Goal: Information Seeking & Learning: Learn about a topic

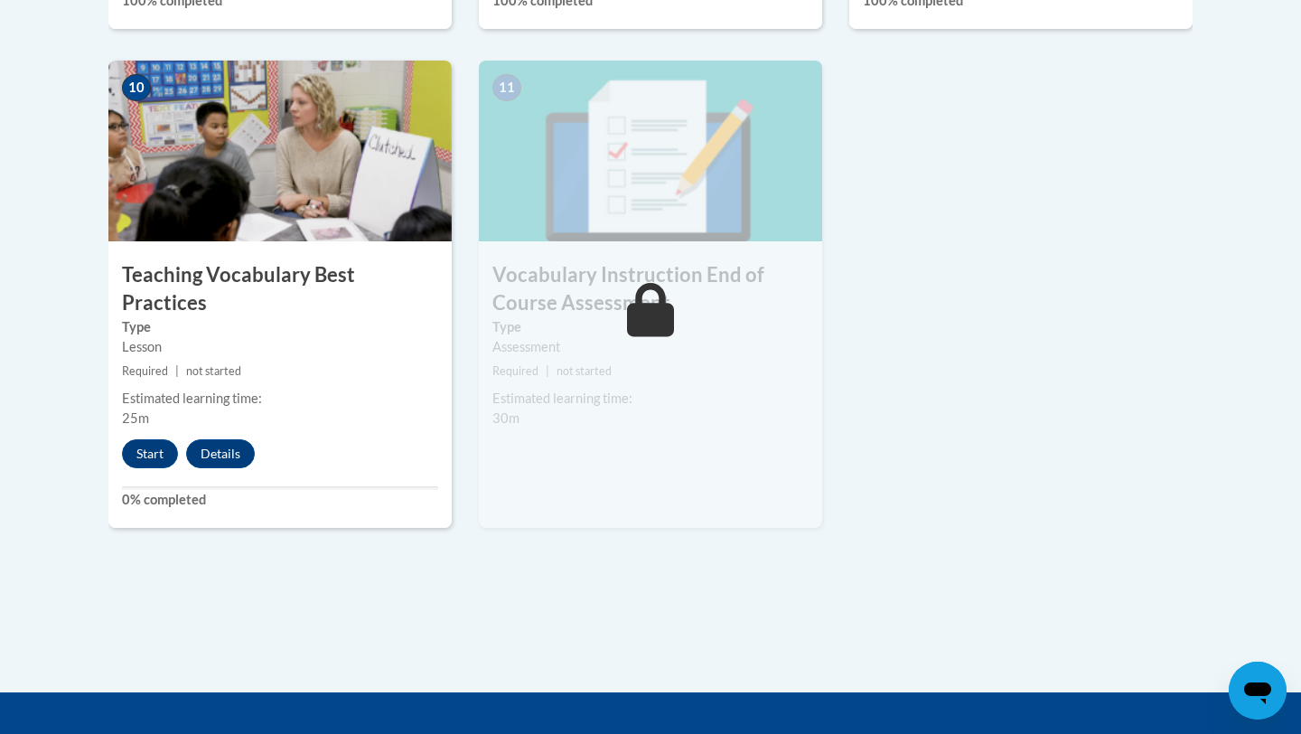
scroll to position [2022, 0]
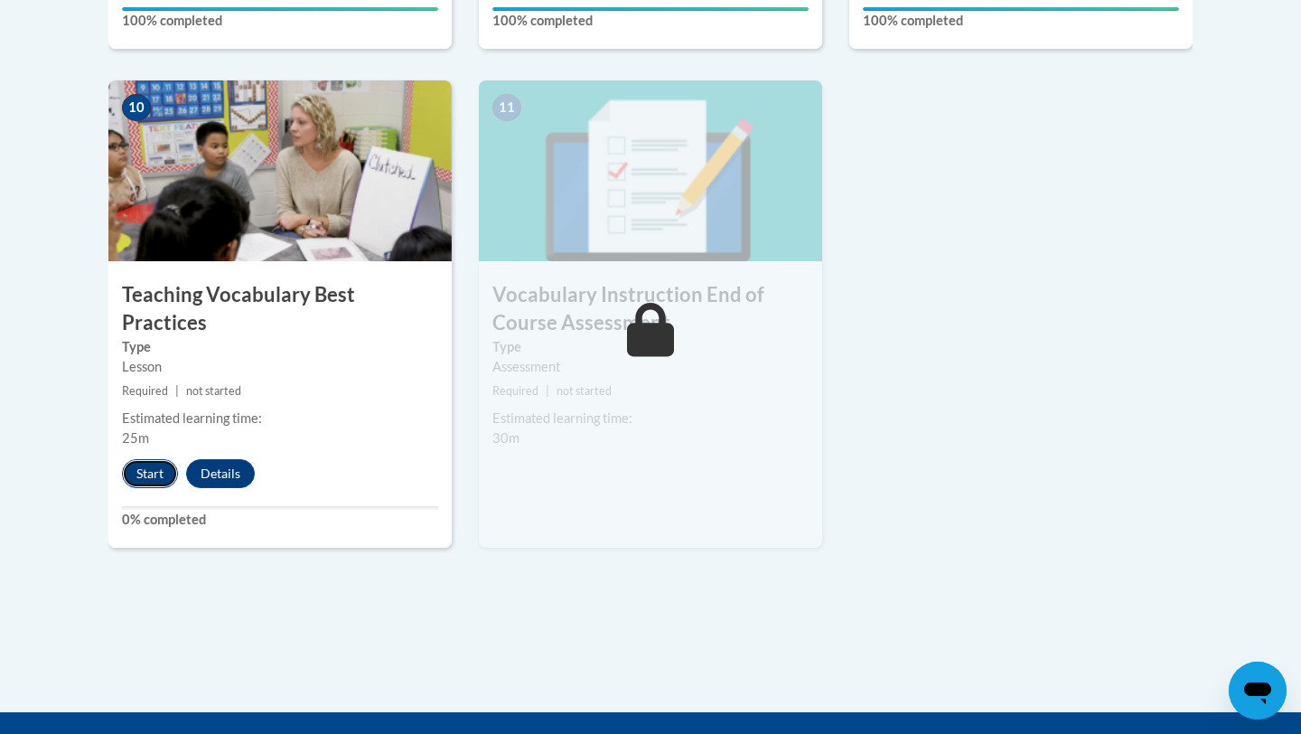
click at [150, 459] on button "Start" at bounding box center [150, 473] width 56 height 29
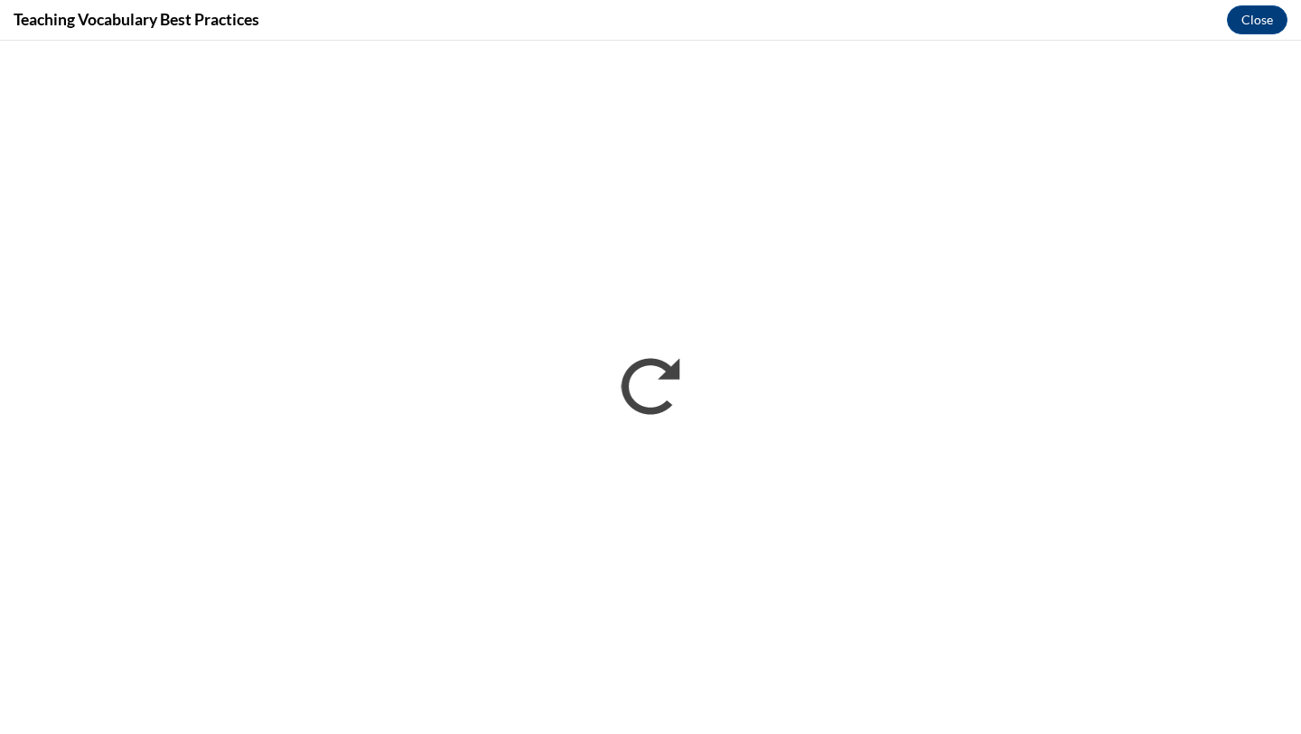
scroll to position [0, 0]
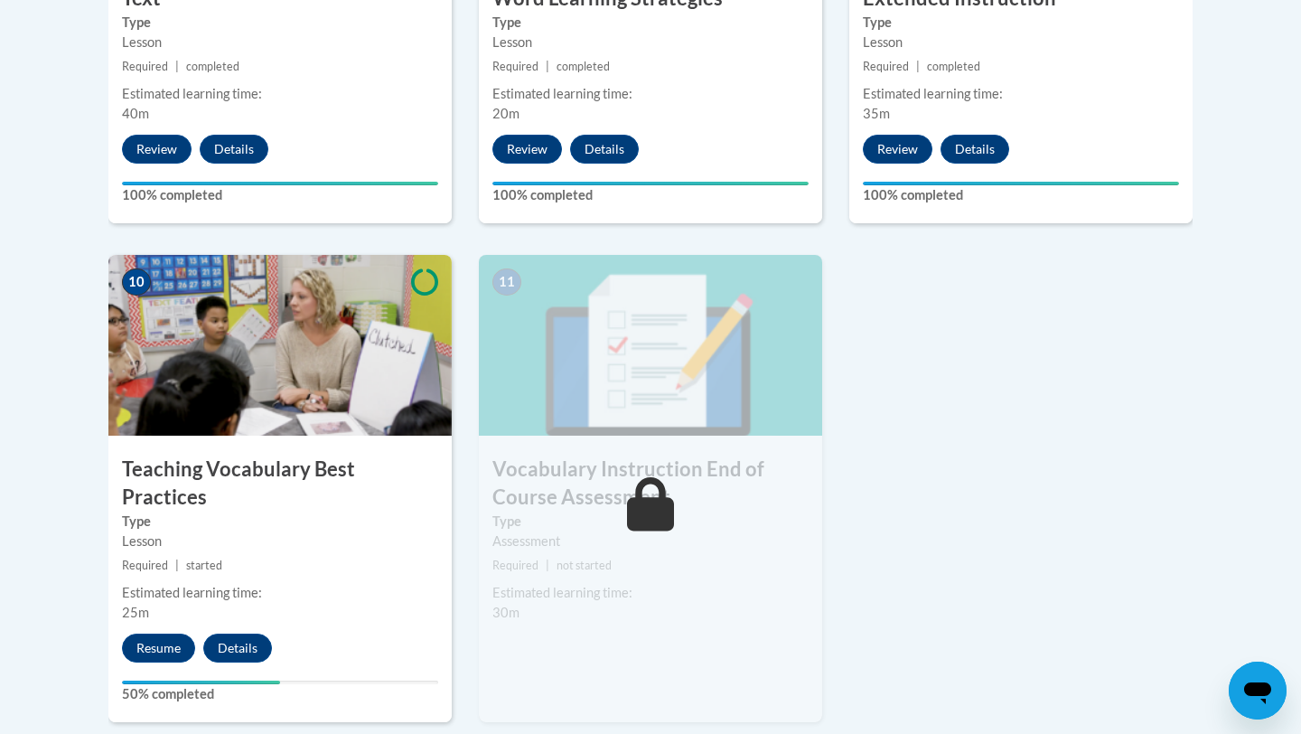
scroll to position [1904, 0]
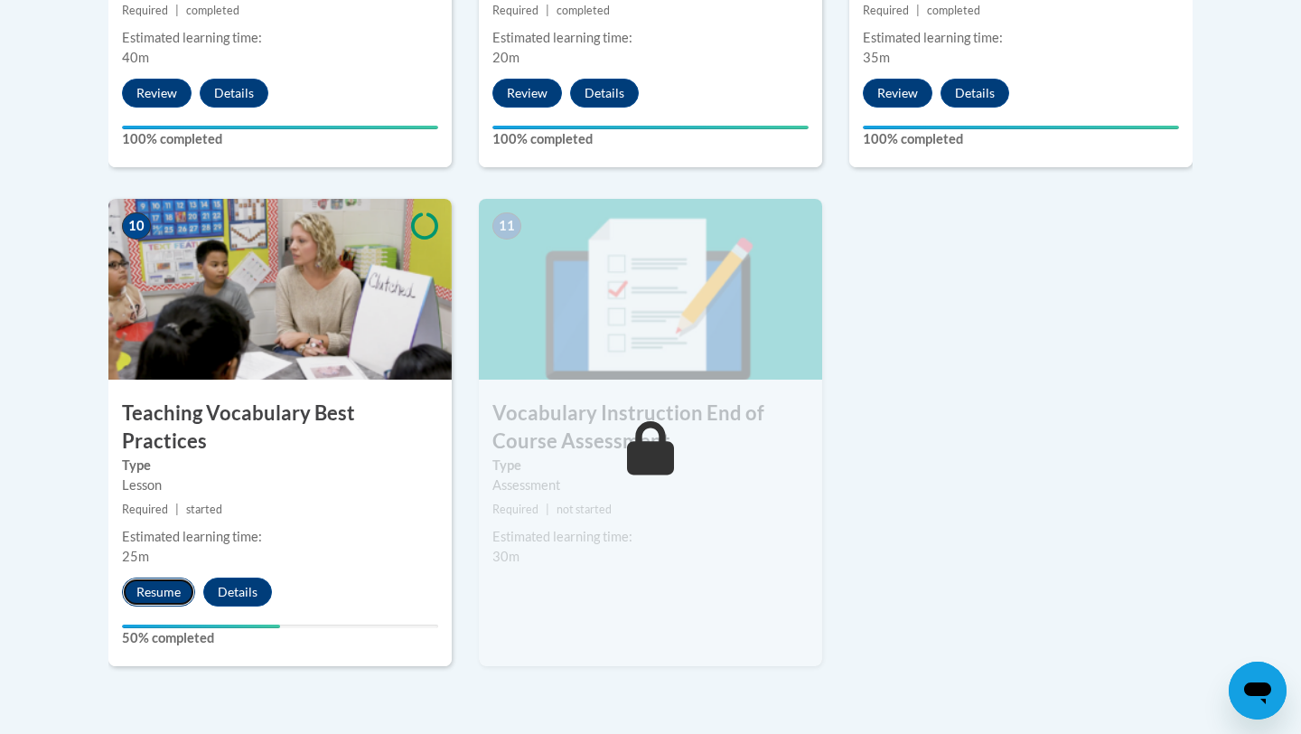
click at [157, 577] on button "Resume" at bounding box center [158, 591] width 73 height 29
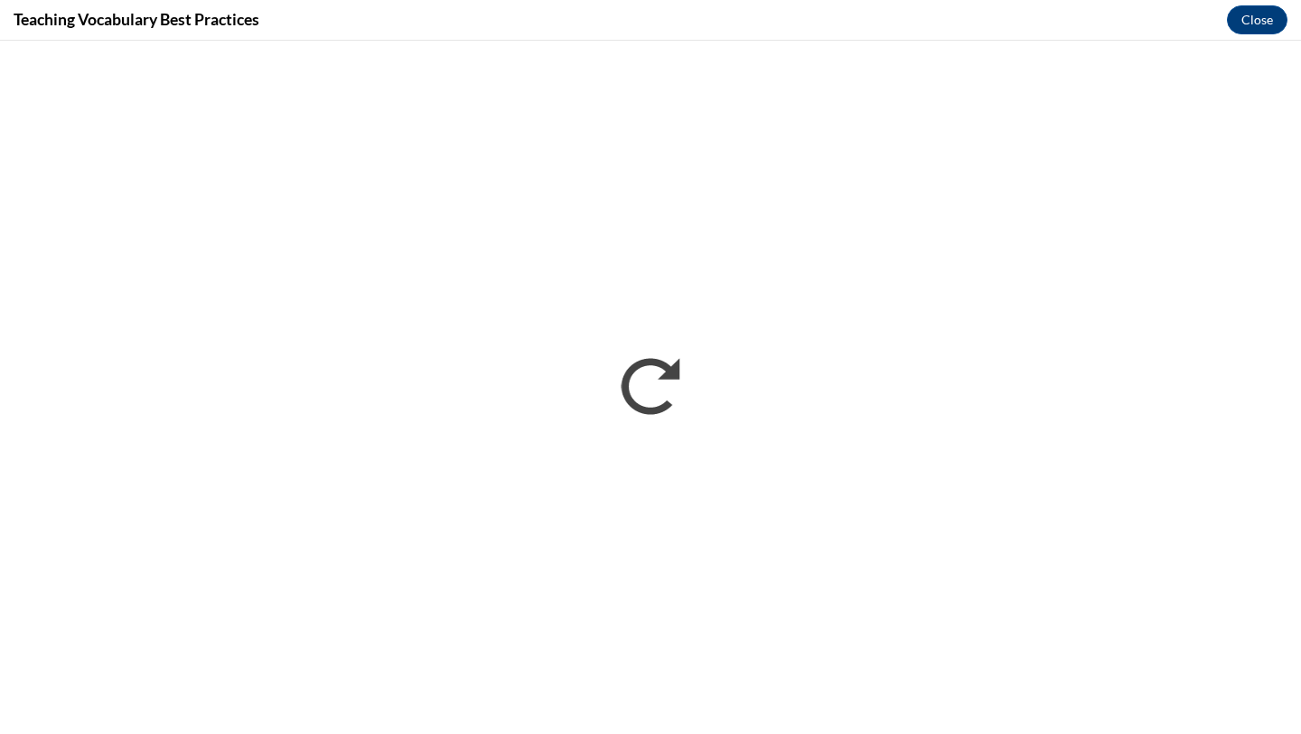
scroll to position [0, 0]
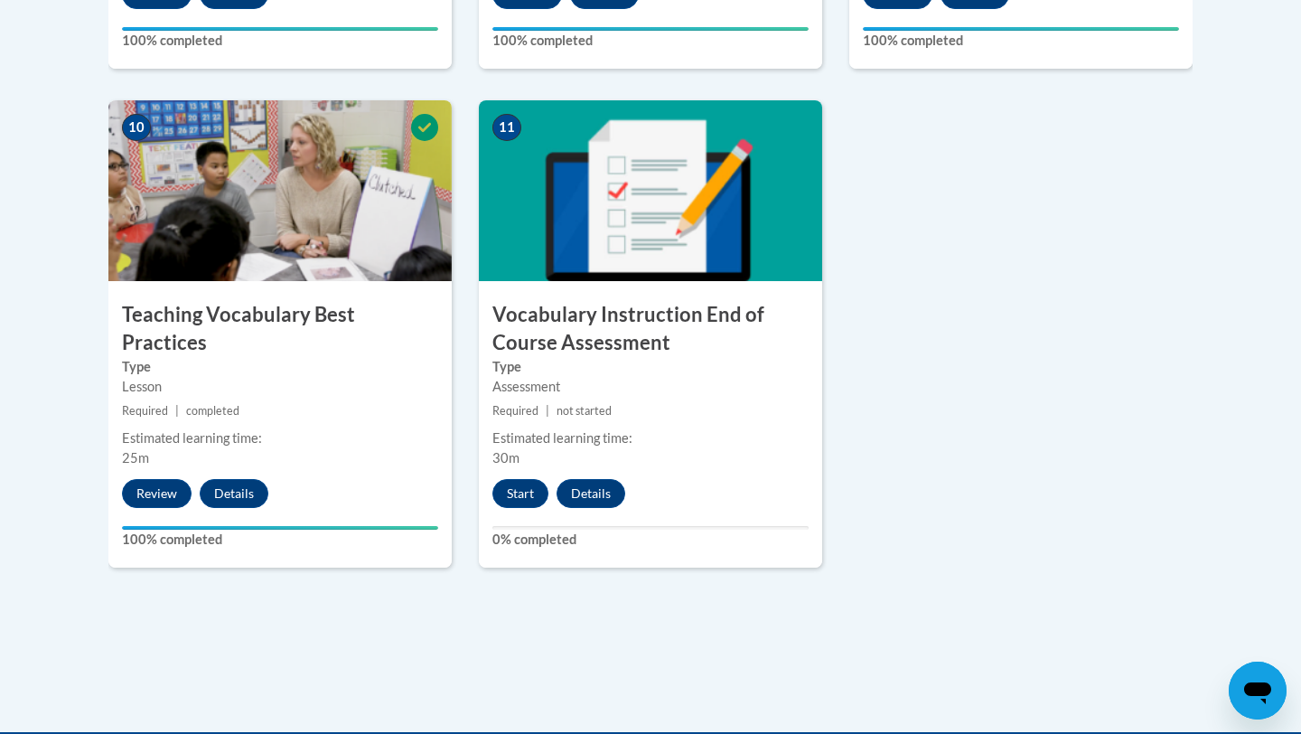
scroll to position [2006, 0]
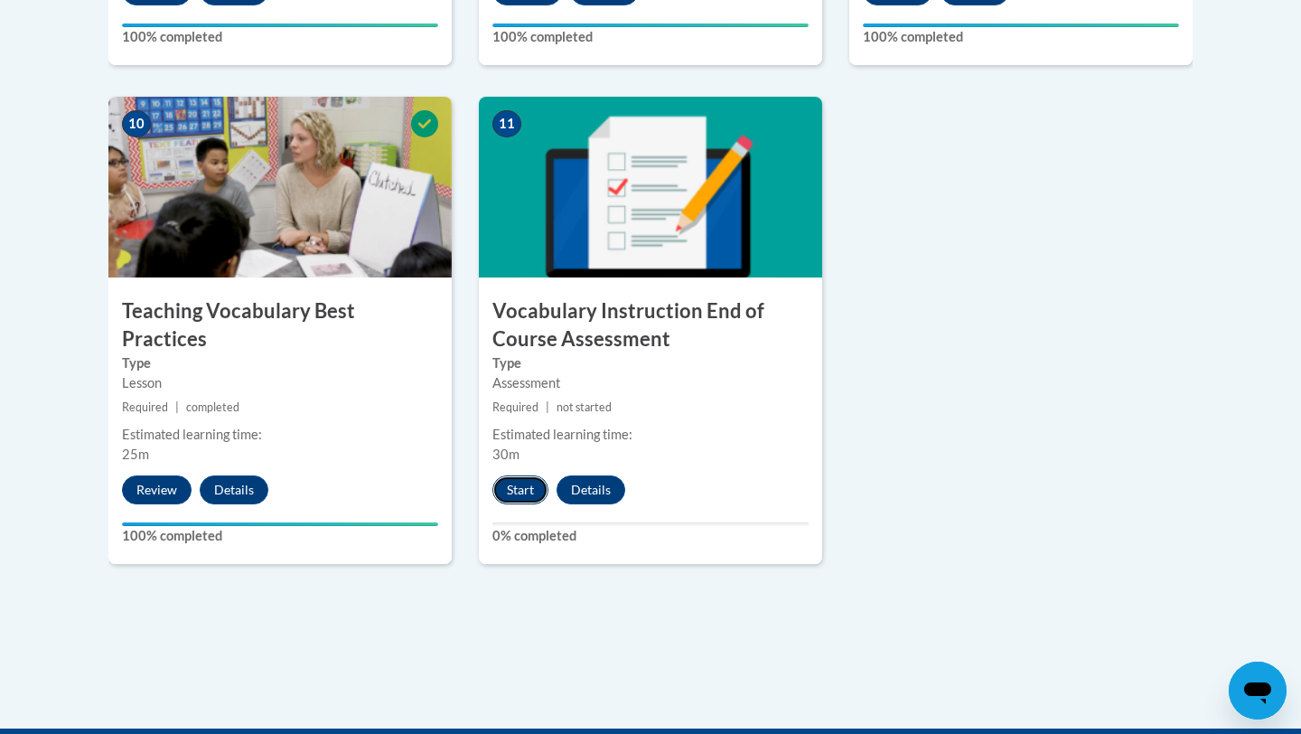
click at [514, 500] on button "Start" at bounding box center [520, 489] width 56 height 29
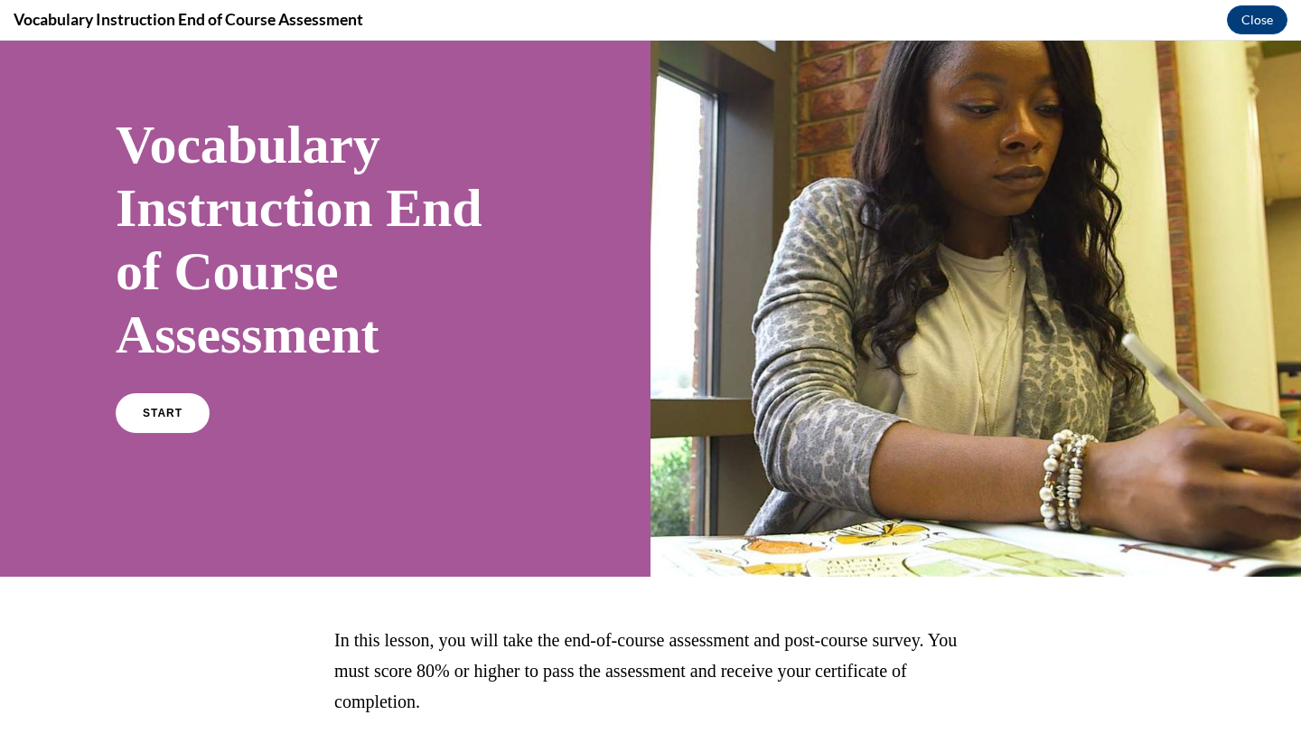
scroll to position [0, 0]
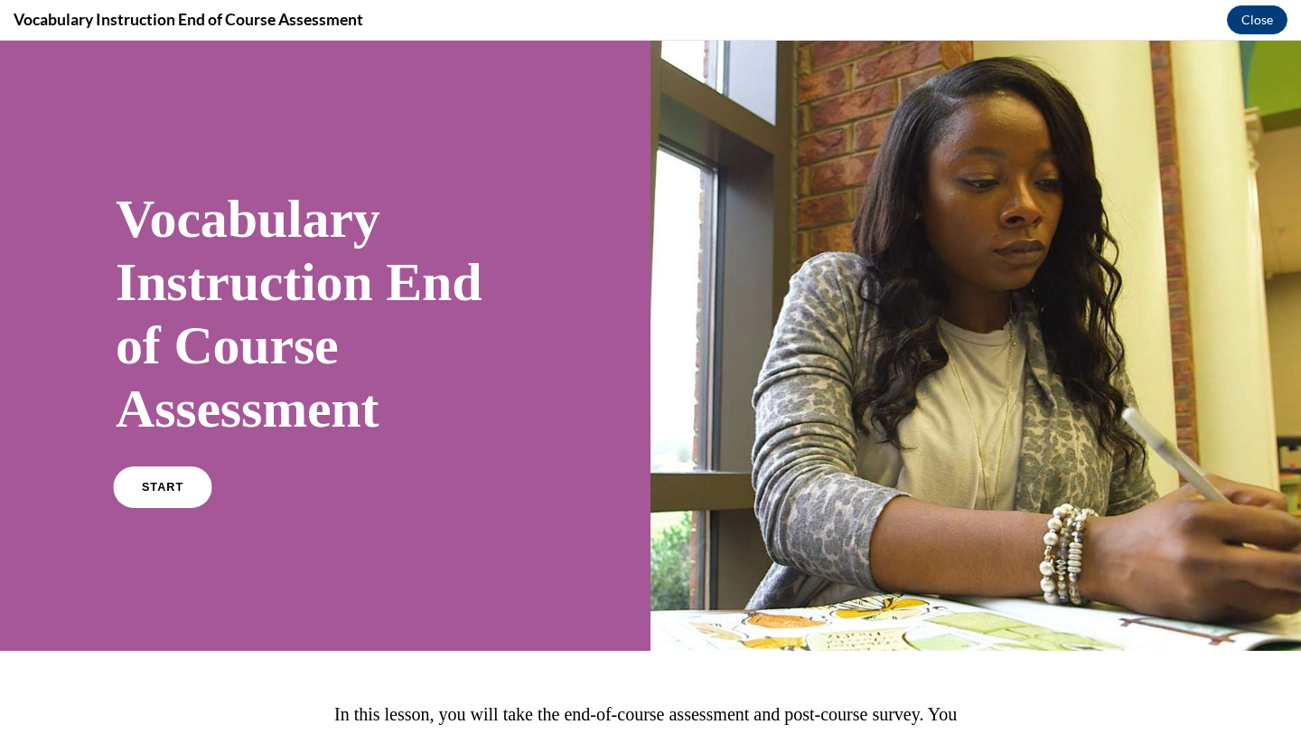
click at [167, 491] on span "START" at bounding box center [163, 488] width 42 height 14
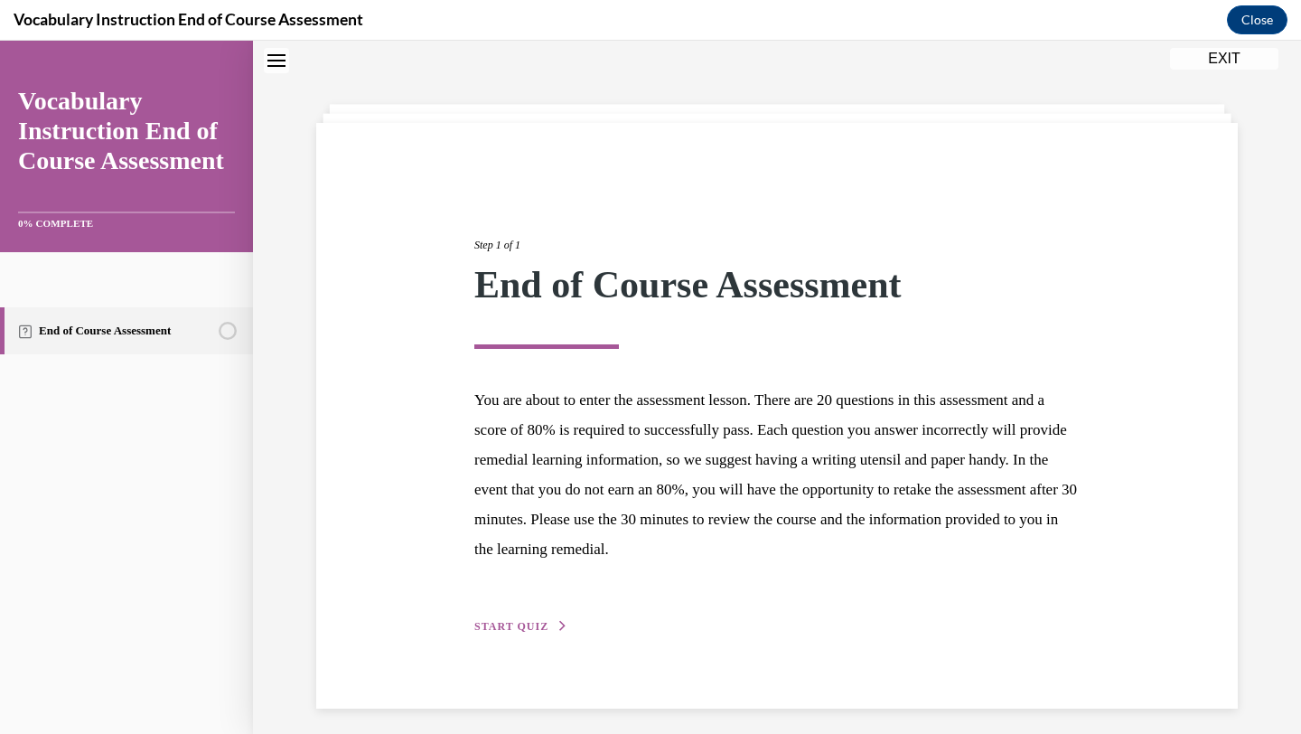
scroll to position [66, 0]
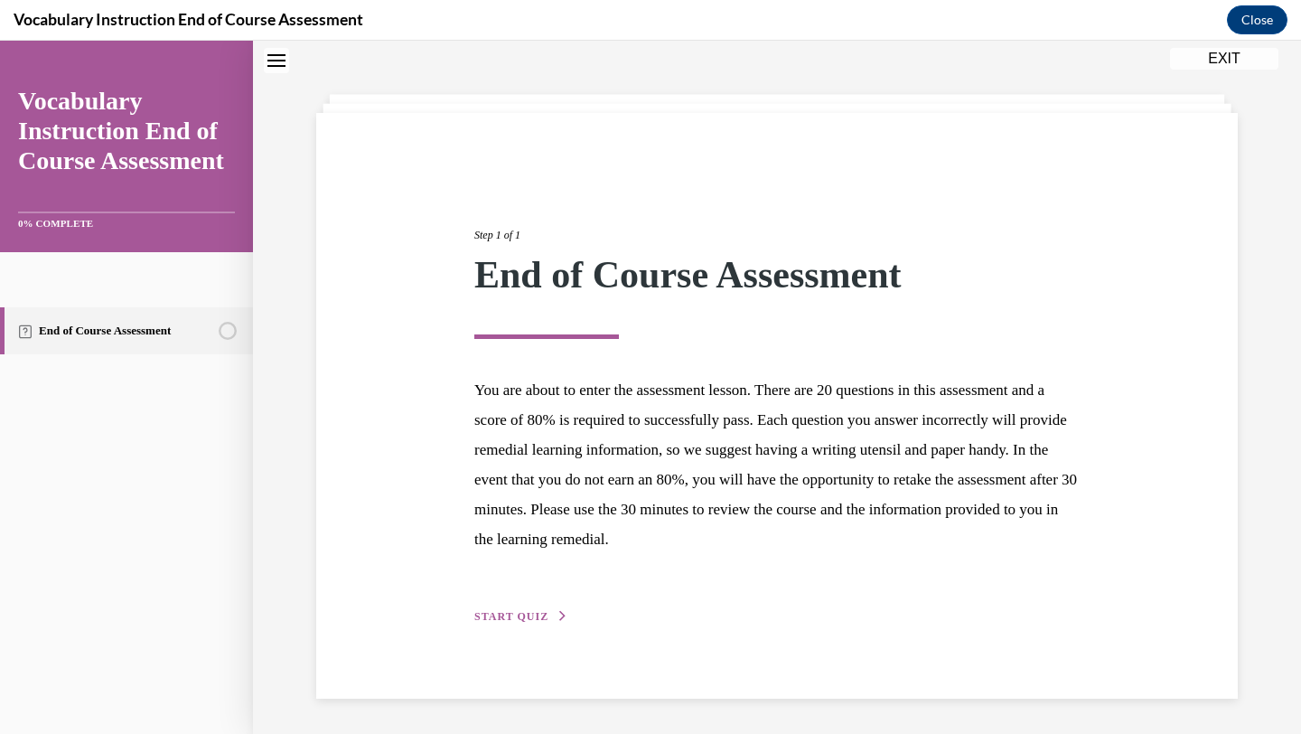
click at [522, 614] on span "START QUIZ" at bounding box center [511, 616] width 74 height 13
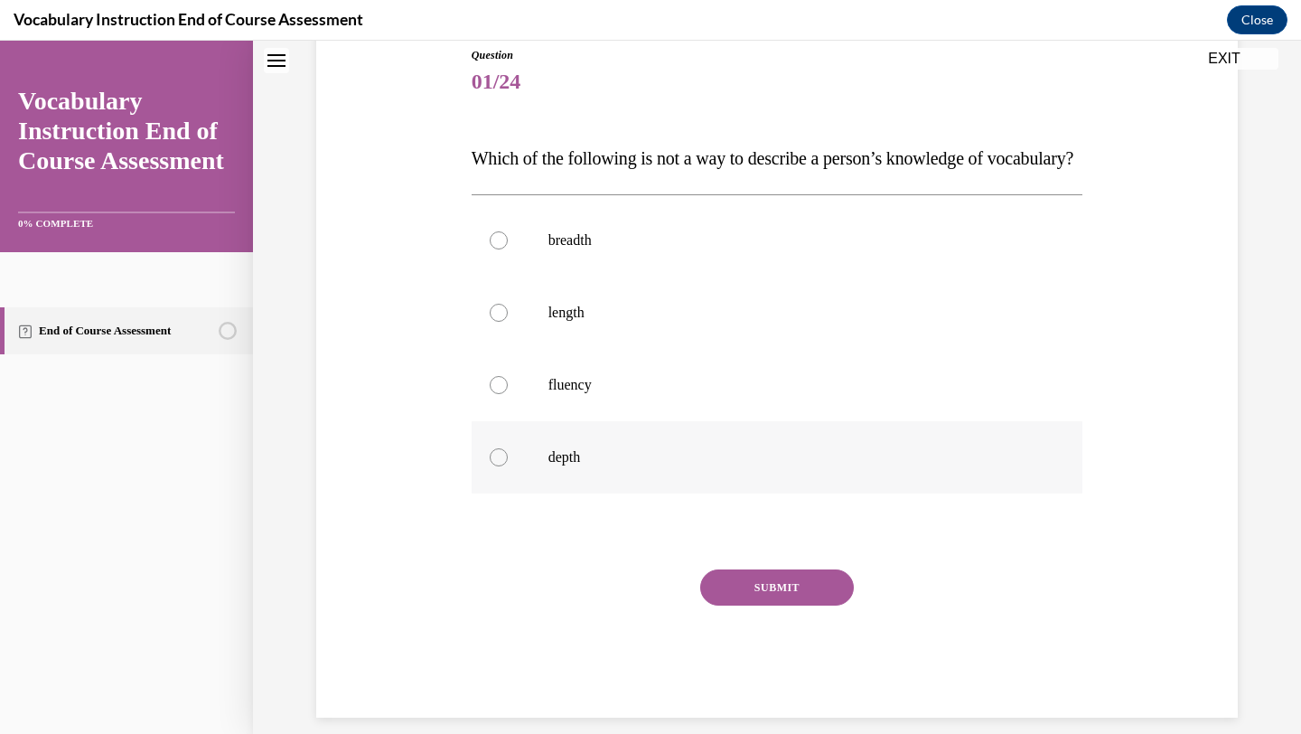
scroll to position [201, 0]
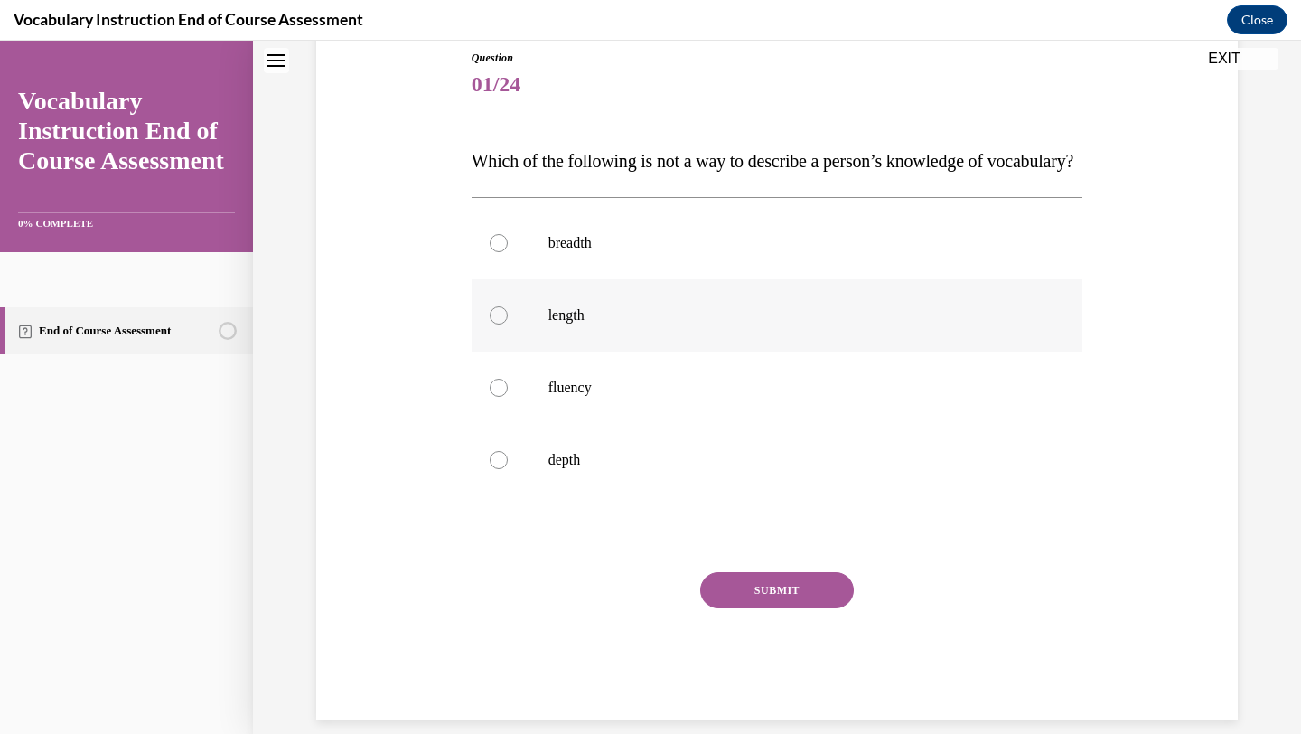
click at [589, 351] on label "length" at bounding box center [778, 315] width 612 height 72
click at [508, 324] on input "length" at bounding box center [499, 315] width 18 height 18
radio input "true"
click at [745, 608] on button "SUBMIT" at bounding box center [777, 590] width 154 height 36
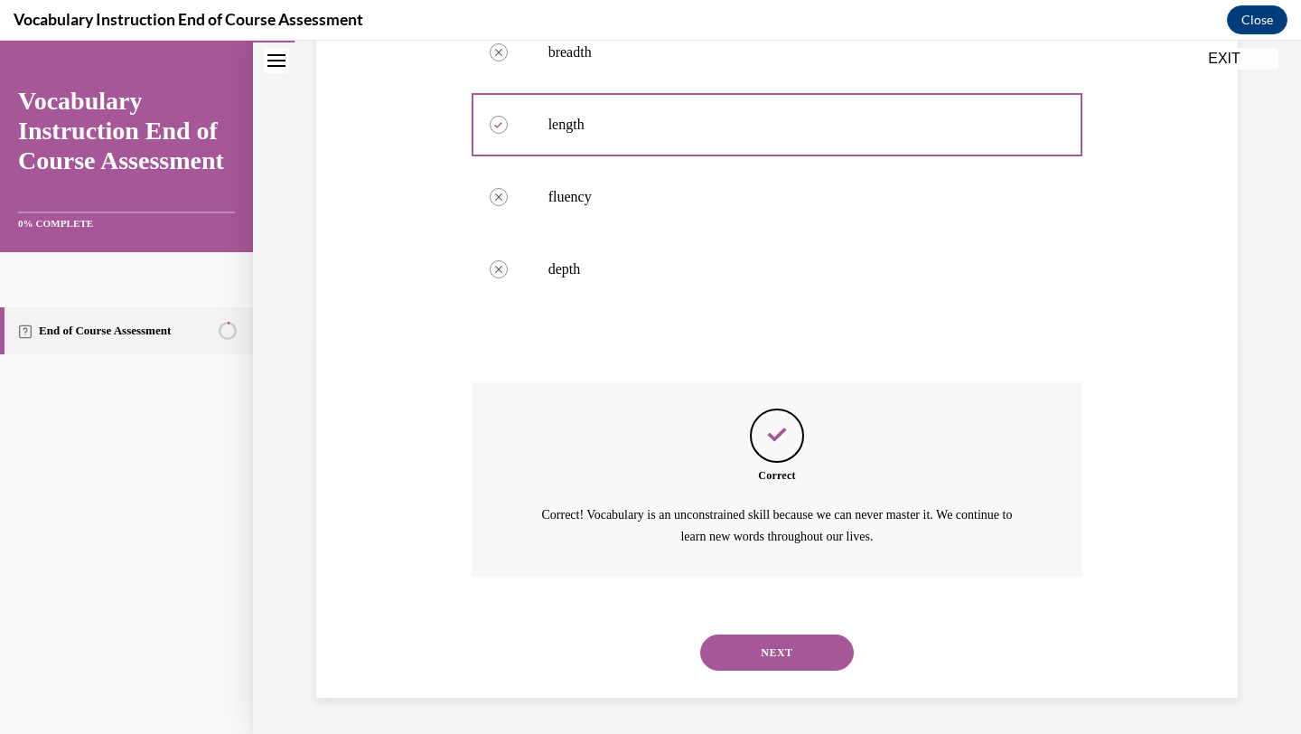
scroll to position [427, 0]
click at [746, 641] on button "NEXT" at bounding box center [777, 652] width 154 height 36
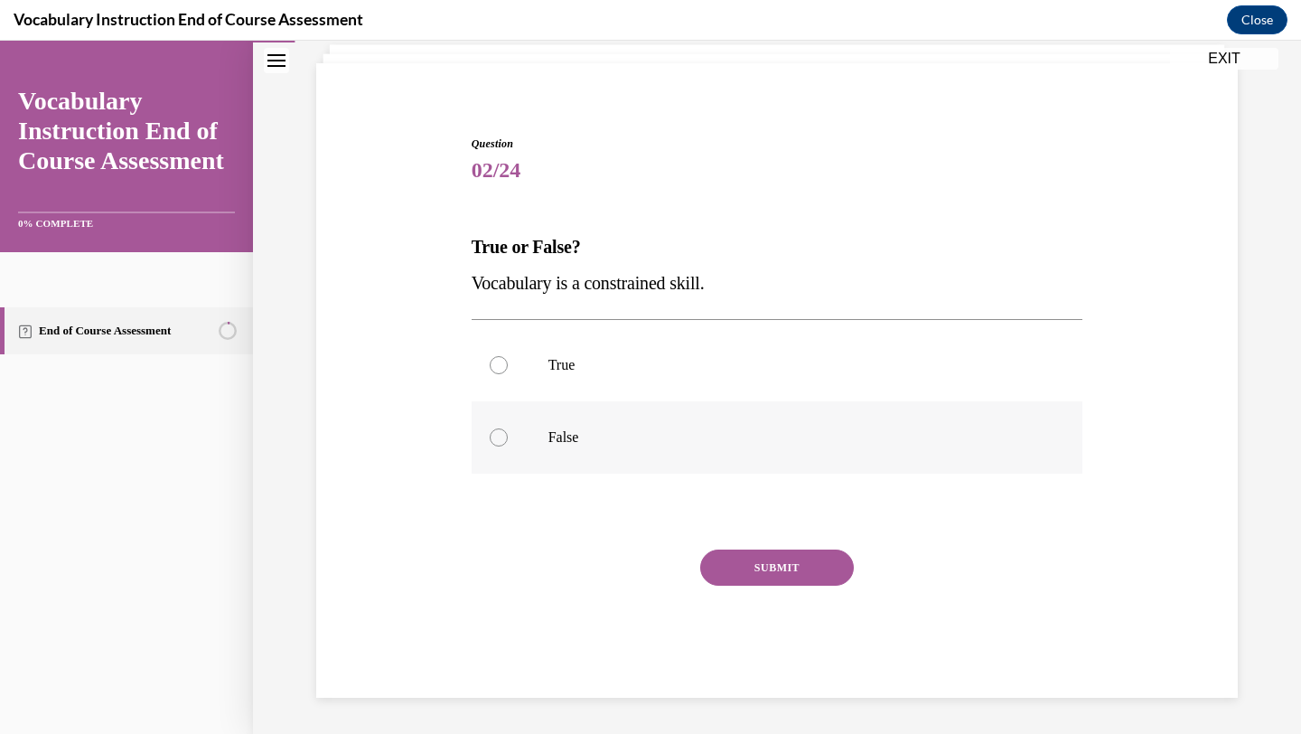
click at [604, 426] on label "False" at bounding box center [778, 437] width 612 height 72
click at [508, 428] on input "False" at bounding box center [499, 437] width 18 height 18
radio input "true"
click at [721, 566] on button "SUBMIT" at bounding box center [777, 567] width 154 height 36
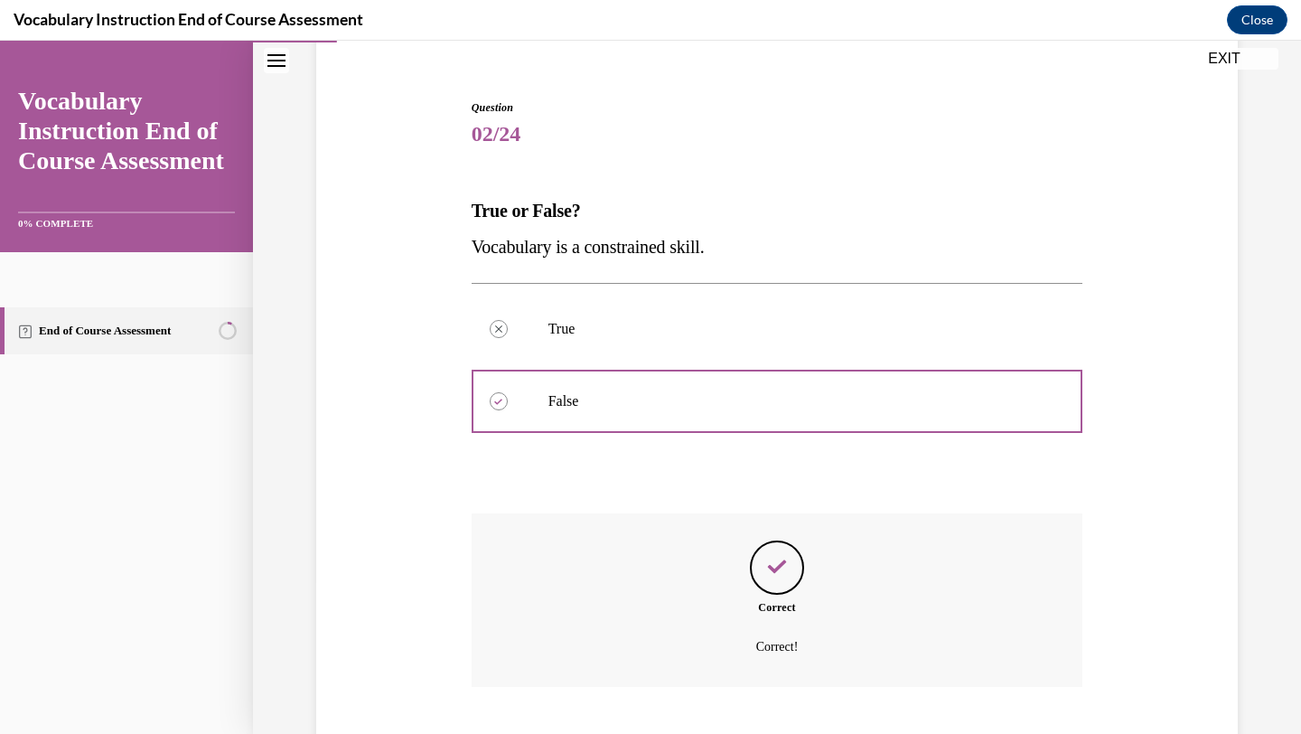
scroll to position [262, 0]
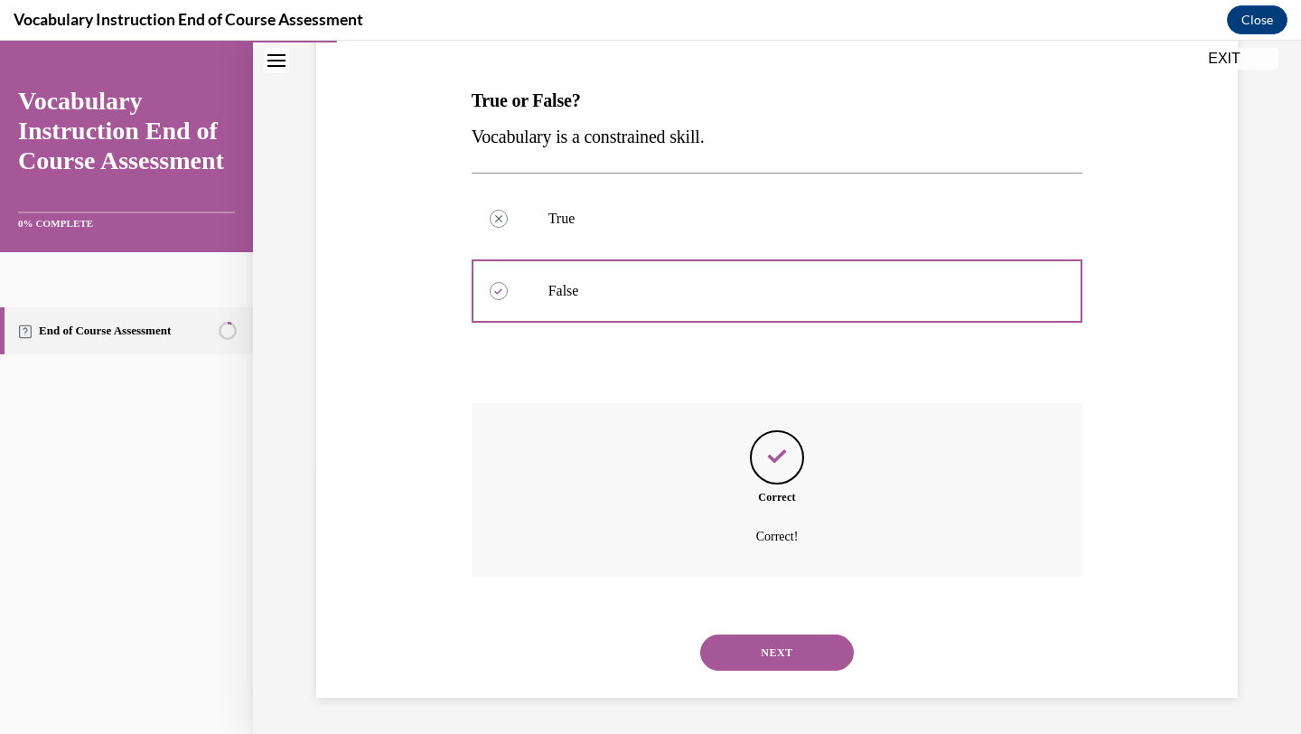
click at [758, 656] on button "NEXT" at bounding box center [777, 652] width 154 height 36
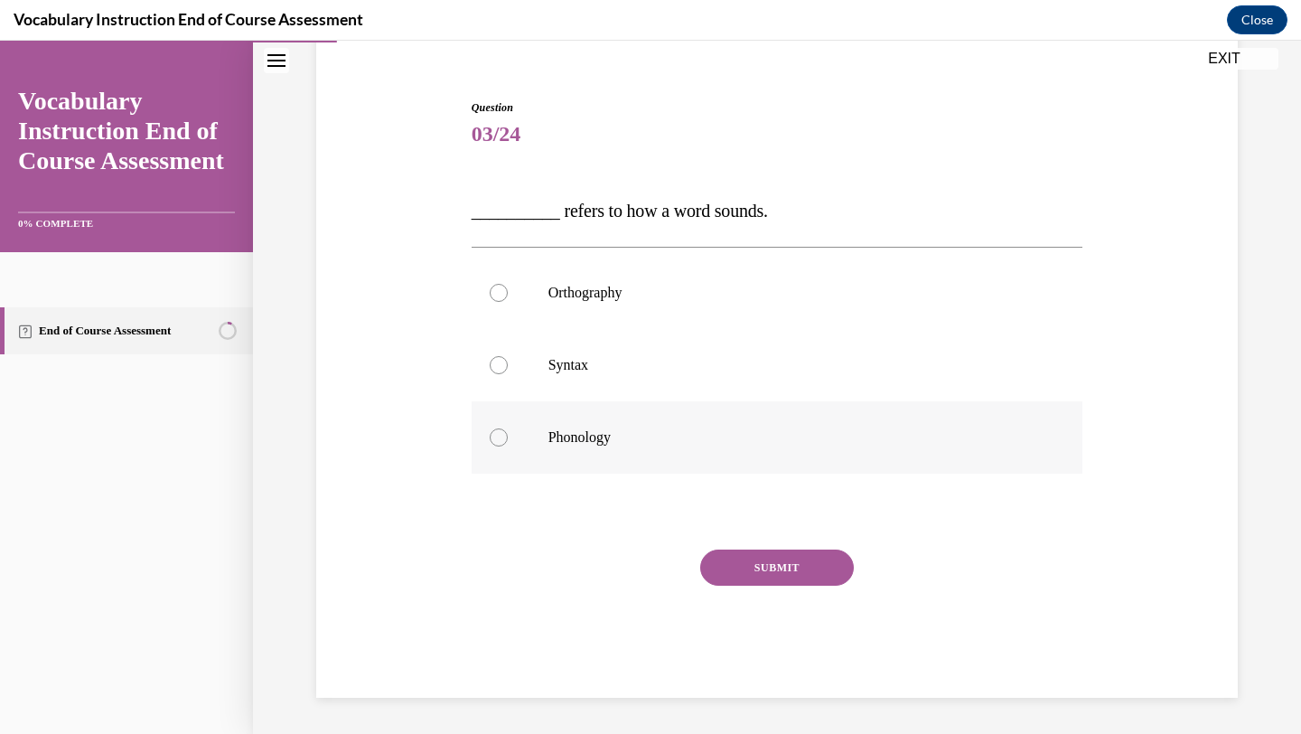
click at [759, 449] on label "Phonology" at bounding box center [778, 437] width 612 height 72
click at [508, 446] on input "Phonology" at bounding box center [499, 437] width 18 height 18
radio input "true"
click at [788, 578] on button "SUBMIT" at bounding box center [777, 567] width 154 height 36
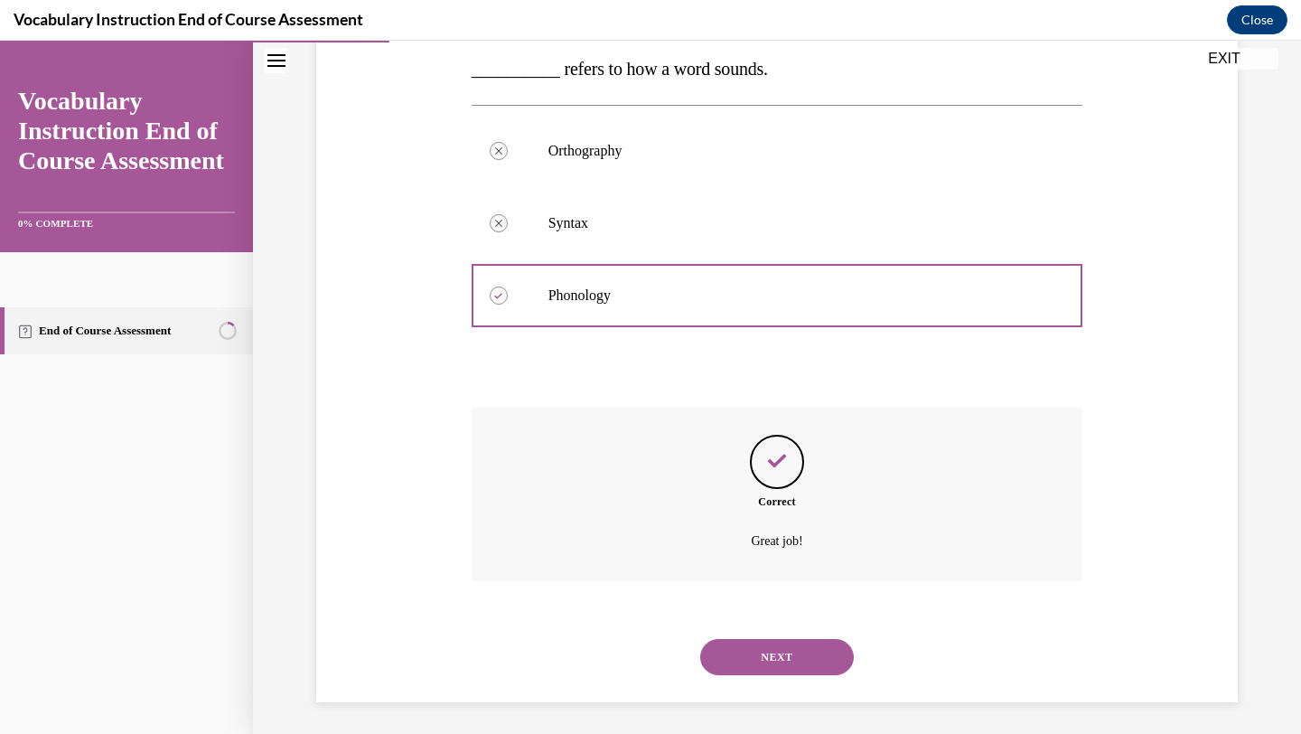
scroll to position [298, 0]
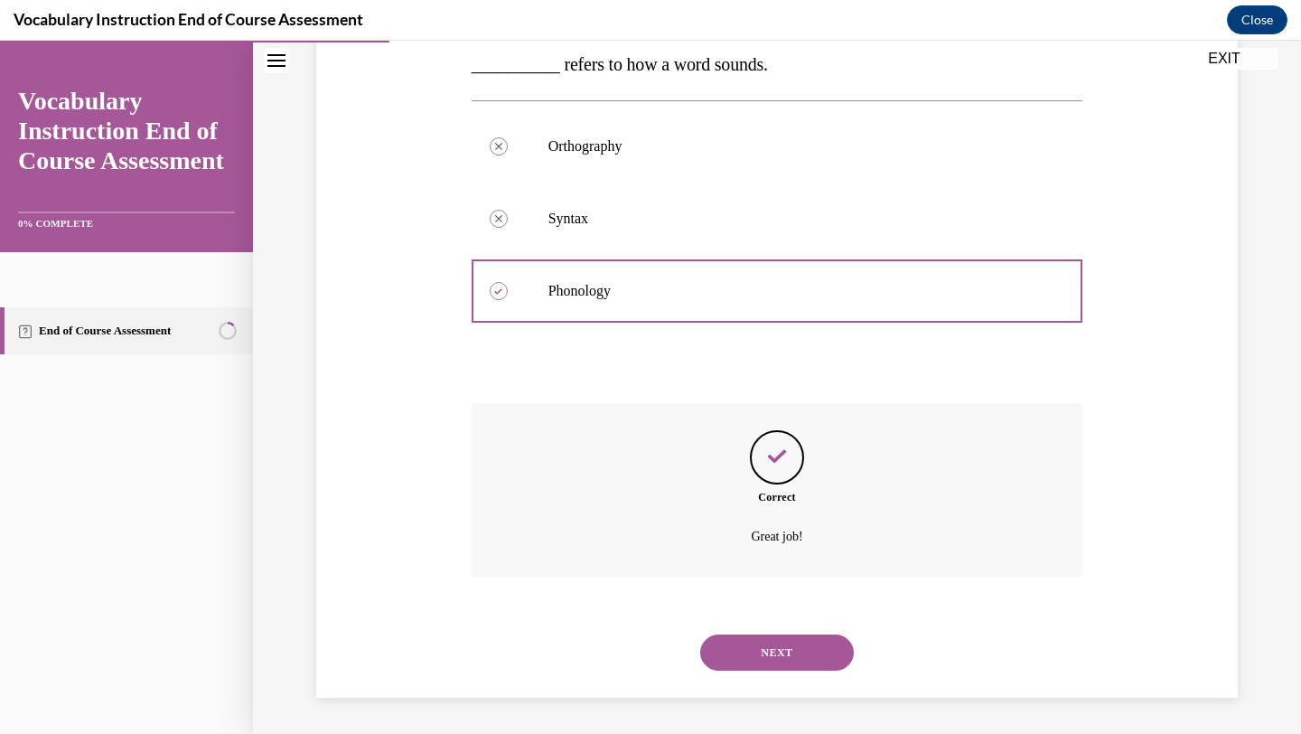
click at [765, 647] on button "NEXT" at bounding box center [777, 652] width 154 height 36
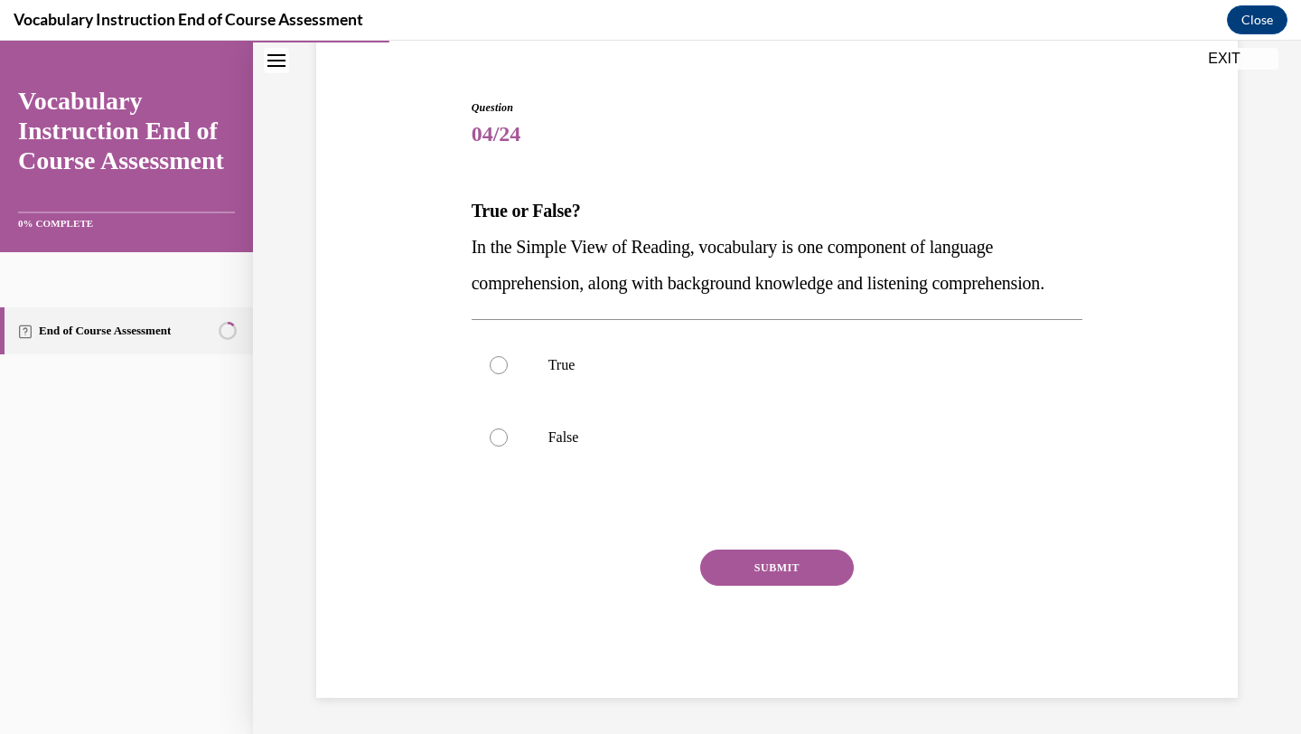
scroll to position [188, 0]
click at [711, 385] on label "True" at bounding box center [778, 365] width 612 height 72
click at [508, 374] on input "True" at bounding box center [499, 365] width 18 height 18
radio input "true"
click at [748, 581] on button "SUBMIT" at bounding box center [777, 567] width 154 height 36
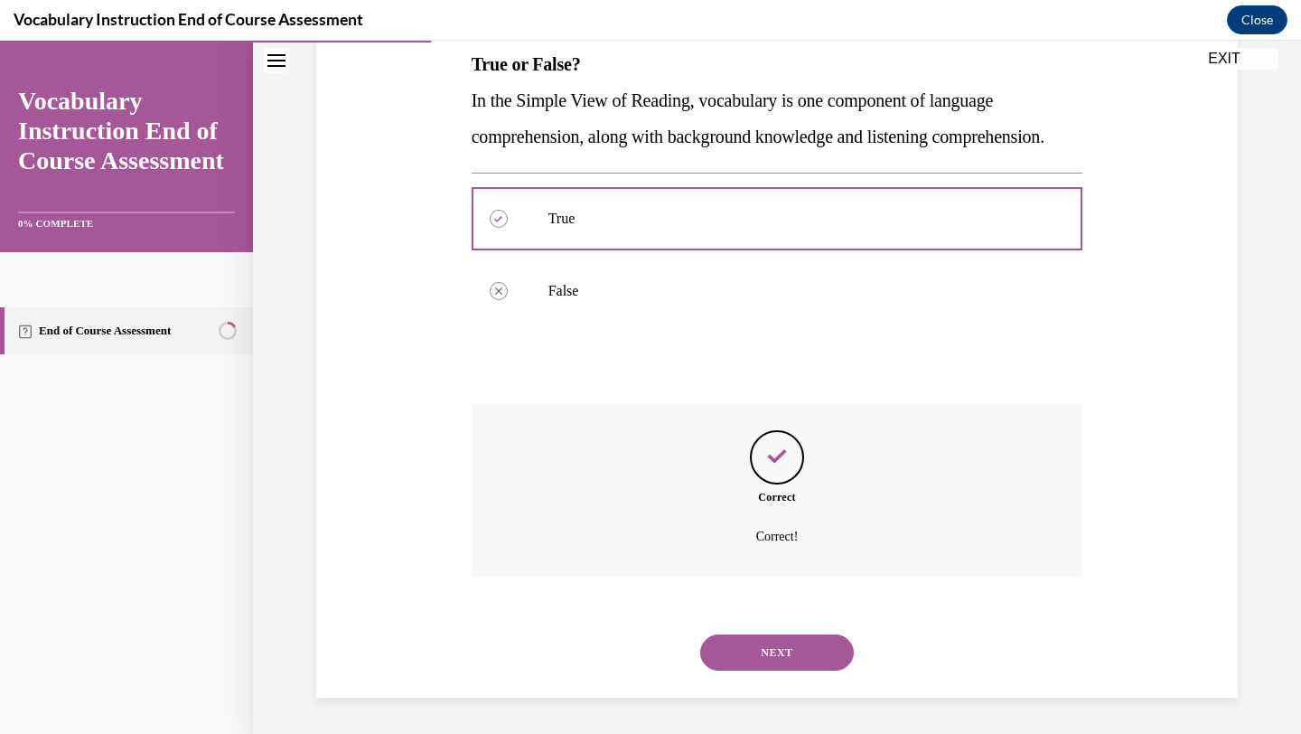
scroll to position [334, 0]
click at [753, 635] on button "NEXT" at bounding box center [777, 652] width 154 height 36
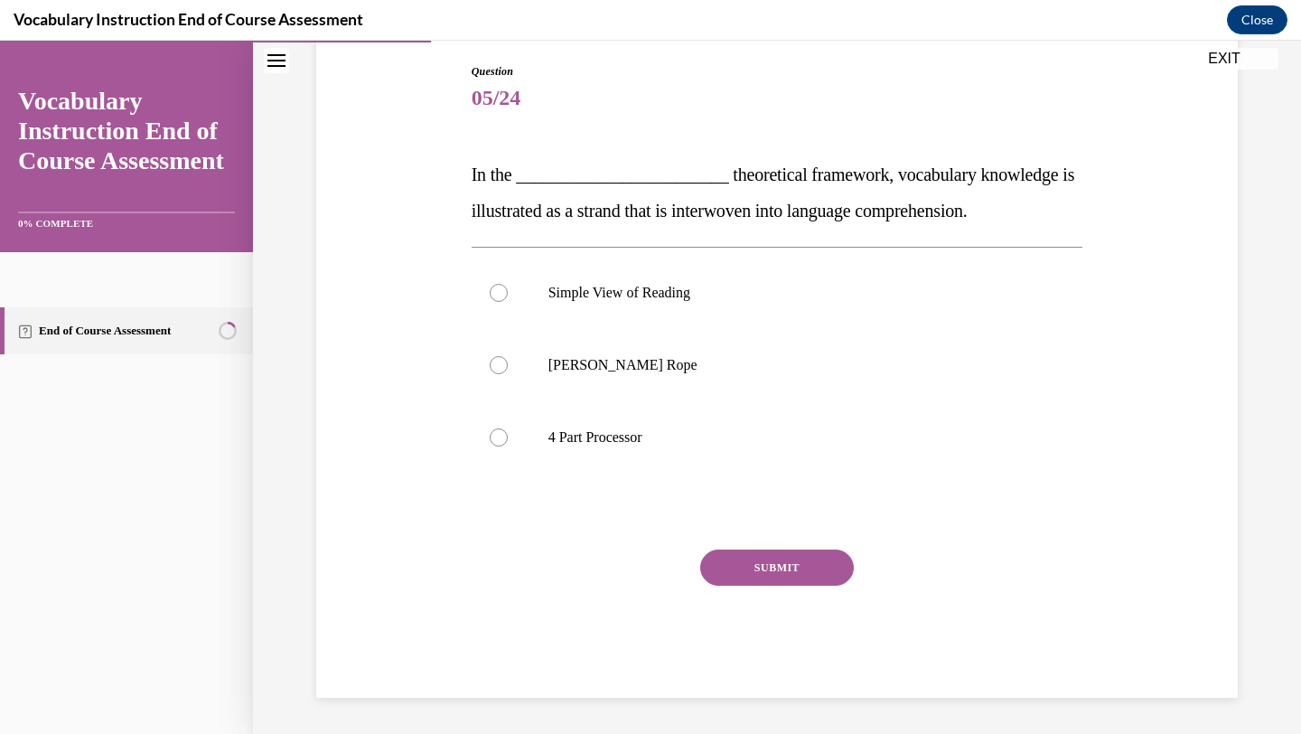
scroll to position [188, 0]
click at [744, 381] on label "[PERSON_NAME] Rope" at bounding box center [778, 365] width 612 height 72
click at [508, 374] on input "[PERSON_NAME] Rope" at bounding box center [499, 365] width 18 height 18
radio input "true"
click at [742, 585] on div "SUBMIT" at bounding box center [778, 594] width 612 height 90
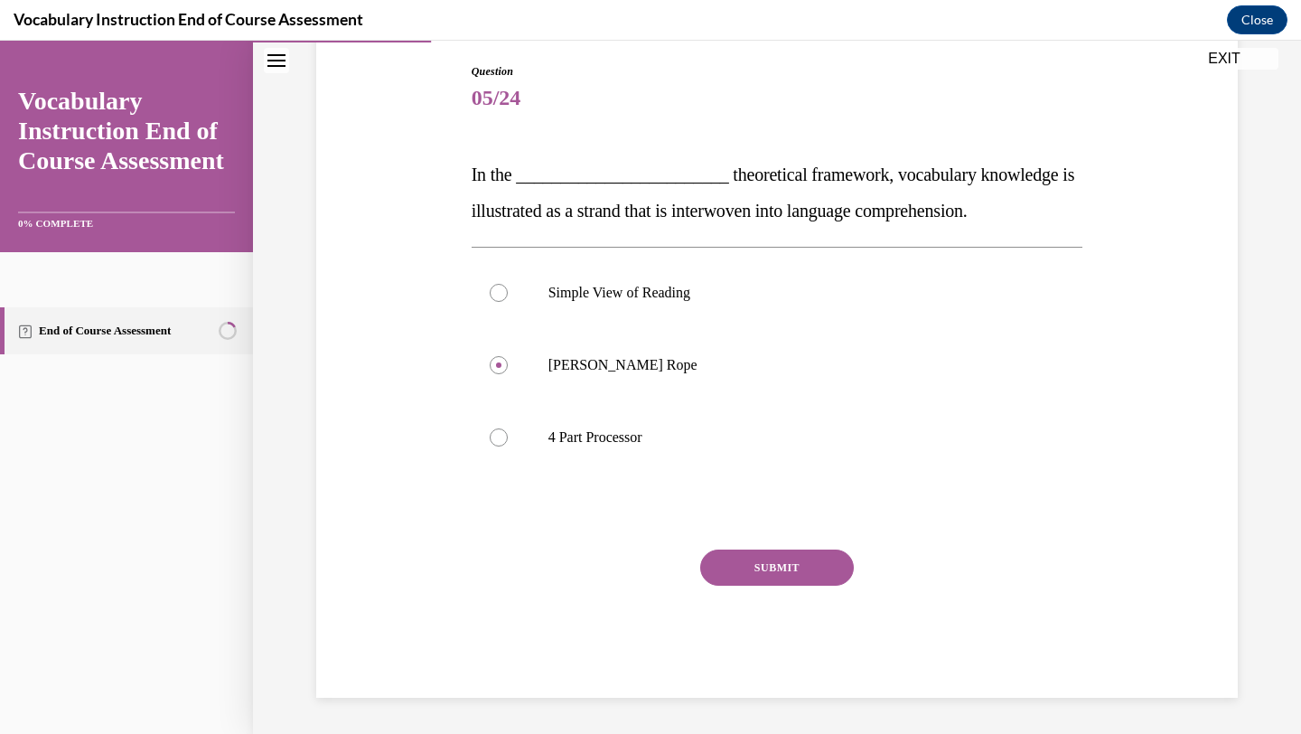
click at [741, 574] on button "SUBMIT" at bounding box center [777, 567] width 154 height 36
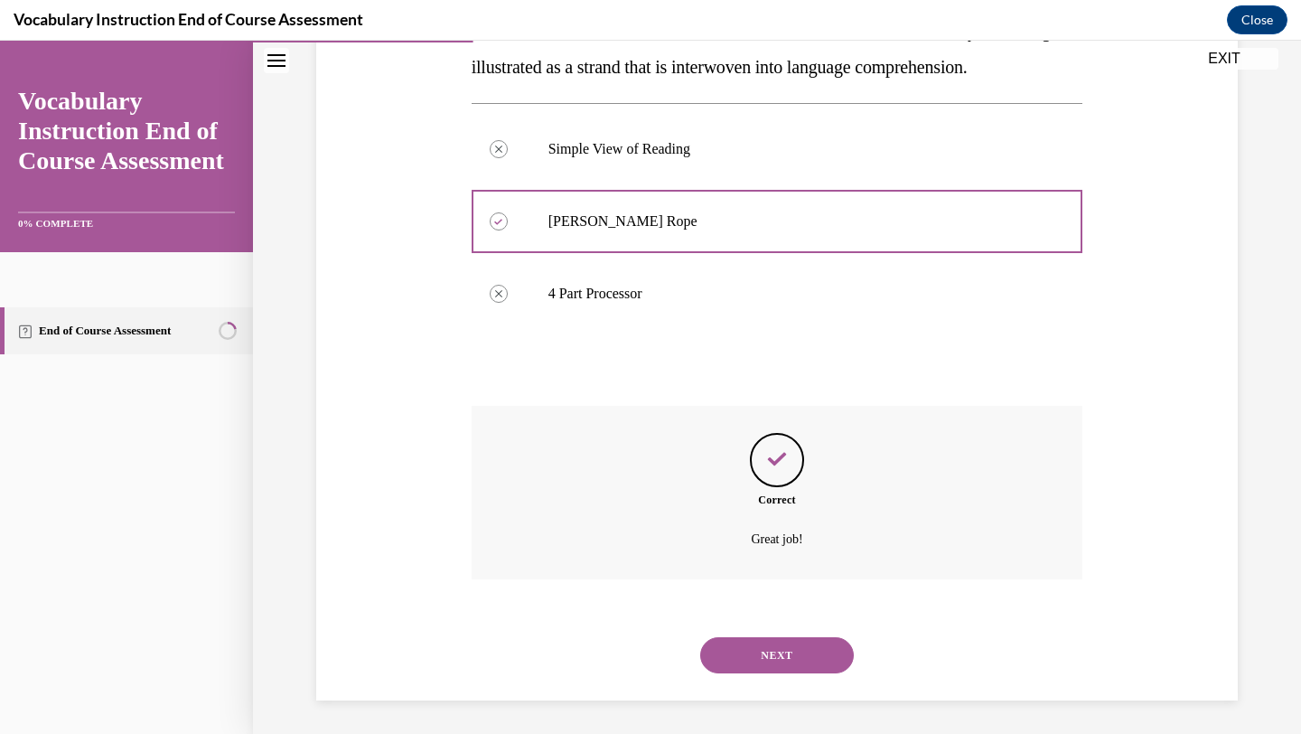
scroll to position [334, 0]
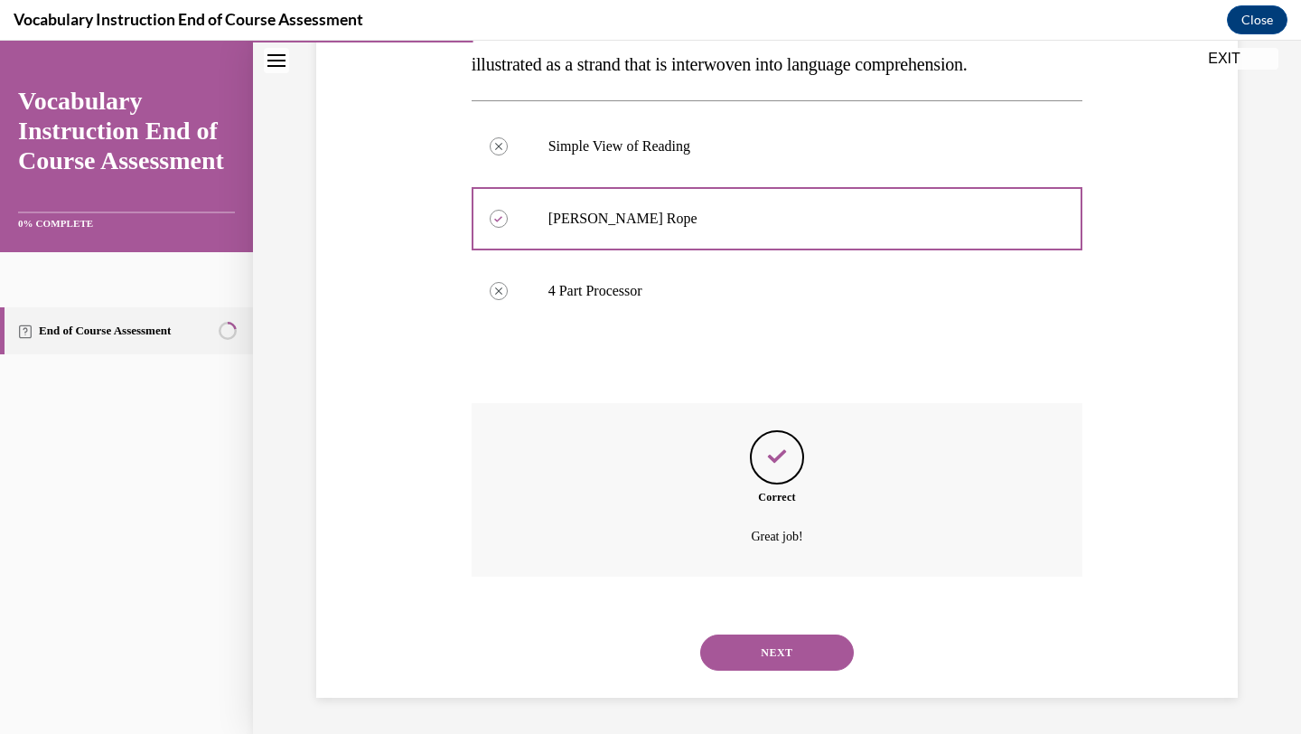
click at [779, 640] on button "NEXT" at bounding box center [777, 652] width 154 height 36
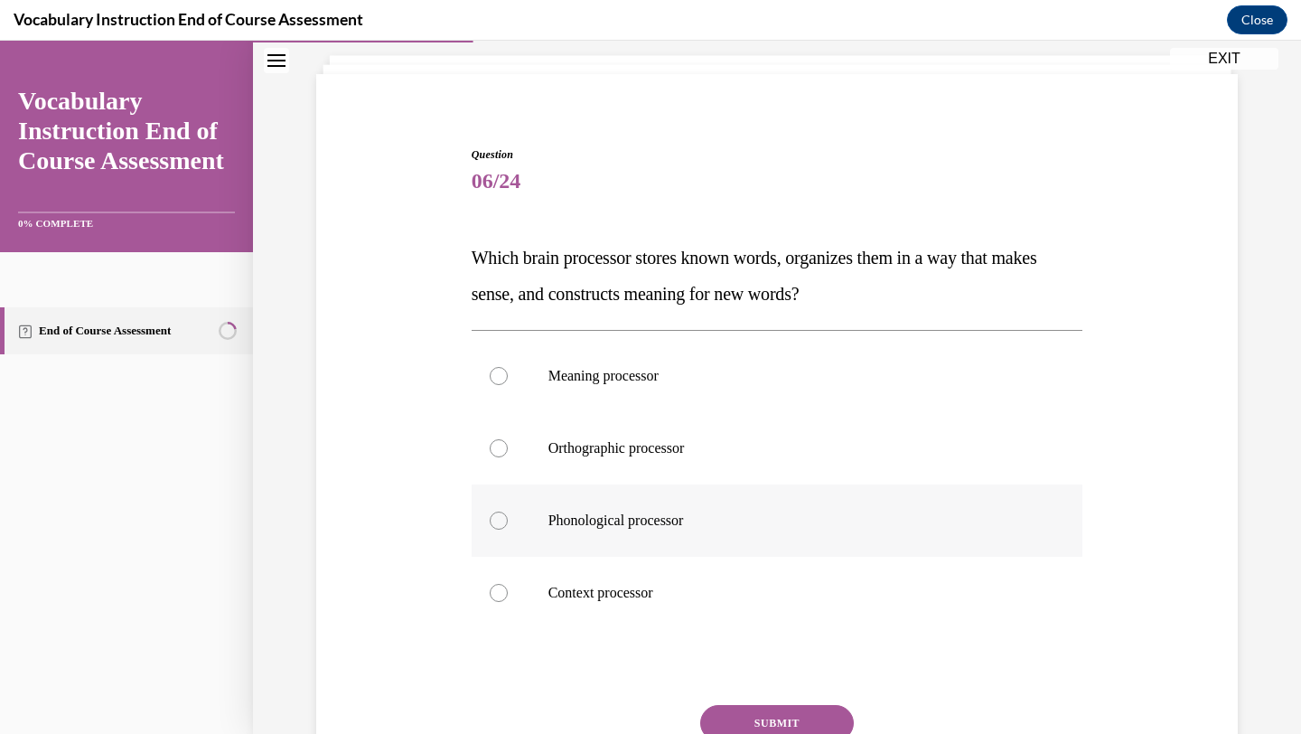
scroll to position [114, 0]
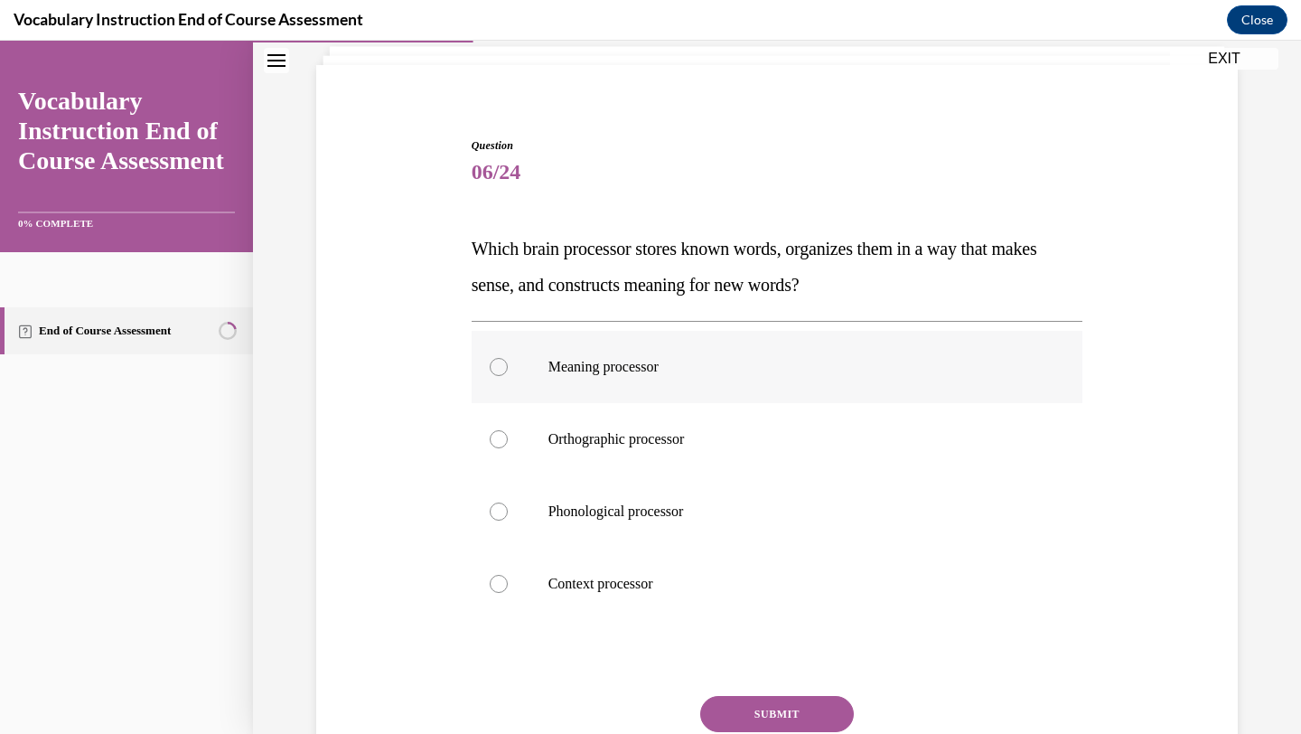
click at [705, 367] on p "Meaning processor" at bounding box center [793, 367] width 490 height 18
click at [508, 367] on input "Meaning processor" at bounding box center [499, 367] width 18 height 18
radio input "true"
click at [741, 714] on button "SUBMIT" at bounding box center [777, 714] width 154 height 36
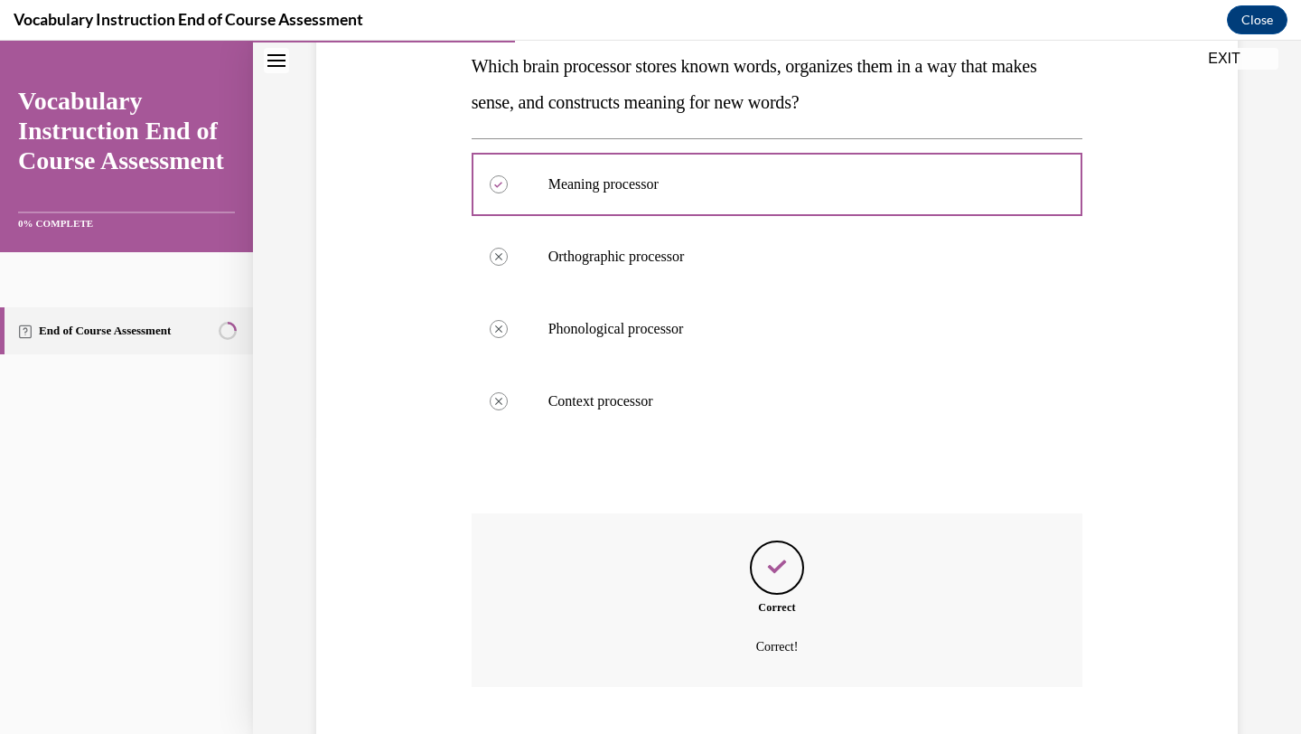
scroll to position [407, 0]
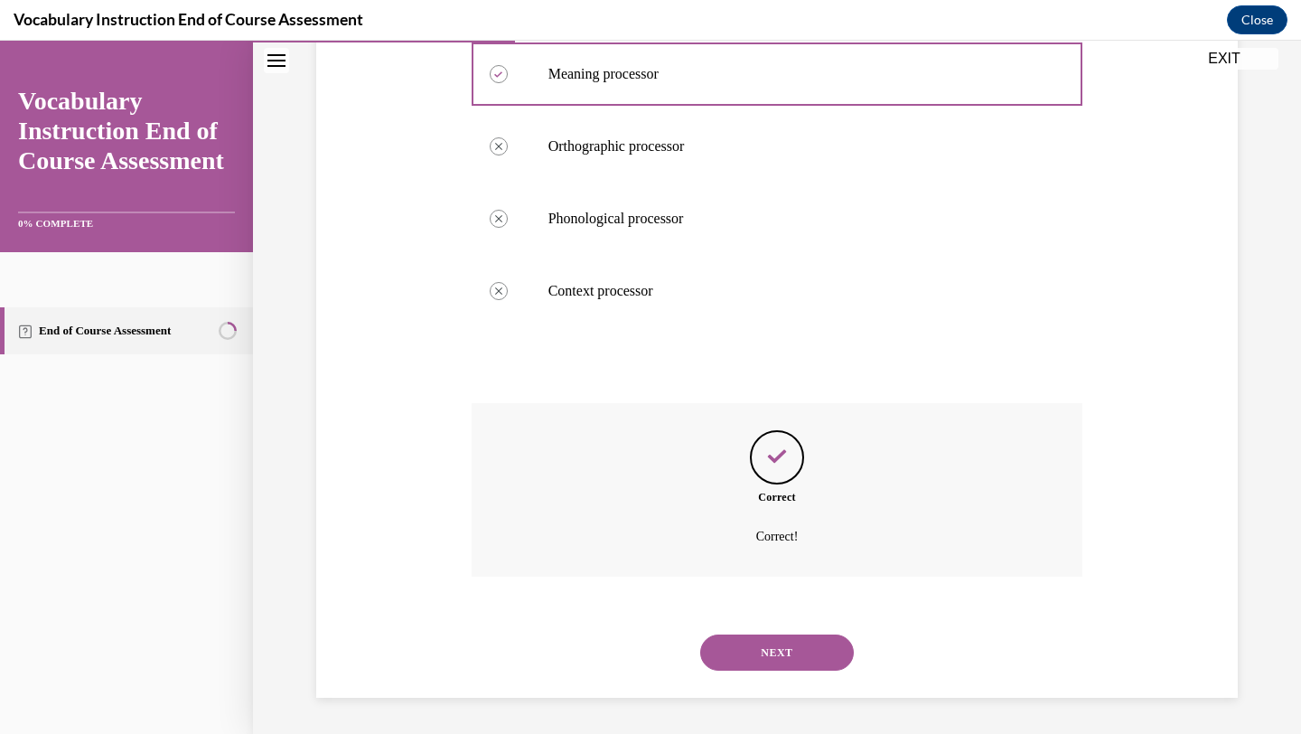
click at [738, 655] on button "NEXT" at bounding box center [777, 652] width 154 height 36
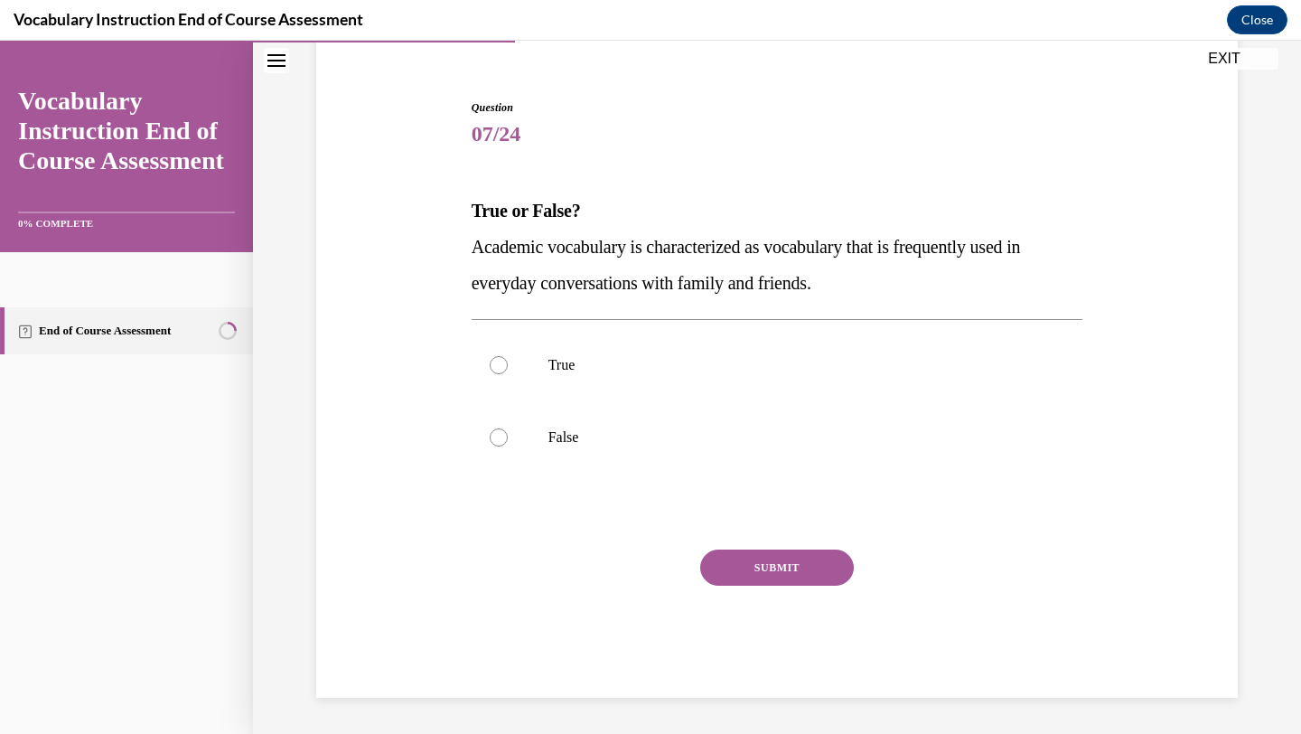
scroll to position [152, 0]
click at [651, 448] on label "False" at bounding box center [778, 437] width 612 height 72
click at [508, 446] on input "False" at bounding box center [499, 437] width 18 height 18
radio input "true"
click at [756, 570] on button "SUBMIT" at bounding box center [777, 567] width 154 height 36
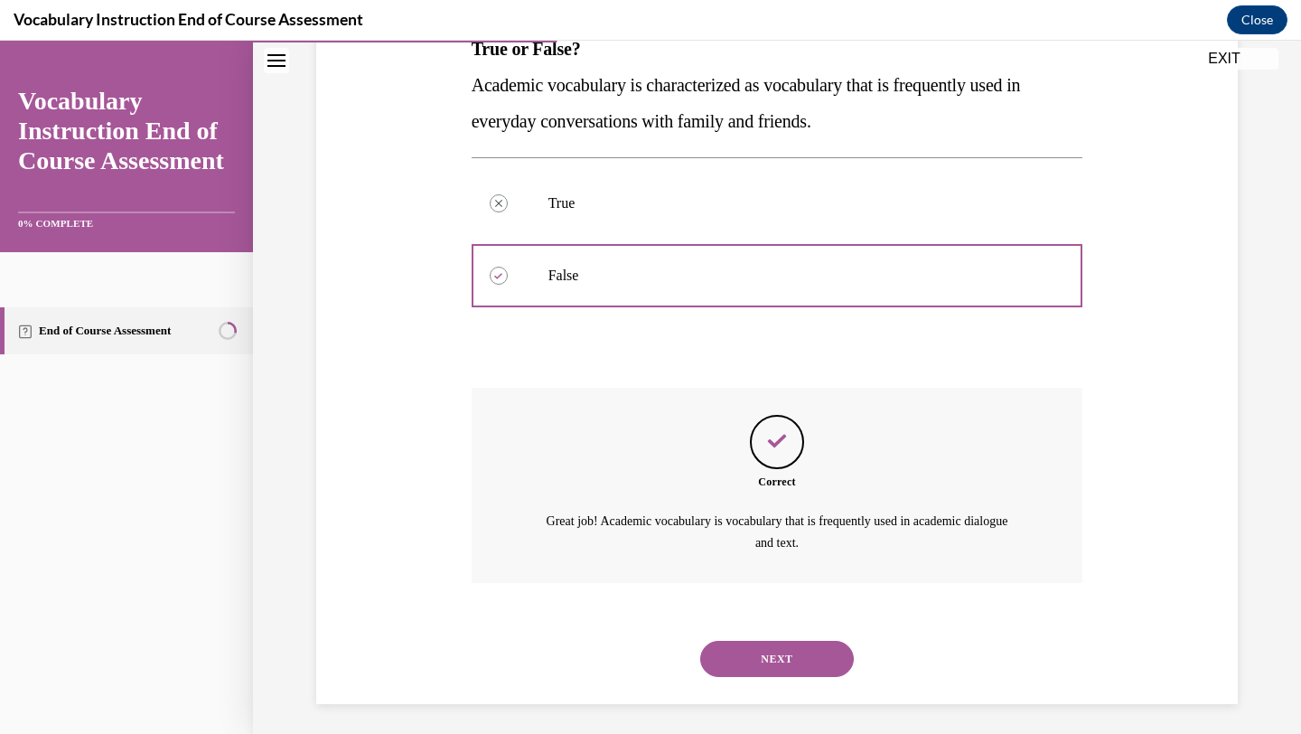
scroll to position [319, 0]
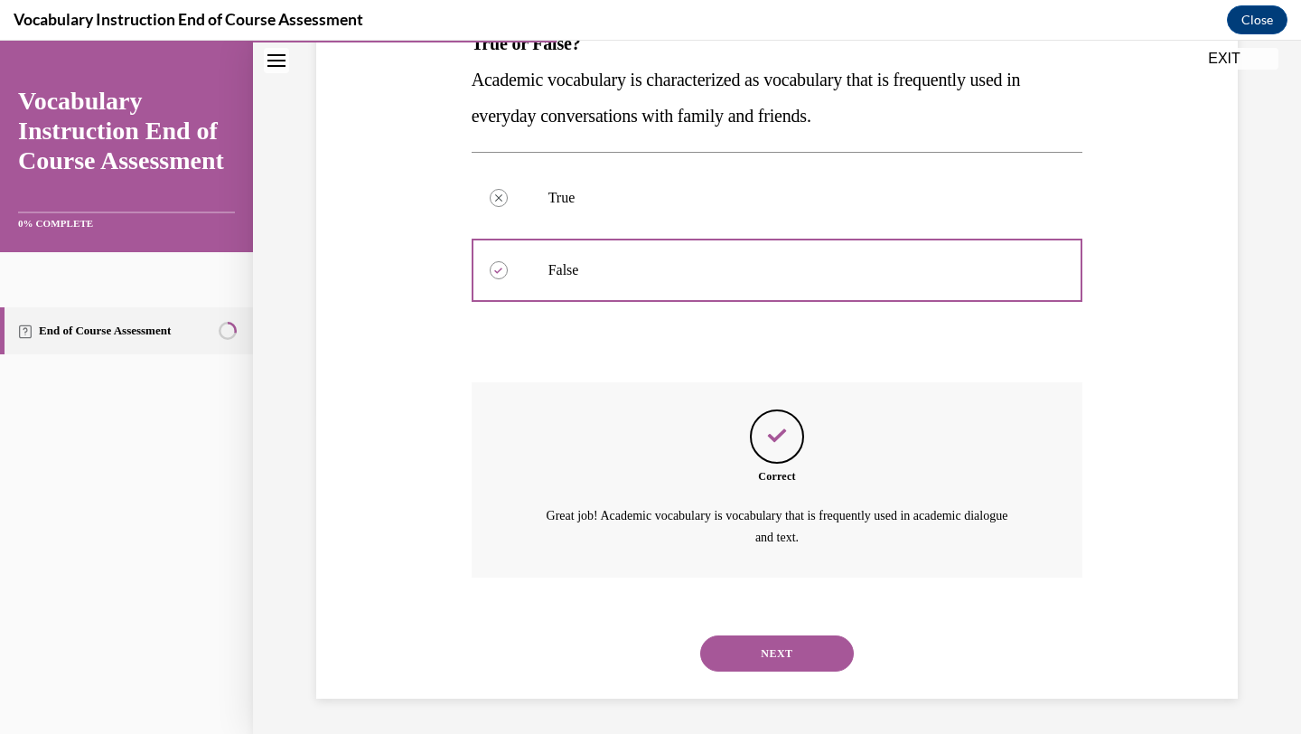
click at [775, 662] on button "NEXT" at bounding box center [777, 653] width 154 height 36
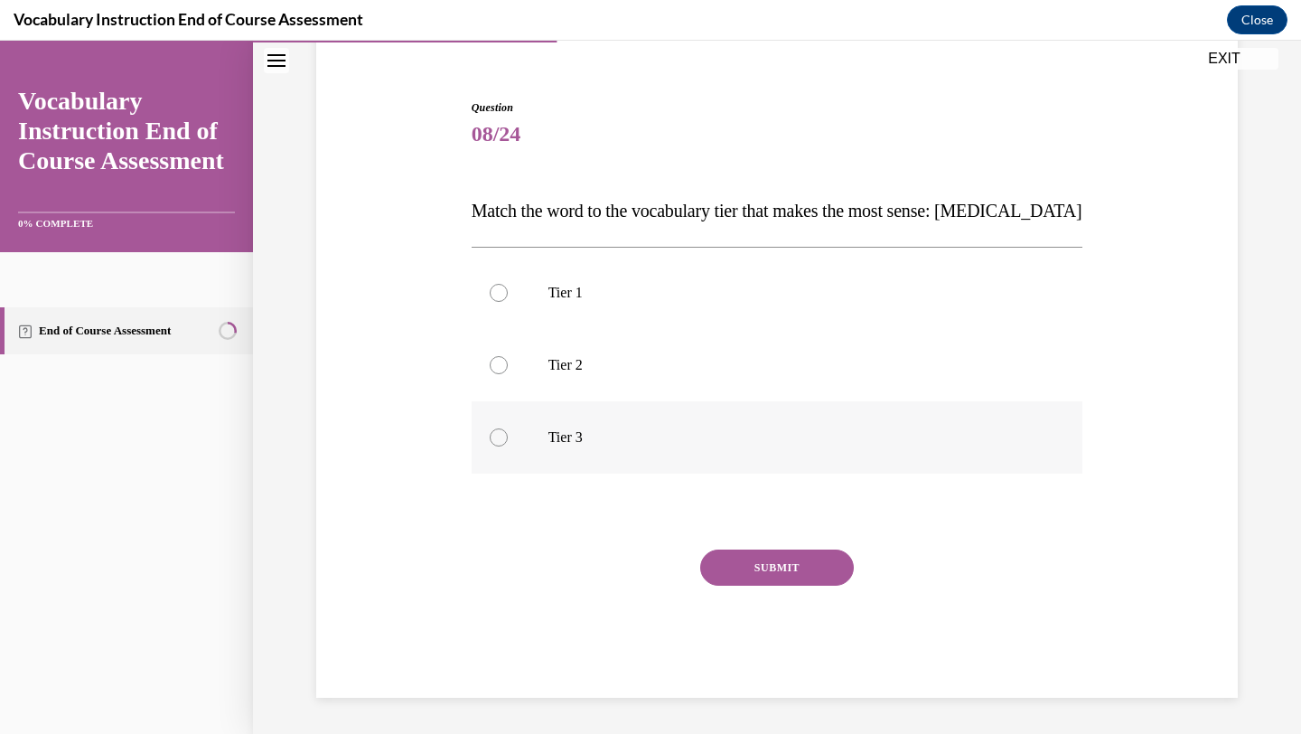
click at [710, 451] on label "Tier 3" at bounding box center [778, 437] width 612 height 72
click at [508, 446] on input "Tier 3" at bounding box center [499, 437] width 18 height 18
radio input "true"
click at [756, 585] on div "SUBMIT" at bounding box center [778, 594] width 612 height 90
click at [756, 580] on button "SUBMIT" at bounding box center [777, 567] width 154 height 36
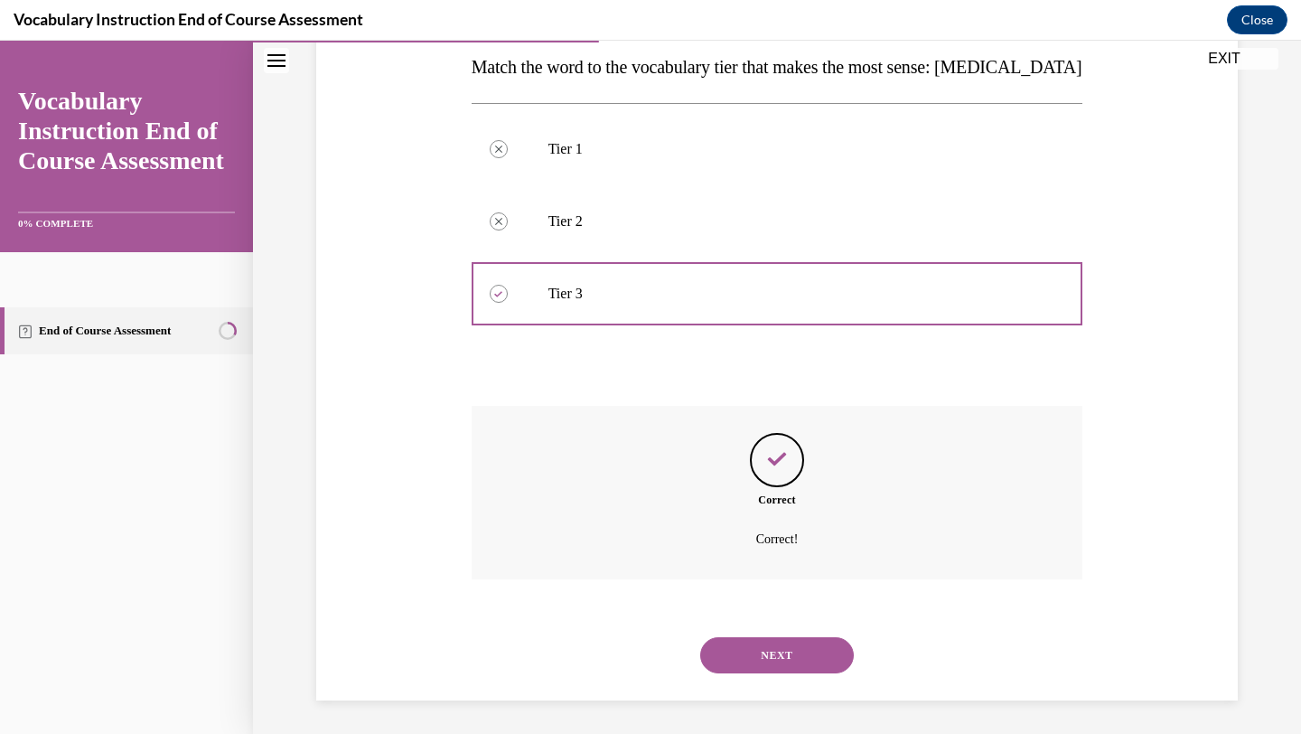
scroll to position [298, 0]
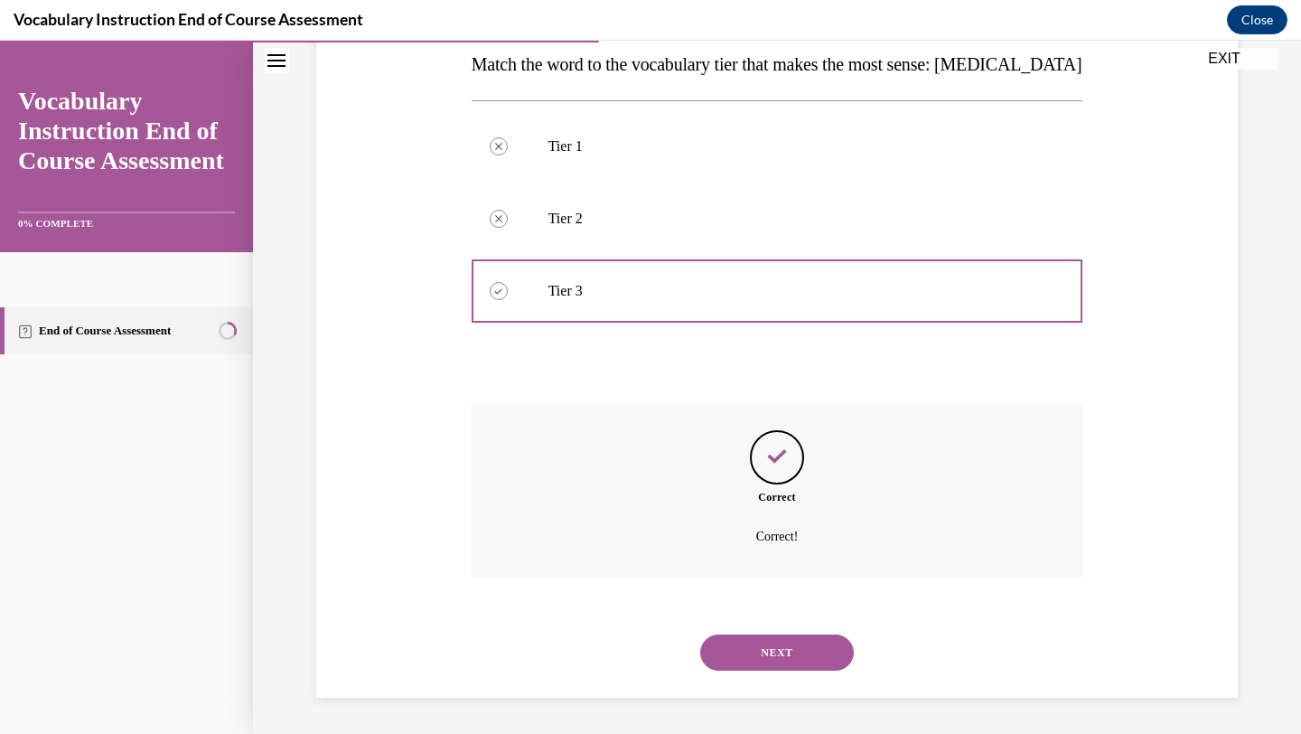
click at [772, 649] on button "NEXT" at bounding box center [777, 652] width 154 height 36
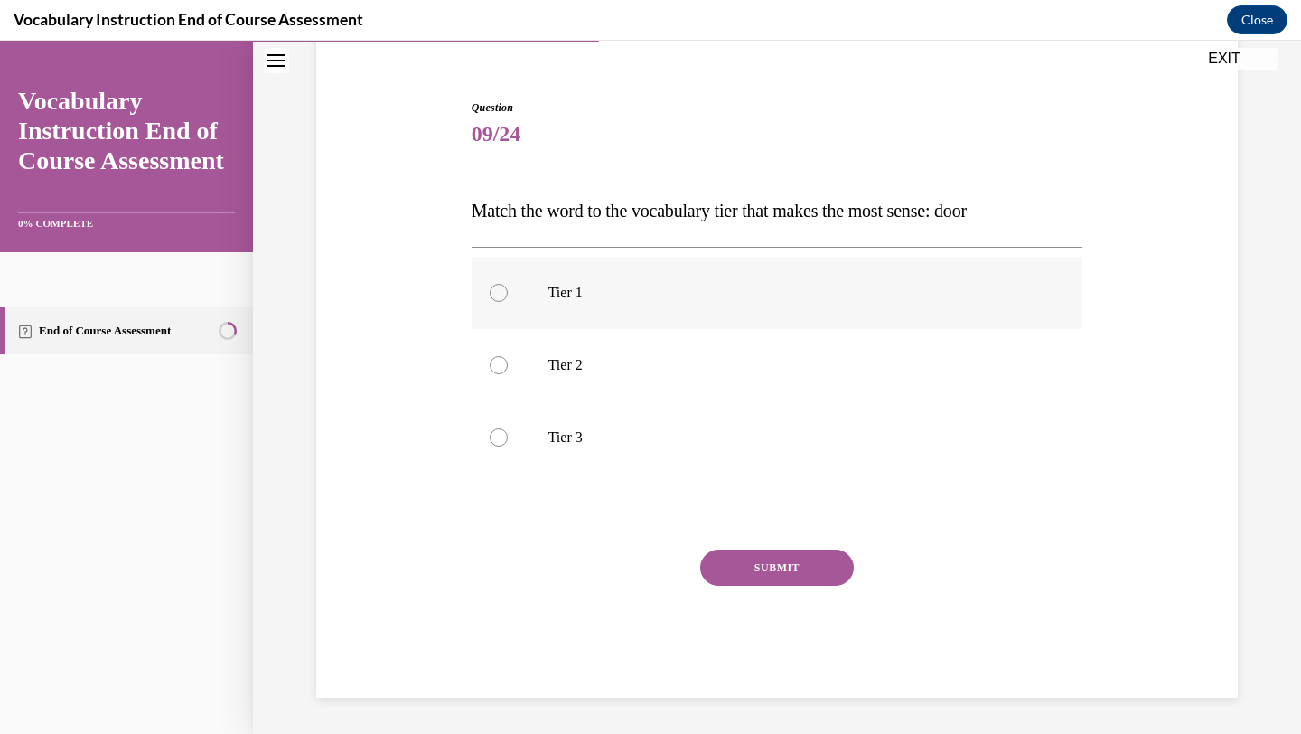
click at [744, 304] on label "Tier 1" at bounding box center [778, 293] width 612 height 72
click at [508, 302] on input "Tier 1" at bounding box center [499, 293] width 18 height 18
radio input "true"
click at [753, 560] on button "SUBMIT" at bounding box center [777, 567] width 154 height 36
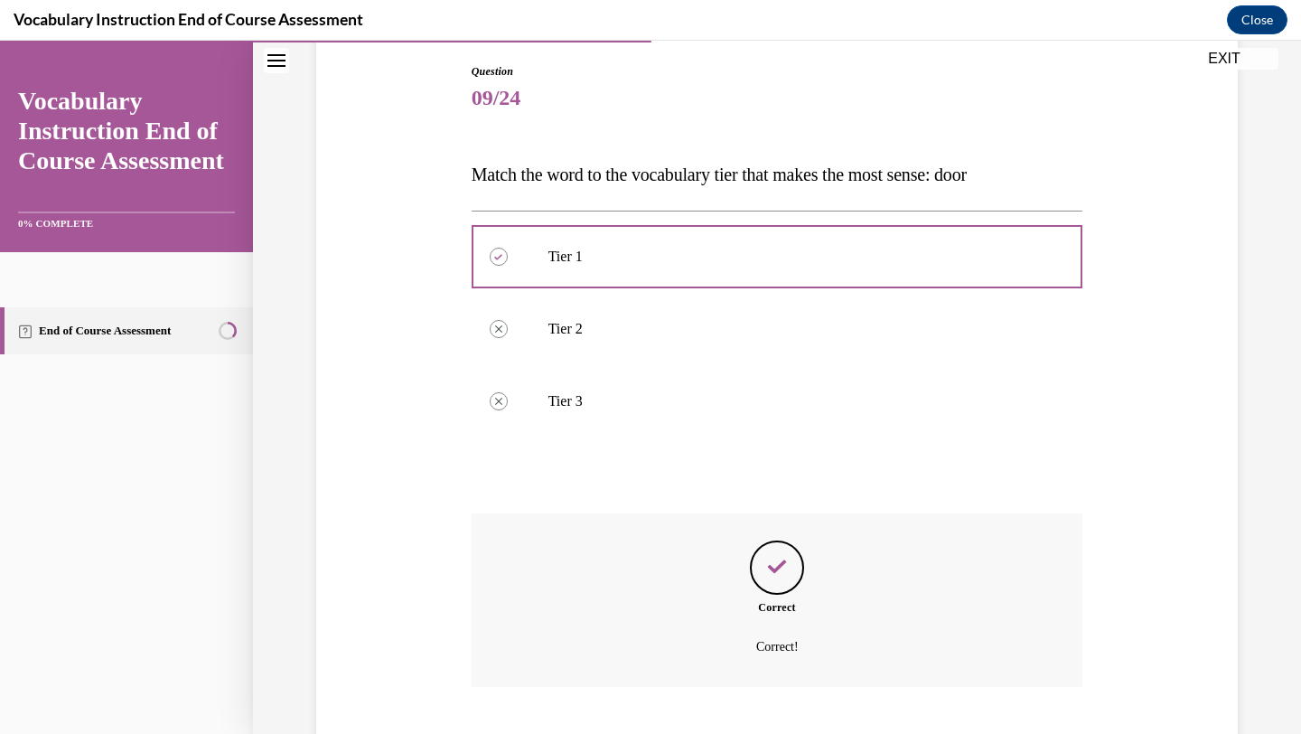
scroll to position [298, 0]
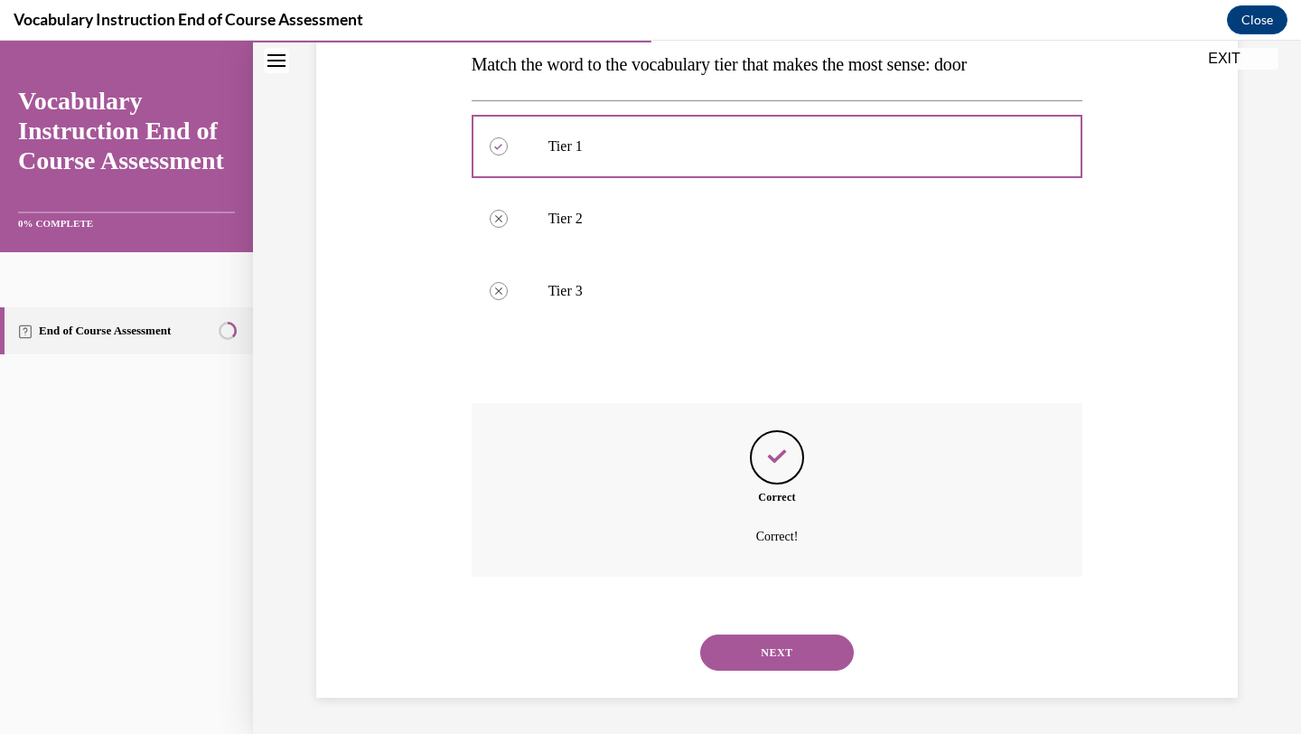
click at [772, 656] on button "NEXT" at bounding box center [777, 652] width 154 height 36
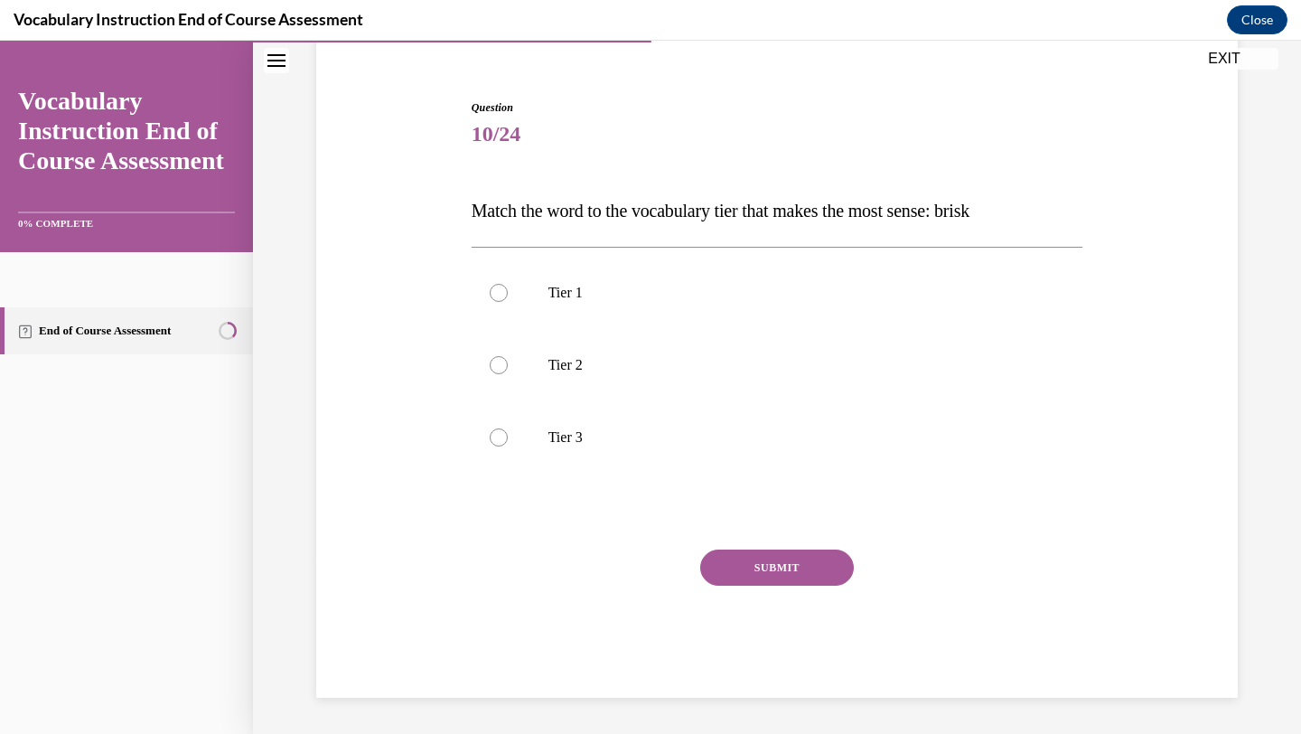
scroll to position [152, 0]
click at [710, 388] on label "Tier 2" at bounding box center [778, 365] width 612 height 72
click at [508, 374] on input "Tier 2" at bounding box center [499, 365] width 18 height 18
radio input "true"
click at [739, 567] on button "SUBMIT" at bounding box center [777, 567] width 154 height 36
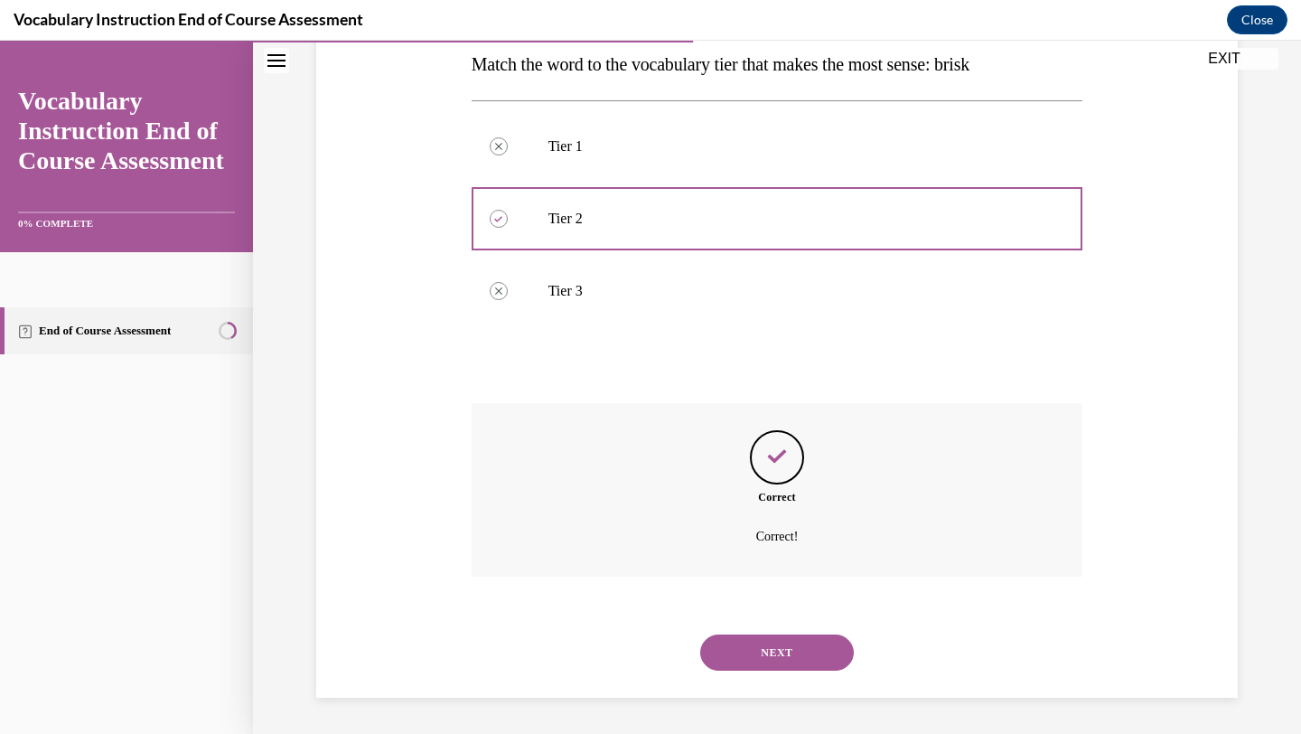
click at [779, 655] on button "NEXT" at bounding box center [777, 652] width 154 height 36
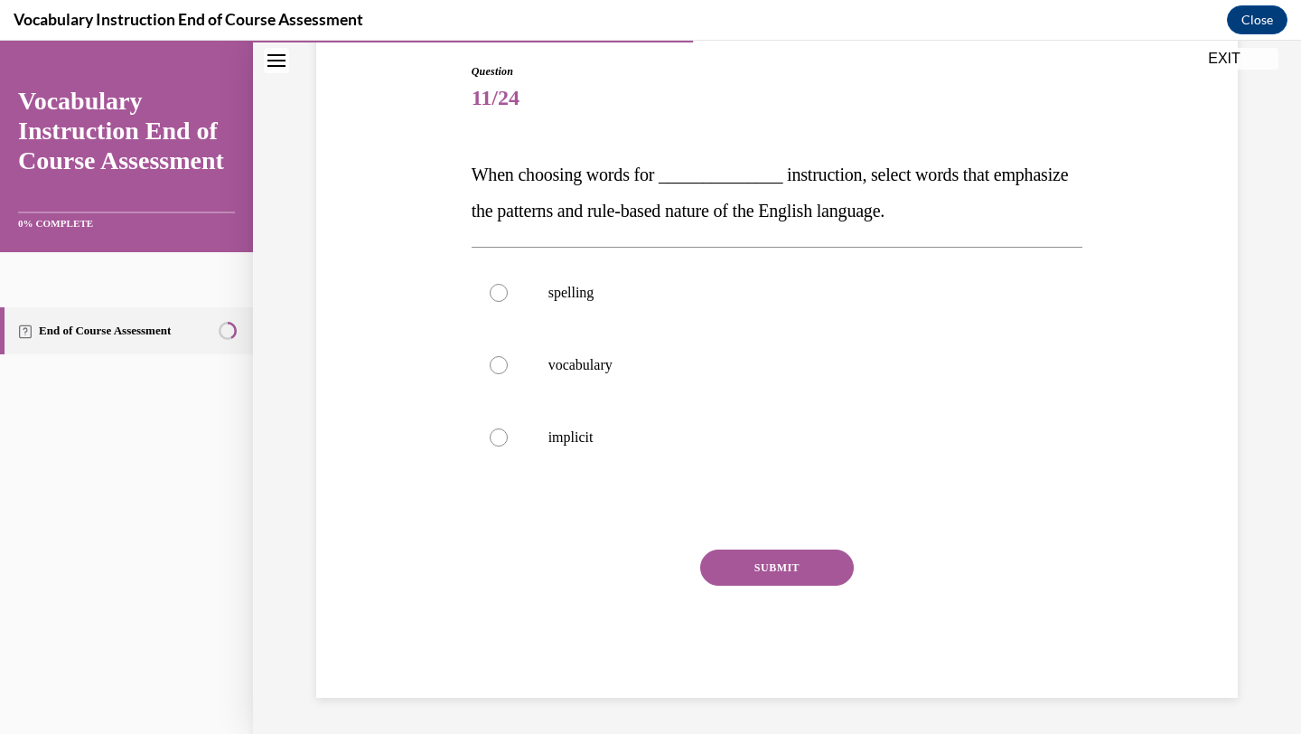
scroll to position [188, 0]
click at [749, 438] on p "implicit" at bounding box center [793, 437] width 490 height 18
click at [508, 438] on input "implicit" at bounding box center [499, 437] width 18 height 18
radio input "true"
click at [762, 572] on button "SUBMIT" at bounding box center [777, 567] width 154 height 36
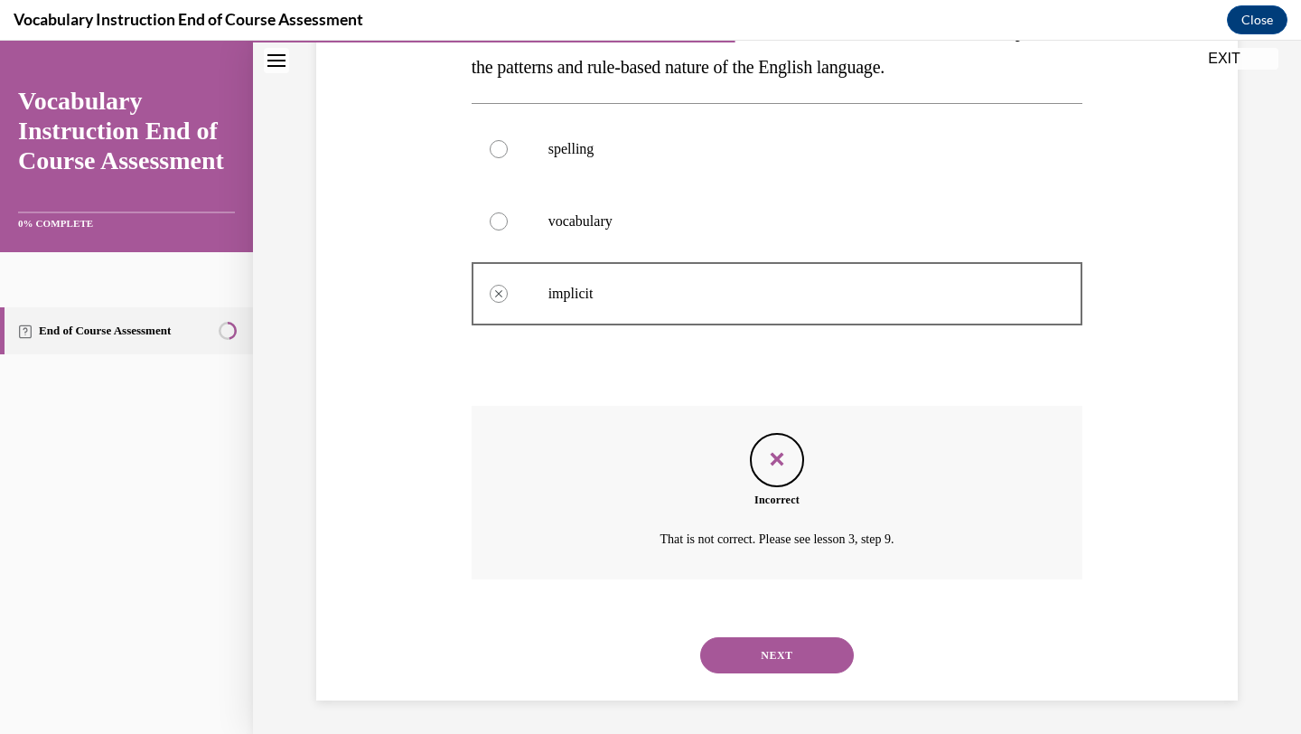
scroll to position [334, 0]
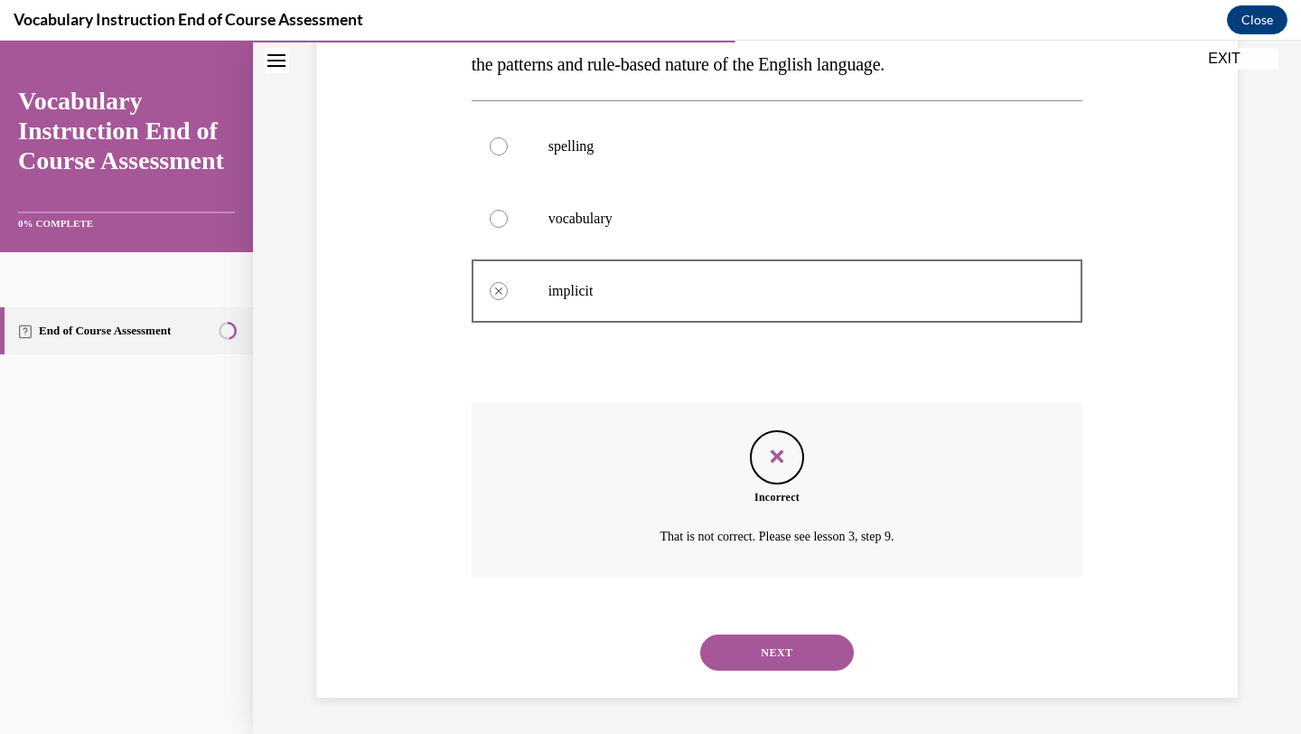
click at [764, 658] on button "NEXT" at bounding box center [777, 652] width 154 height 36
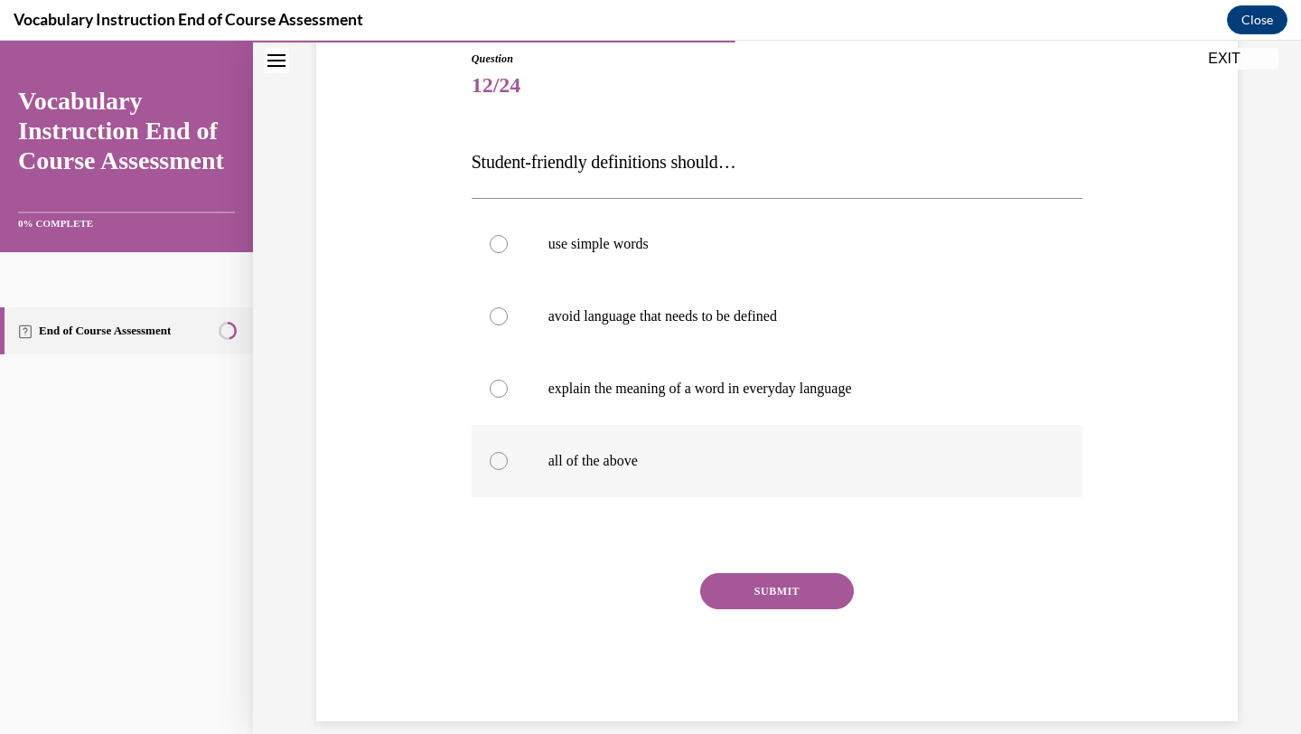
click at [917, 435] on label "all of the above" at bounding box center [778, 461] width 612 height 72
click at [508, 452] on input "all of the above" at bounding box center [499, 461] width 18 height 18
radio input "true"
click at [806, 592] on button "SUBMIT" at bounding box center [777, 591] width 154 height 36
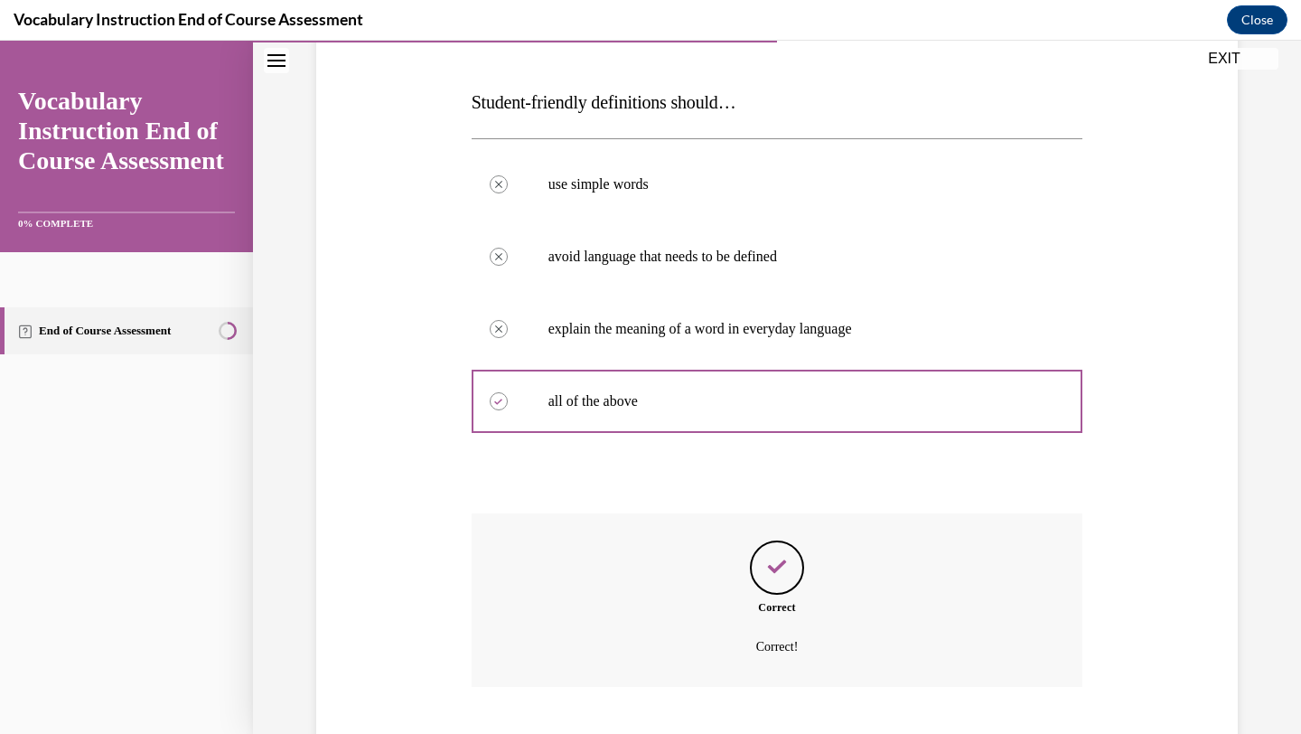
scroll to position [370, 0]
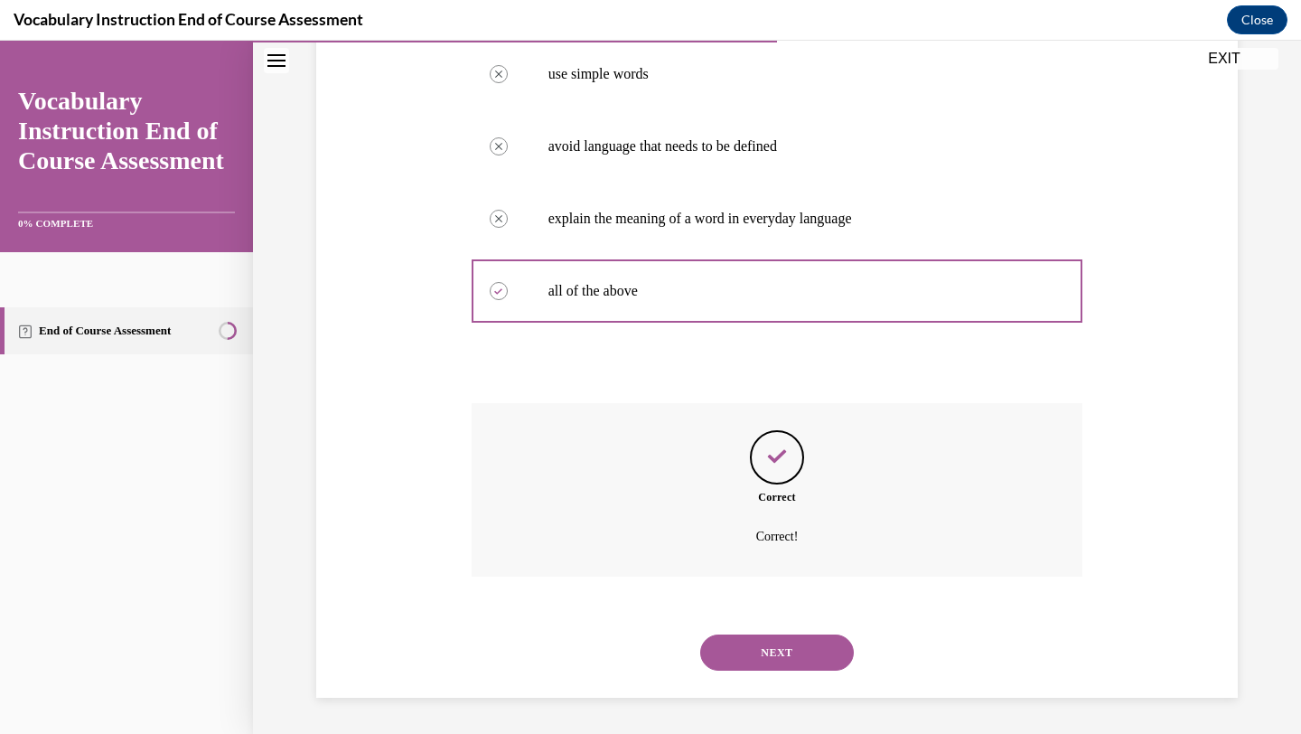
click at [789, 661] on button "NEXT" at bounding box center [777, 652] width 154 height 36
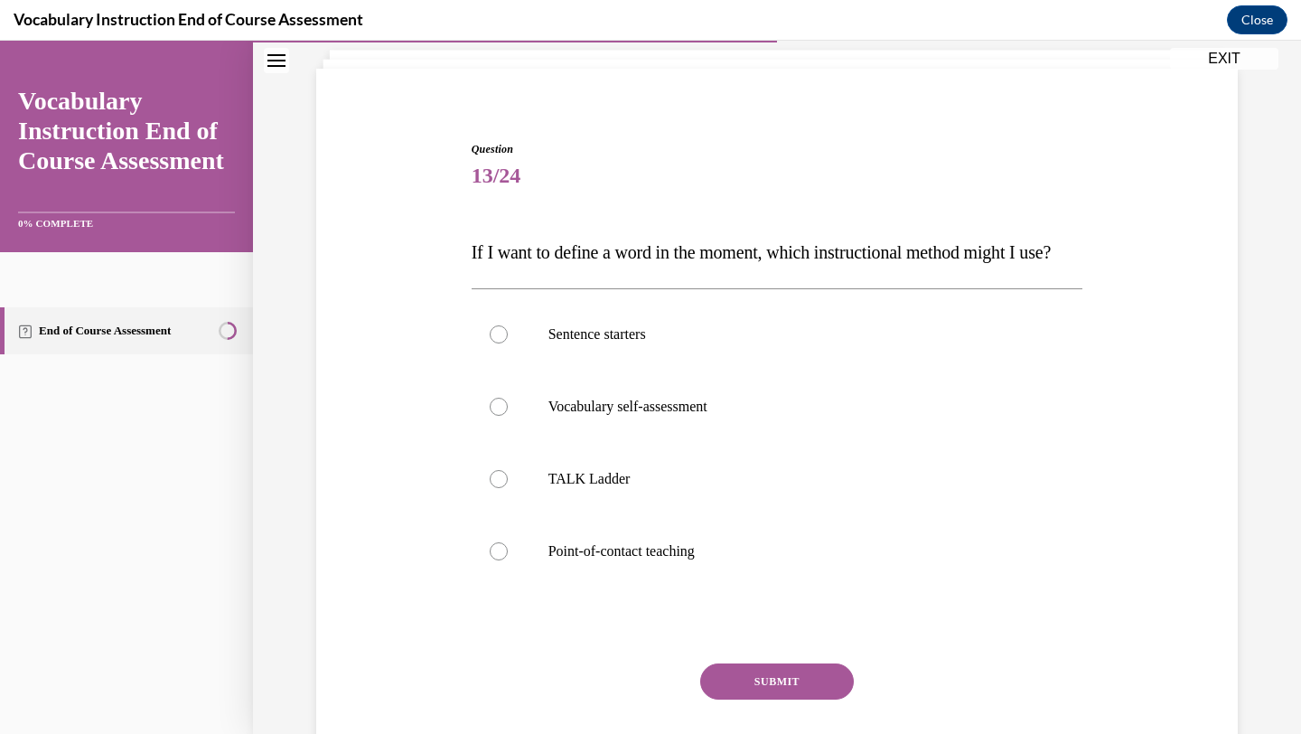
scroll to position [109, 0]
click at [741, 588] on label "Point-of-contact teaching" at bounding box center [778, 552] width 612 height 72
click at [508, 561] on input "Point-of-contact teaching" at bounding box center [499, 552] width 18 height 18
radio input "true"
click at [750, 700] on button "SUBMIT" at bounding box center [777, 682] width 154 height 36
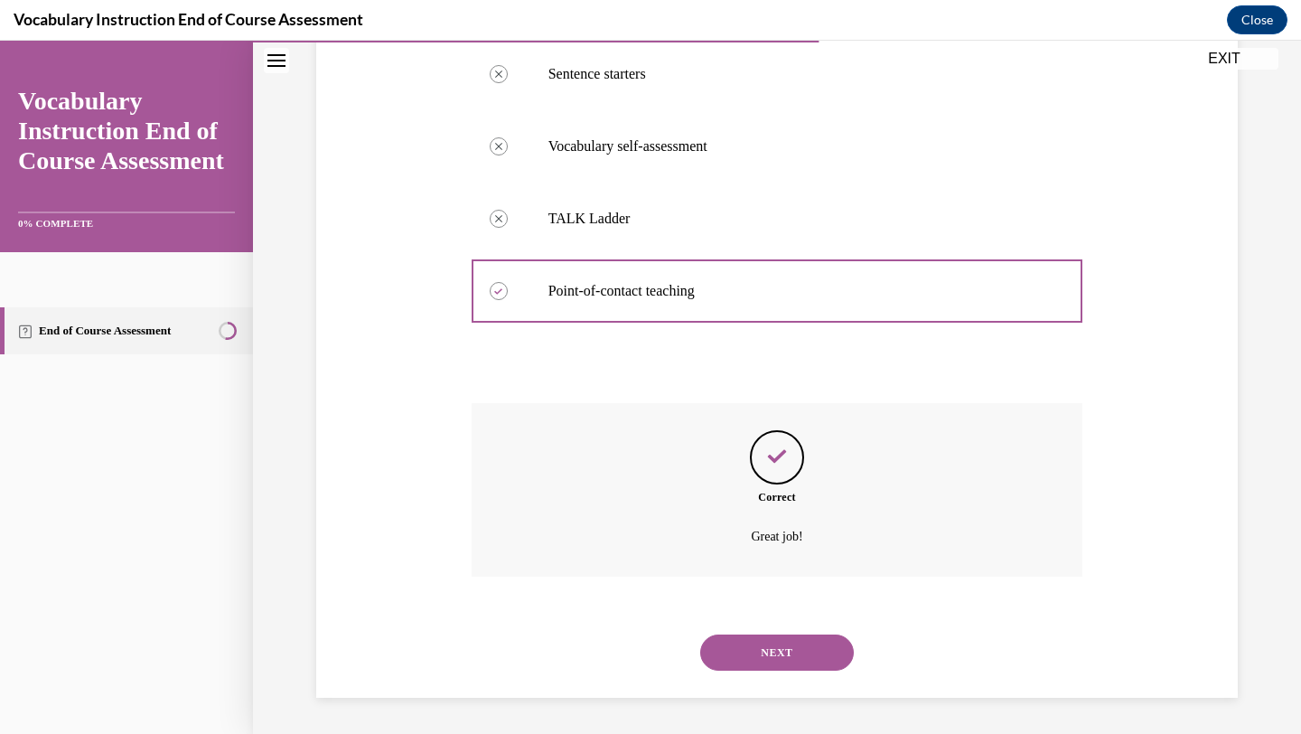
scroll to position [407, 0]
click at [736, 645] on button "NEXT" at bounding box center [777, 652] width 154 height 36
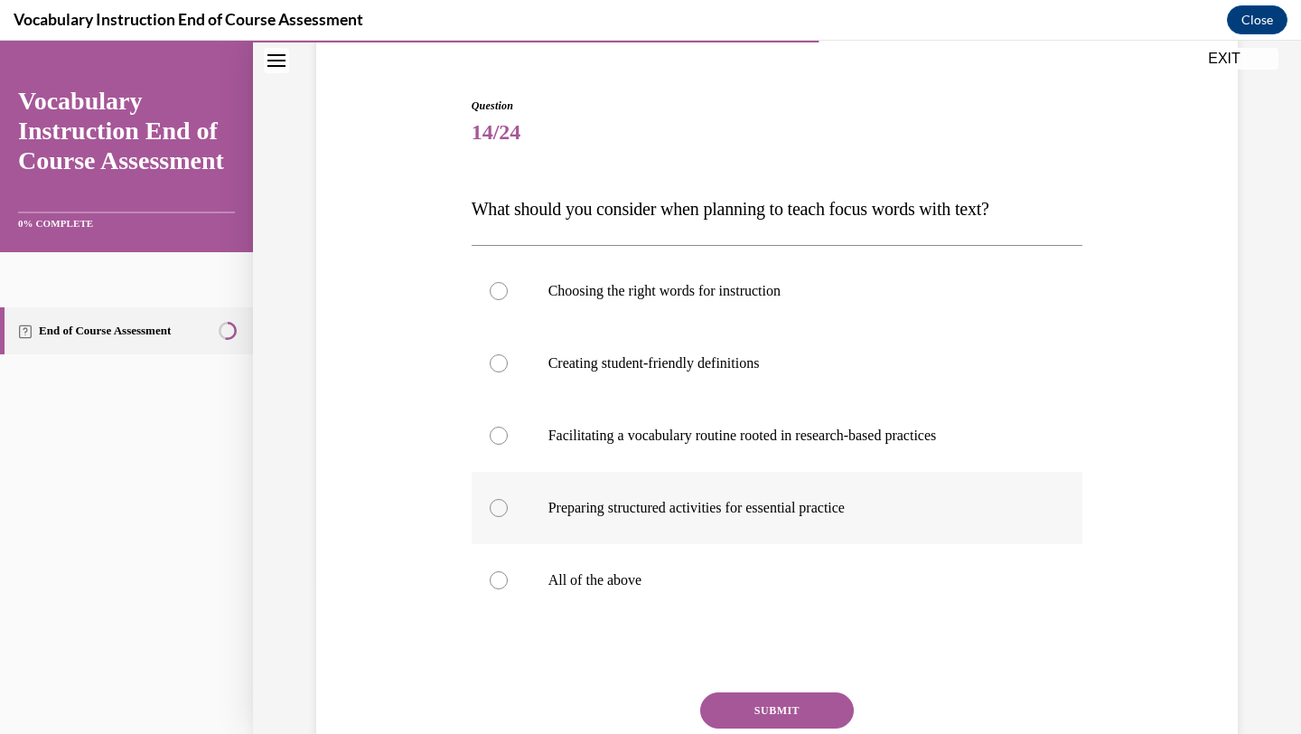
scroll to position [156, 0]
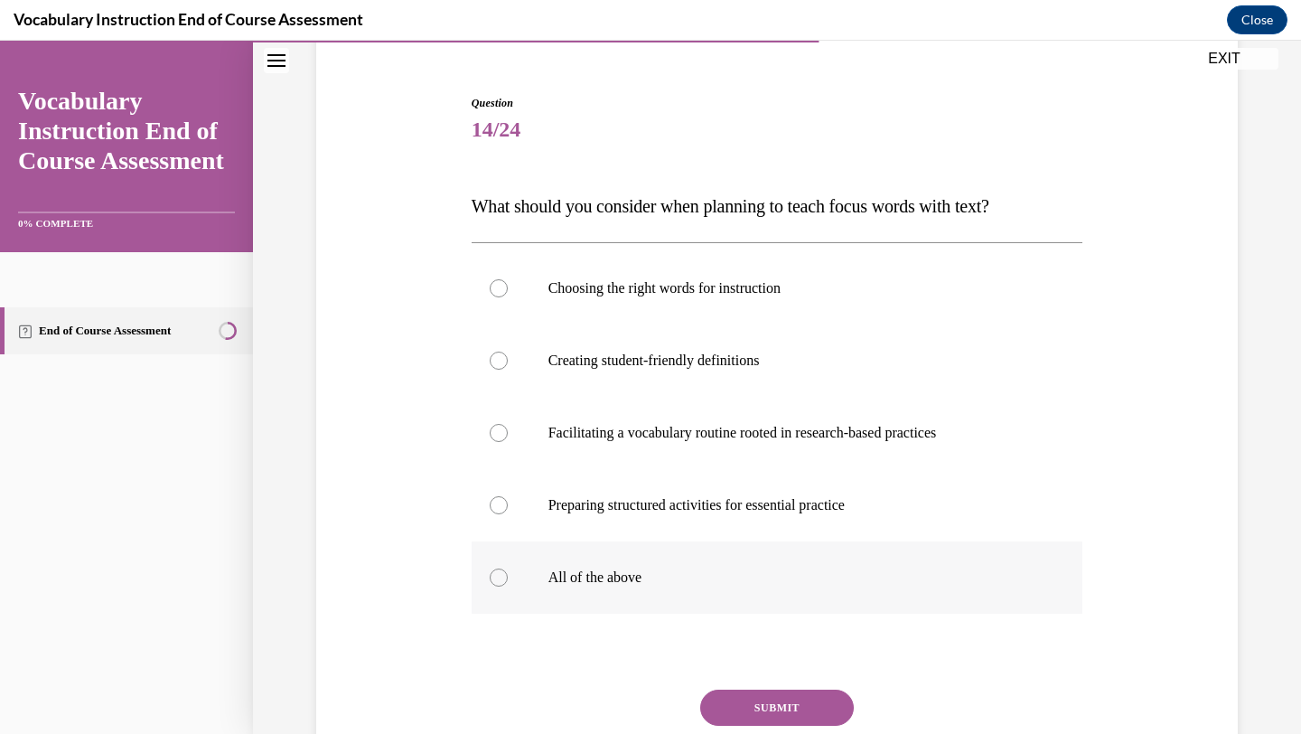
click at [600, 566] on label "All of the above" at bounding box center [778, 577] width 612 height 72
click at [508, 568] on input "All of the above" at bounding box center [499, 577] width 18 height 18
radio input "true"
click at [734, 703] on button "SUBMIT" at bounding box center [777, 707] width 154 height 36
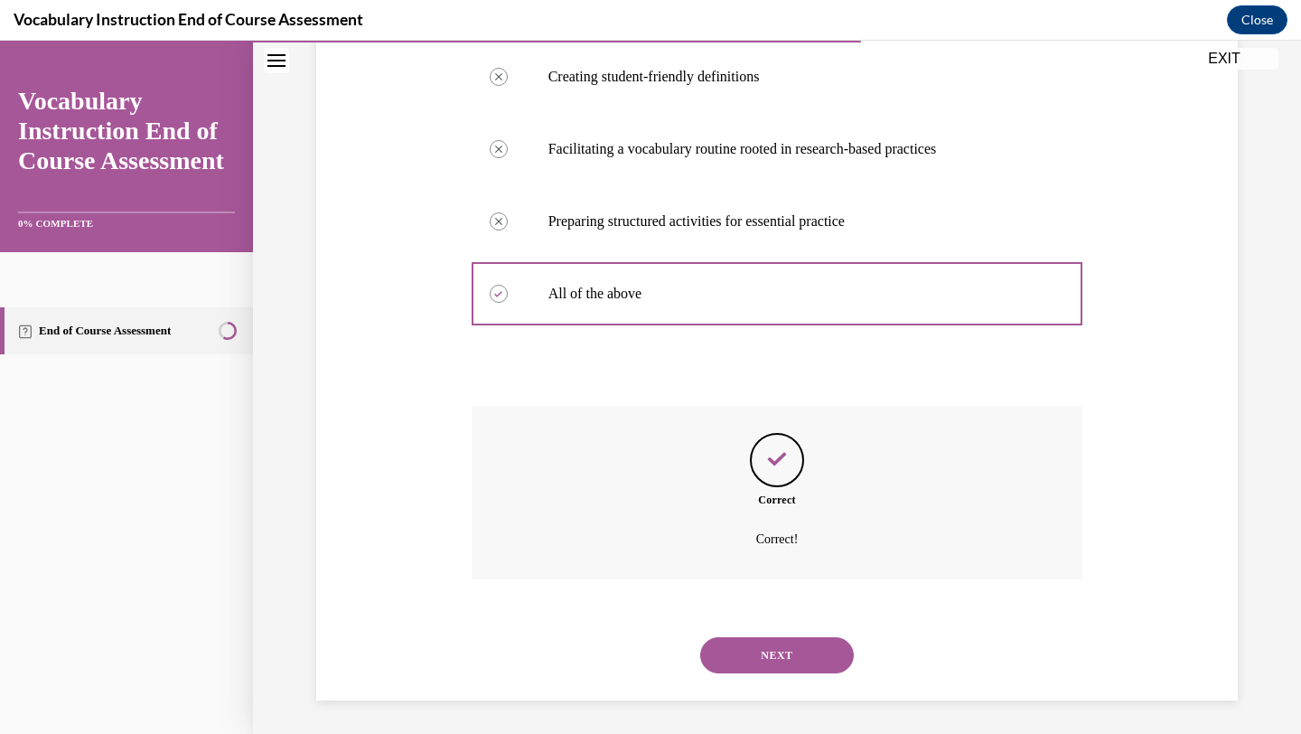
scroll to position [443, 0]
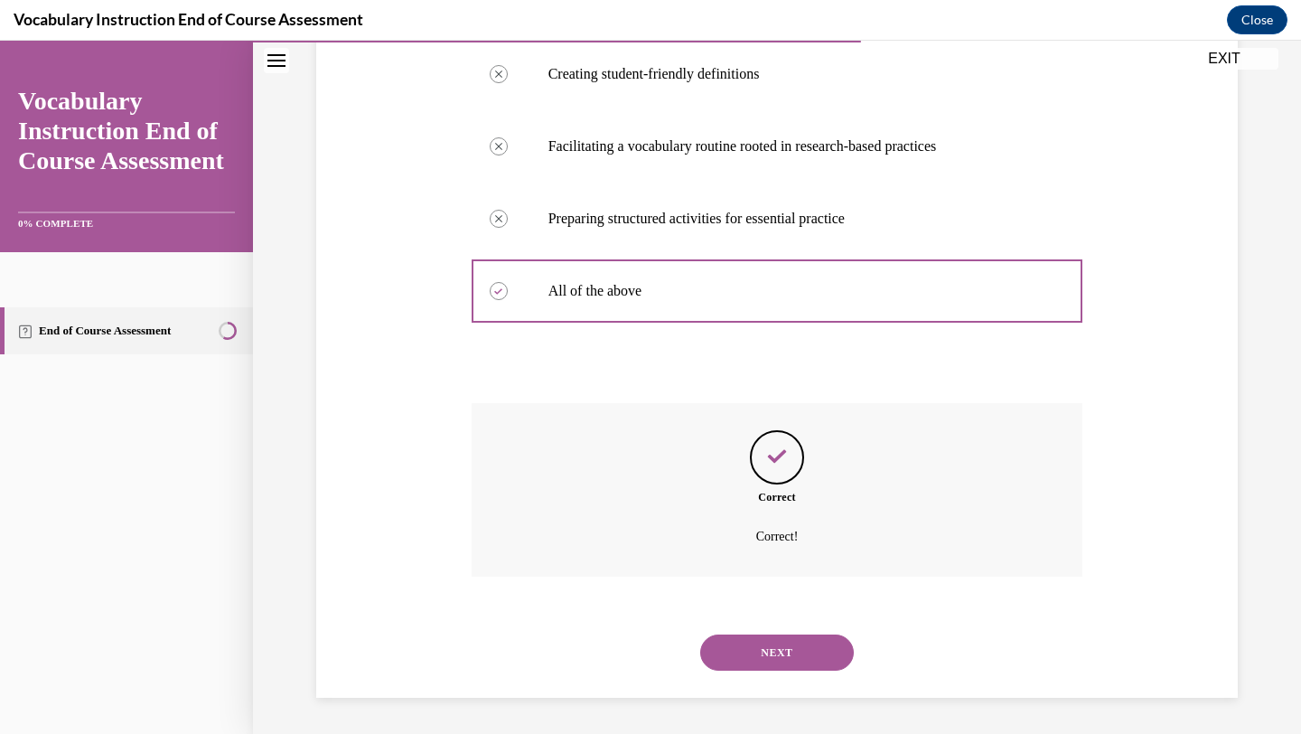
click at [753, 664] on button "NEXT" at bounding box center [777, 652] width 154 height 36
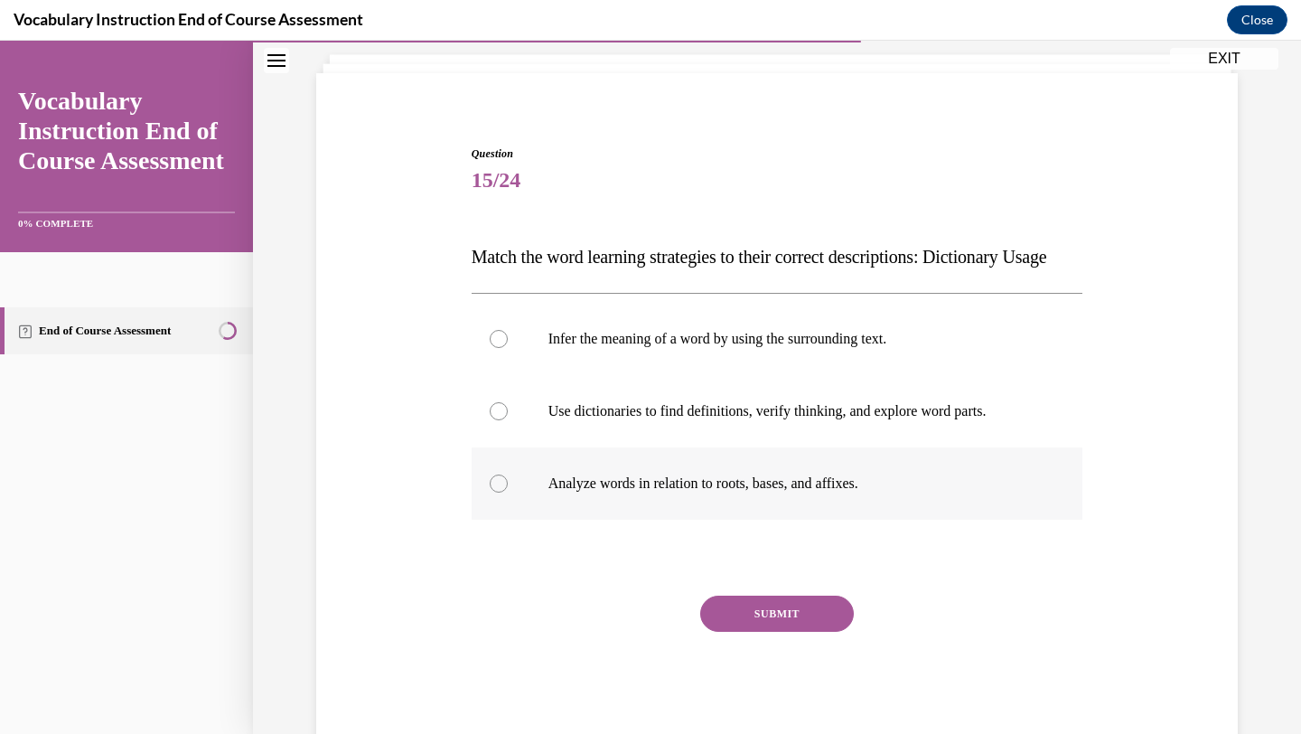
scroll to position [107, 0]
click at [878, 446] on label "Use dictionaries to find definitions, verify thinking, and explore word parts." at bounding box center [778, 410] width 612 height 72
click at [508, 419] on input "Use dictionaries to find definitions, verify thinking, and explore word parts." at bounding box center [499, 410] width 18 height 18
radio input "true"
click at [793, 631] on button "SUBMIT" at bounding box center [777, 612] width 154 height 36
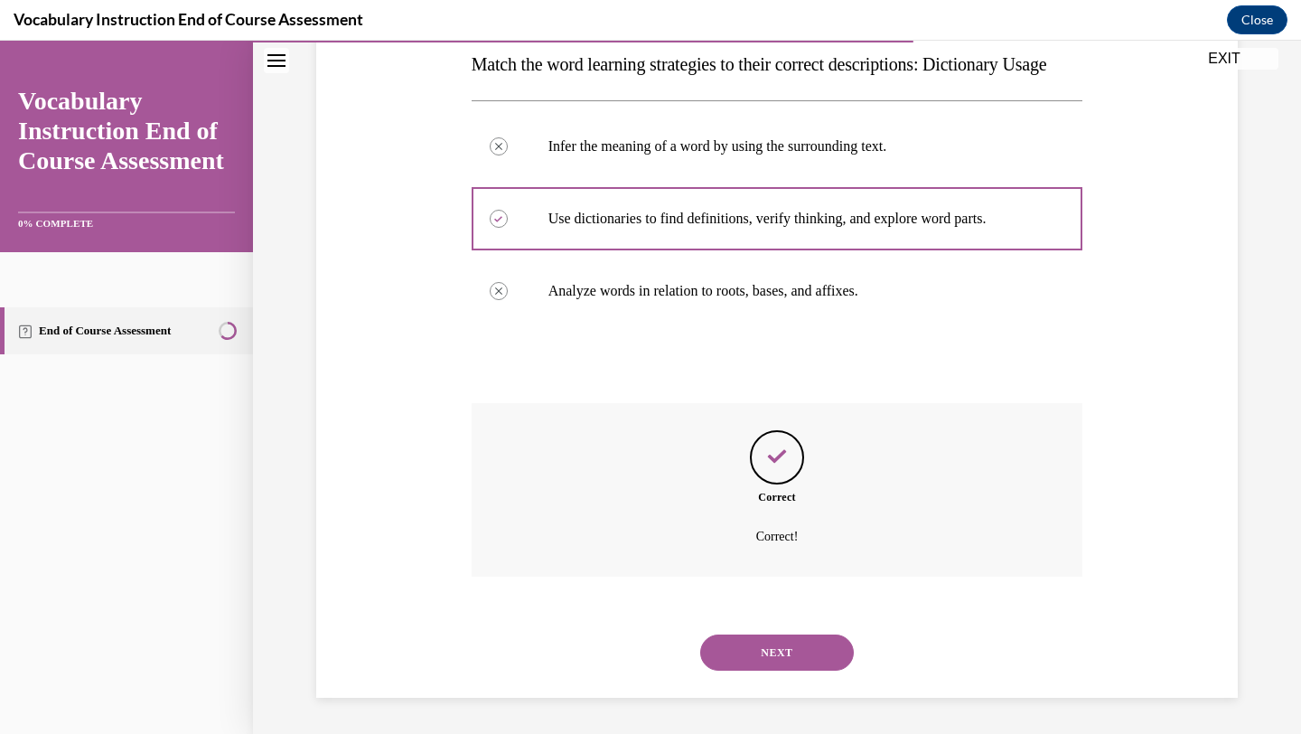
scroll to position [334, 0]
click at [776, 651] on button "NEXT" at bounding box center [777, 652] width 154 height 36
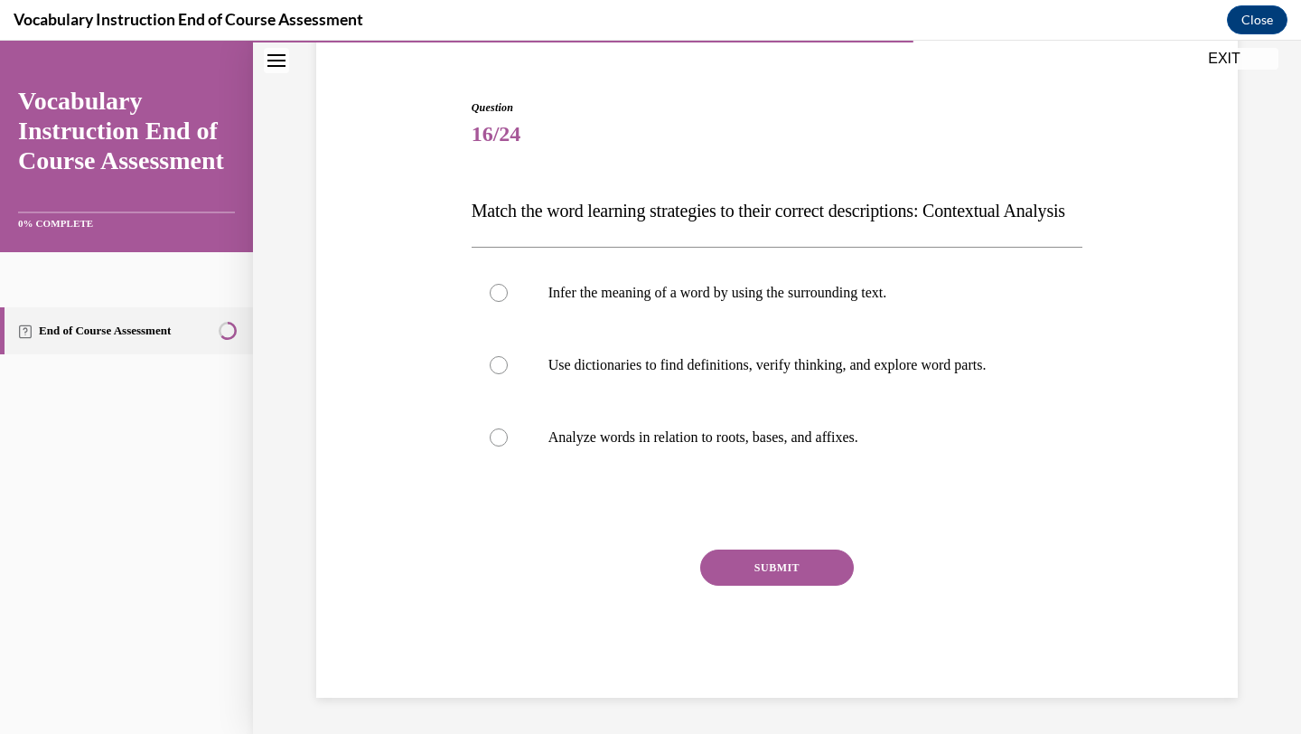
scroll to position [188, 0]
click at [850, 296] on p "Infer the meaning of a word by using the surrounding text." at bounding box center [793, 293] width 490 height 18
click at [508, 296] on input "Infer the meaning of a word by using the surrounding text." at bounding box center [499, 293] width 18 height 18
radio input "true"
click at [779, 565] on button "SUBMIT" at bounding box center [777, 567] width 154 height 36
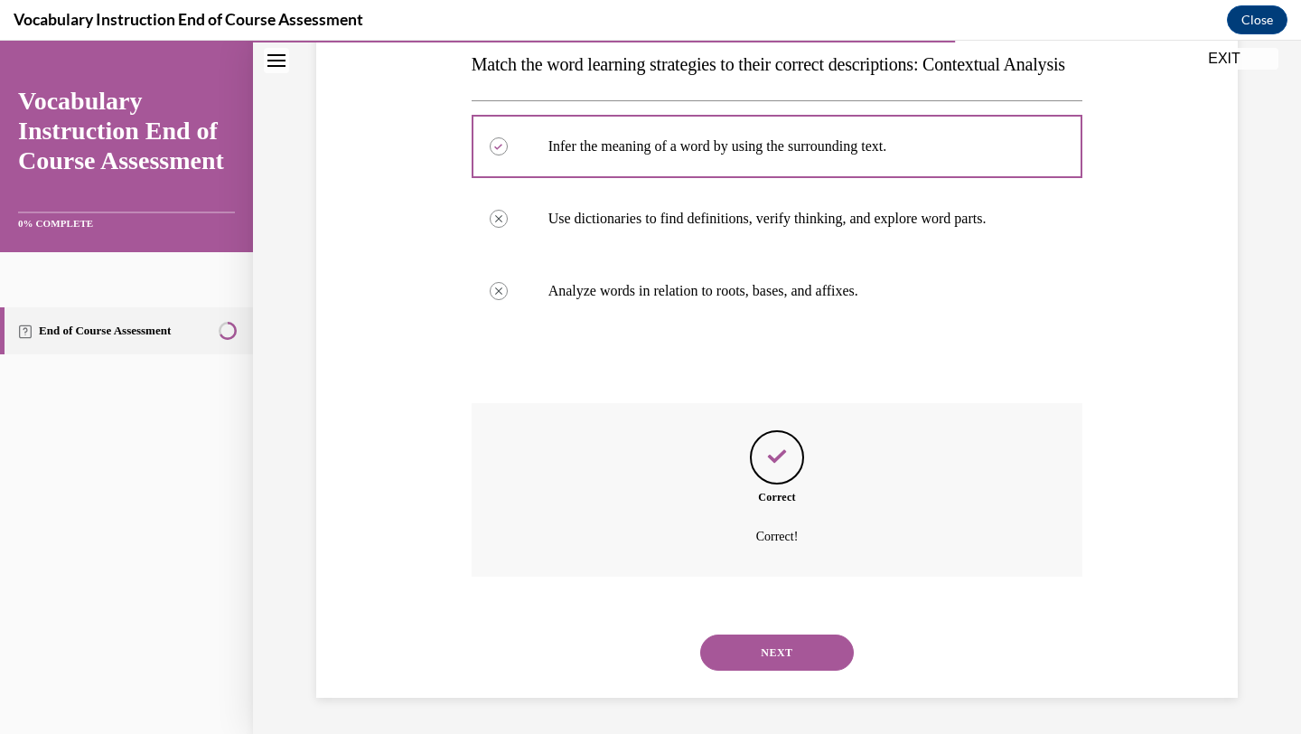
scroll to position [334, 0]
click at [771, 648] on button "NEXT" at bounding box center [777, 652] width 154 height 36
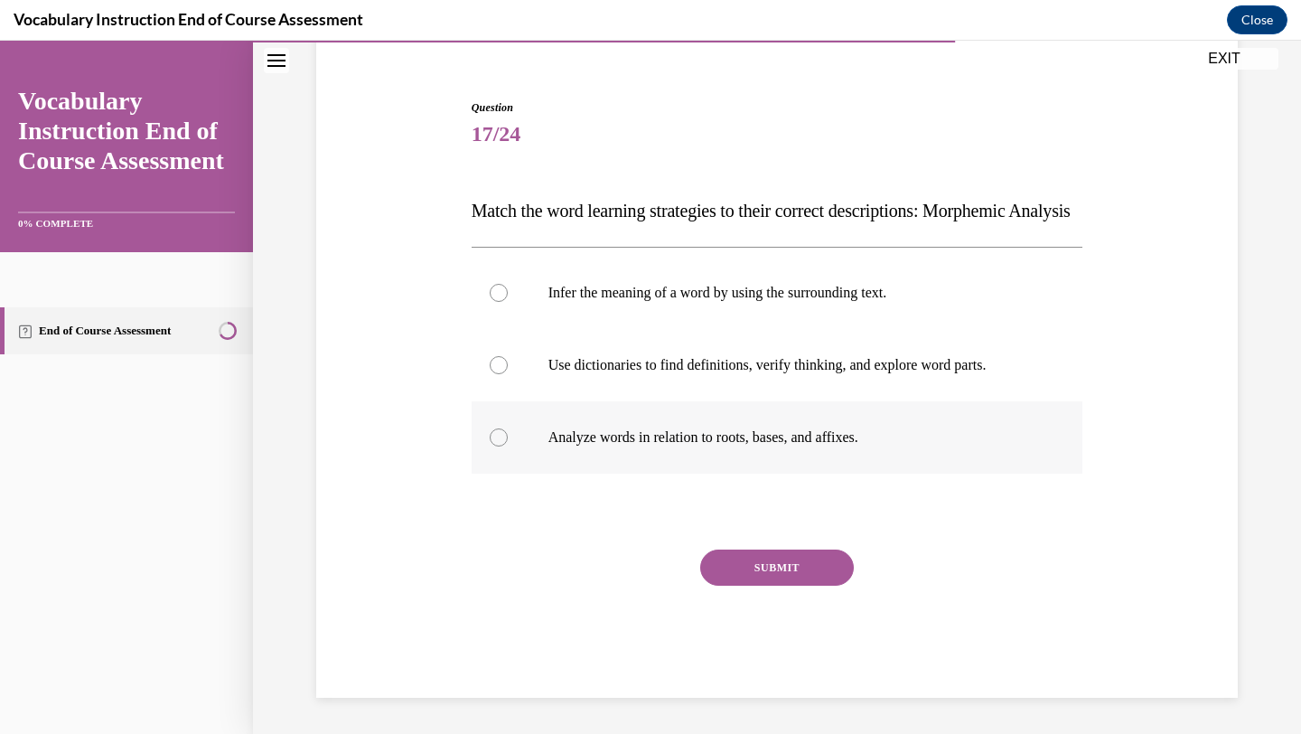
click at [777, 441] on p "Analyze words in relation to roots, bases, and affixes." at bounding box center [793, 437] width 490 height 18
click at [508, 441] on input "Analyze words in relation to roots, bases, and affixes." at bounding box center [499, 437] width 18 height 18
radio input "true"
click at [747, 568] on button "SUBMIT" at bounding box center [777, 567] width 154 height 36
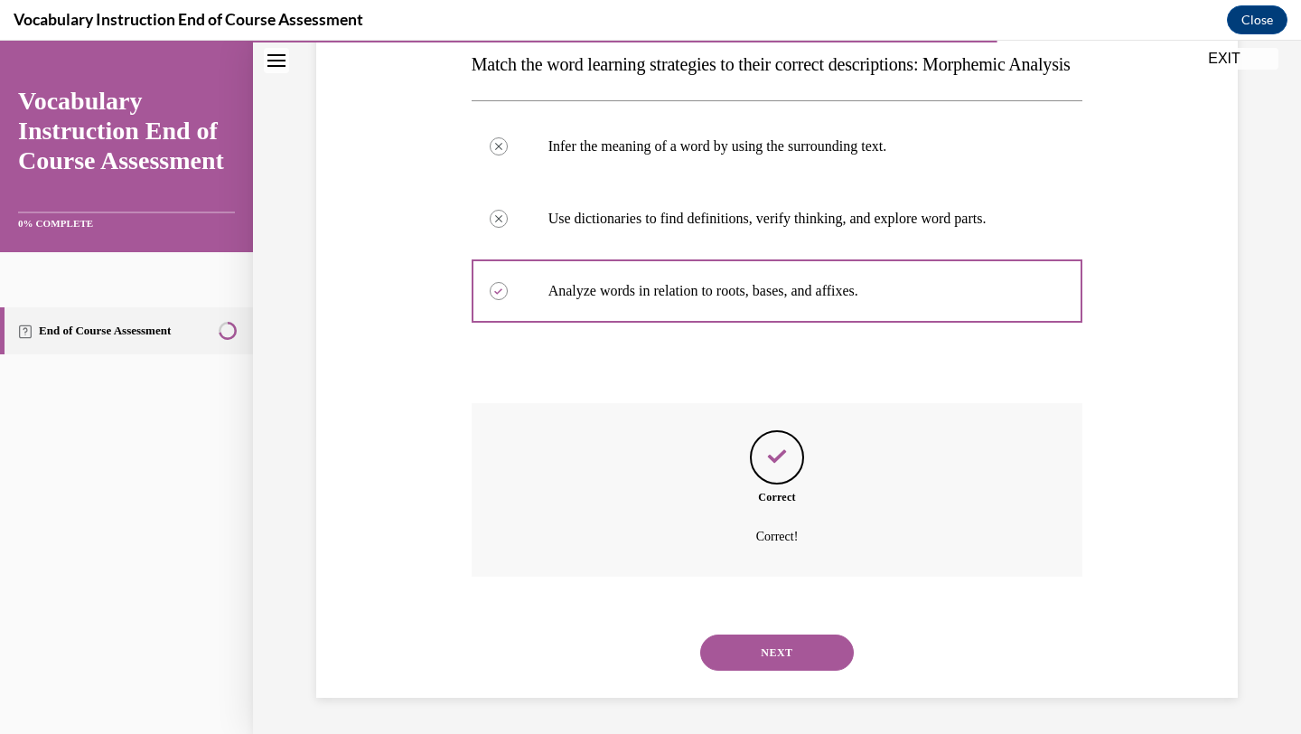
scroll to position [334, 0]
click at [752, 655] on button "NEXT" at bounding box center [777, 652] width 154 height 36
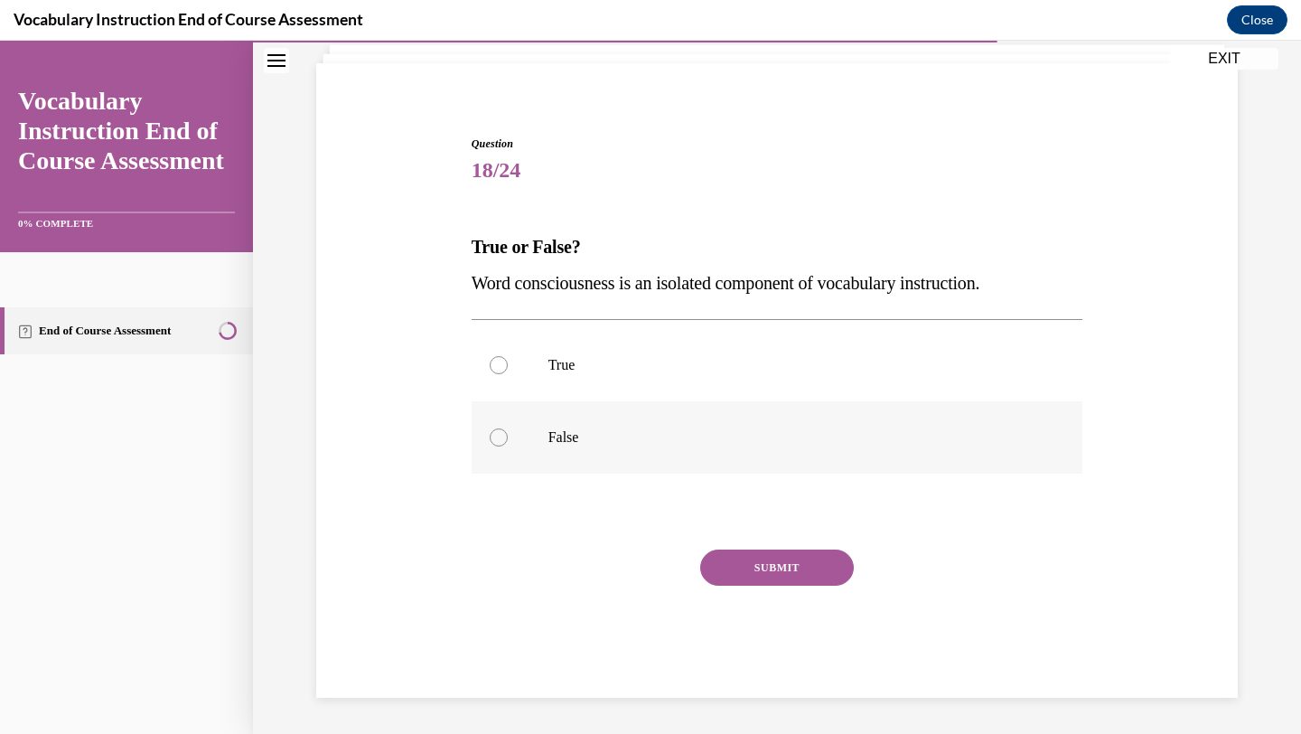
click at [744, 453] on label "False" at bounding box center [778, 437] width 612 height 72
click at [508, 446] on input "False" at bounding box center [499, 437] width 18 height 18
radio input "true"
click at [758, 584] on button "SUBMIT" at bounding box center [777, 567] width 154 height 36
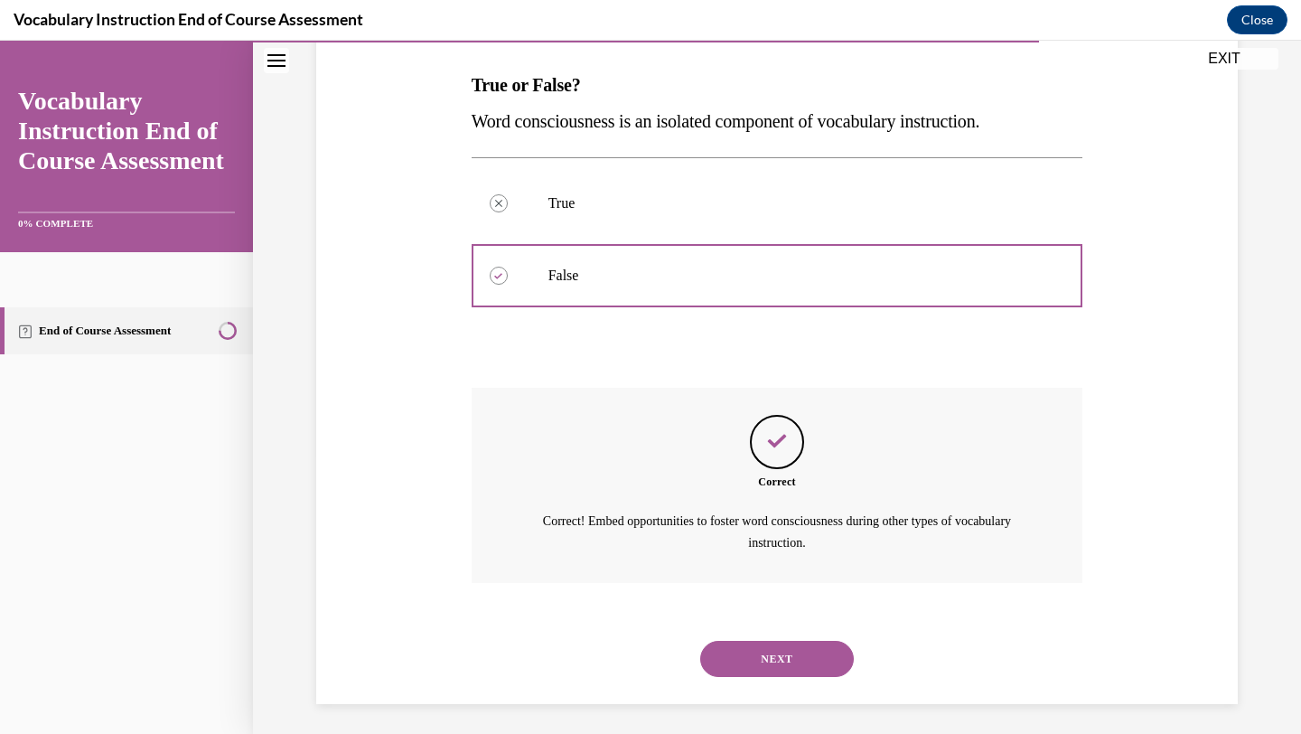
scroll to position [283, 0]
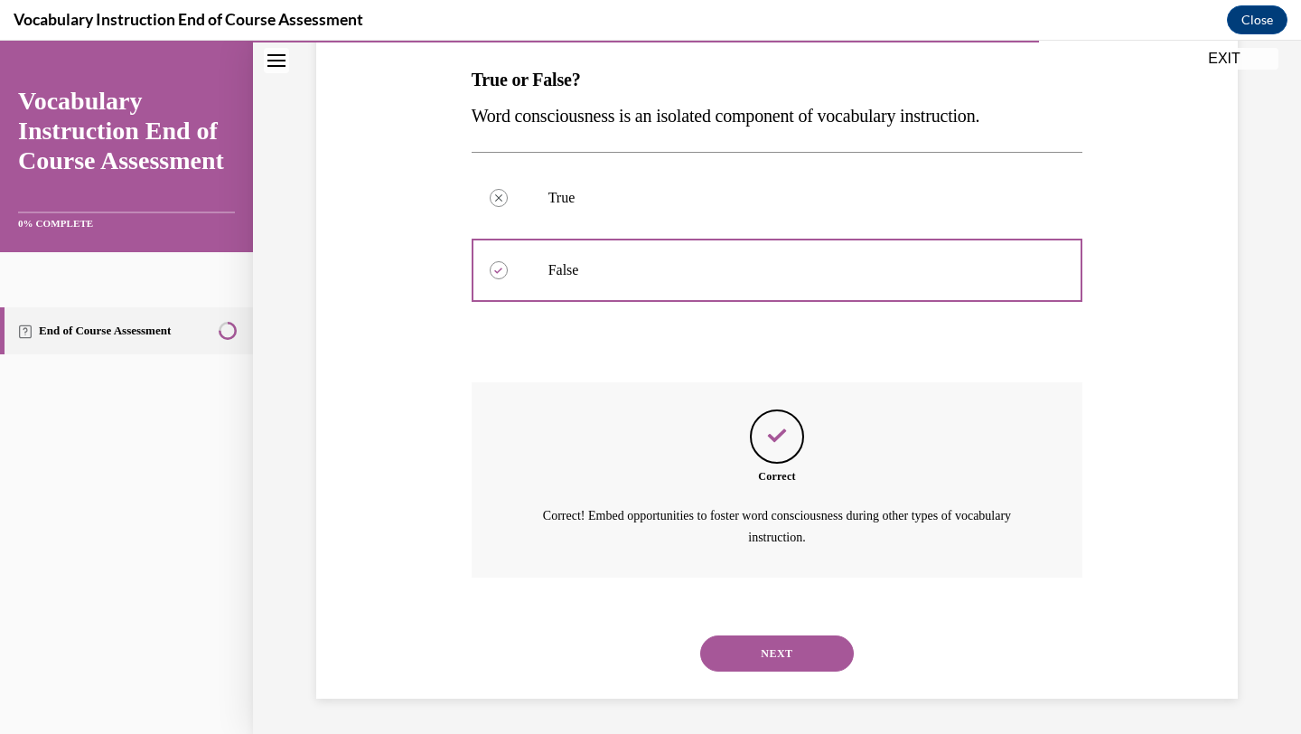
click at [770, 653] on button "NEXT" at bounding box center [777, 653] width 154 height 36
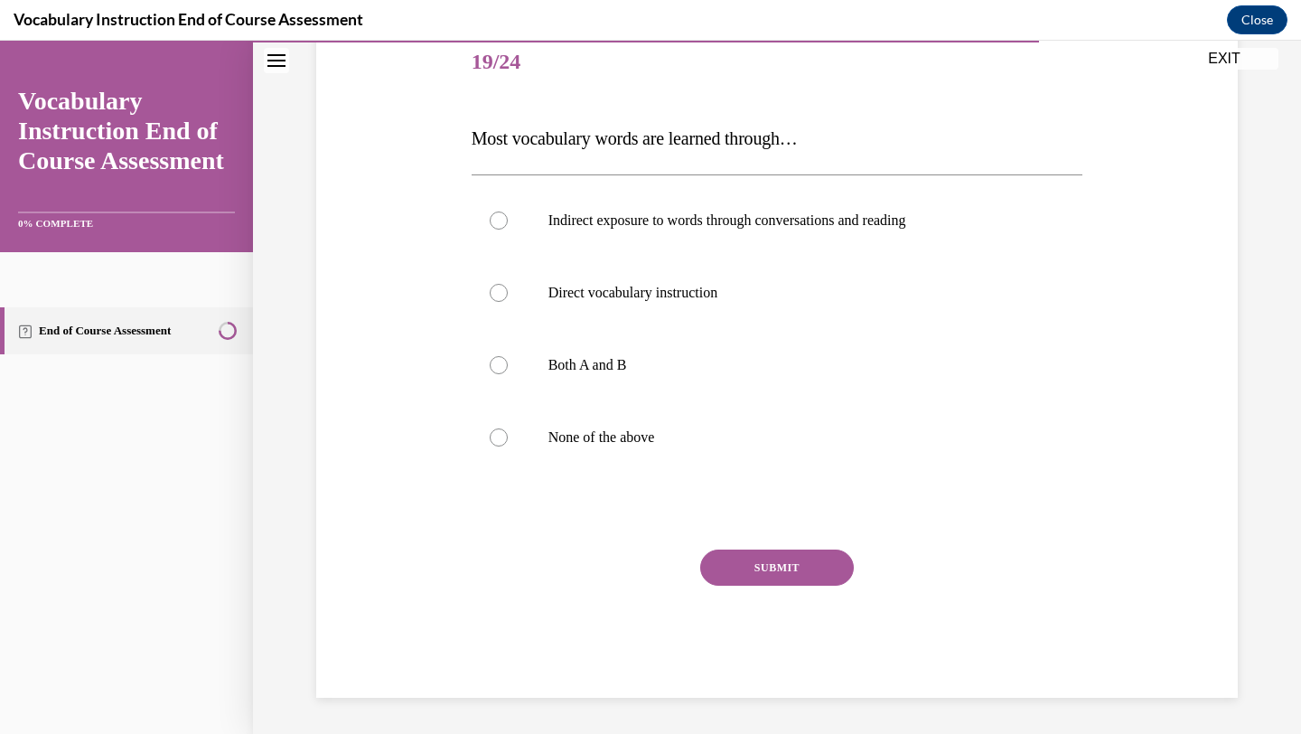
scroll to position [201, 0]
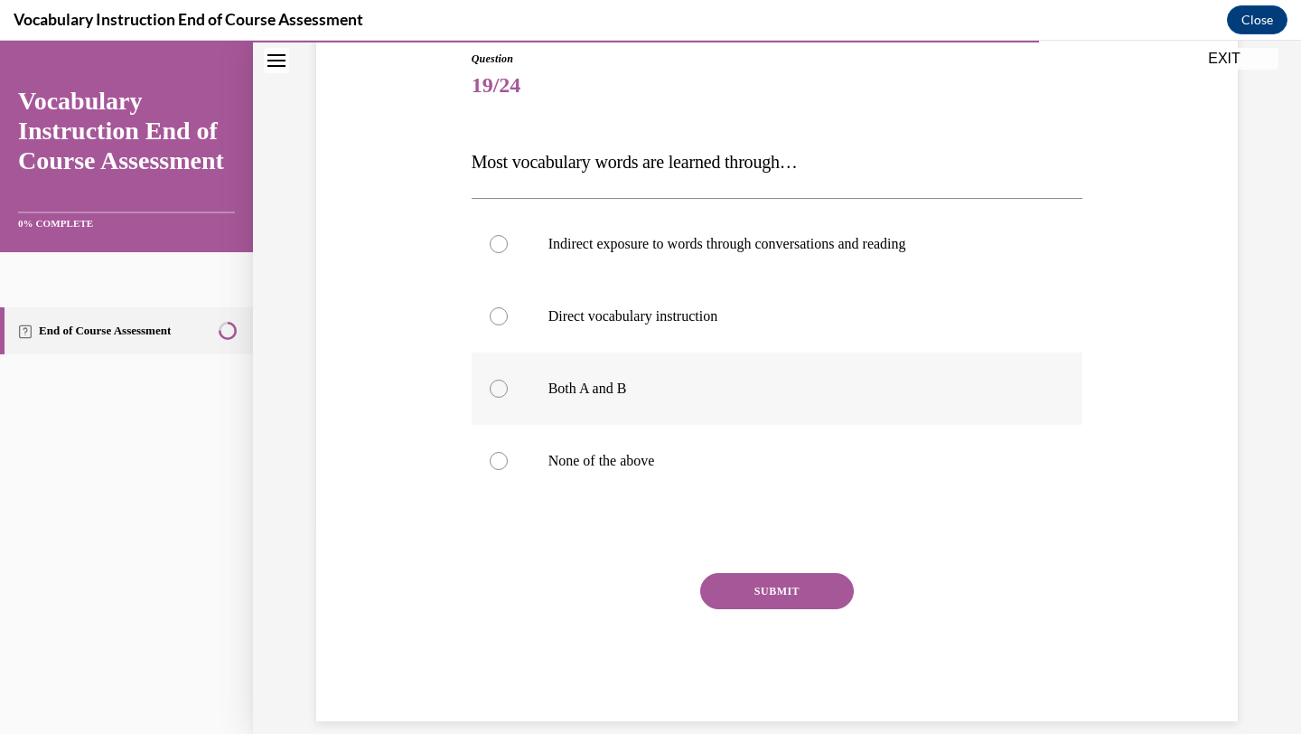
click at [808, 373] on label "Both A and B" at bounding box center [778, 388] width 612 height 72
click at [508, 379] on input "Both A and B" at bounding box center [499, 388] width 18 height 18
radio input "true"
click at [768, 597] on button "SUBMIT" at bounding box center [777, 591] width 154 height 36
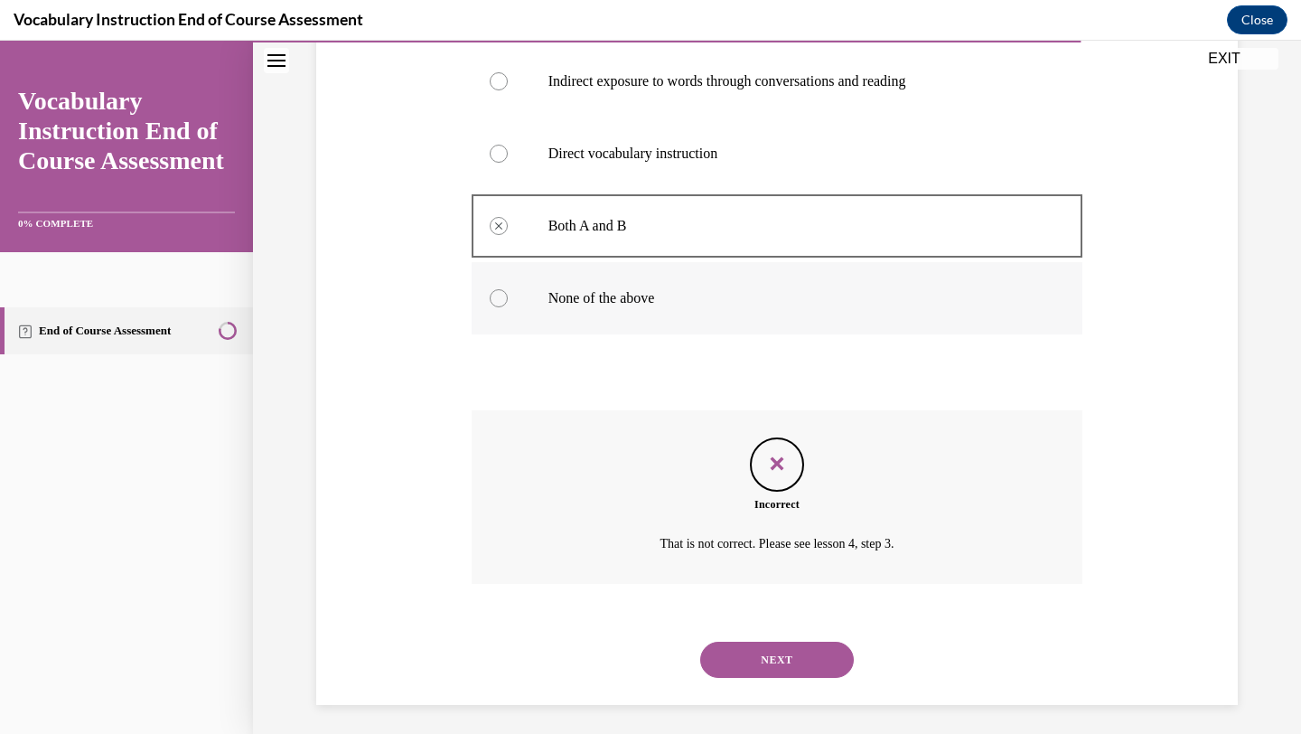
scroll to position [370, 0]
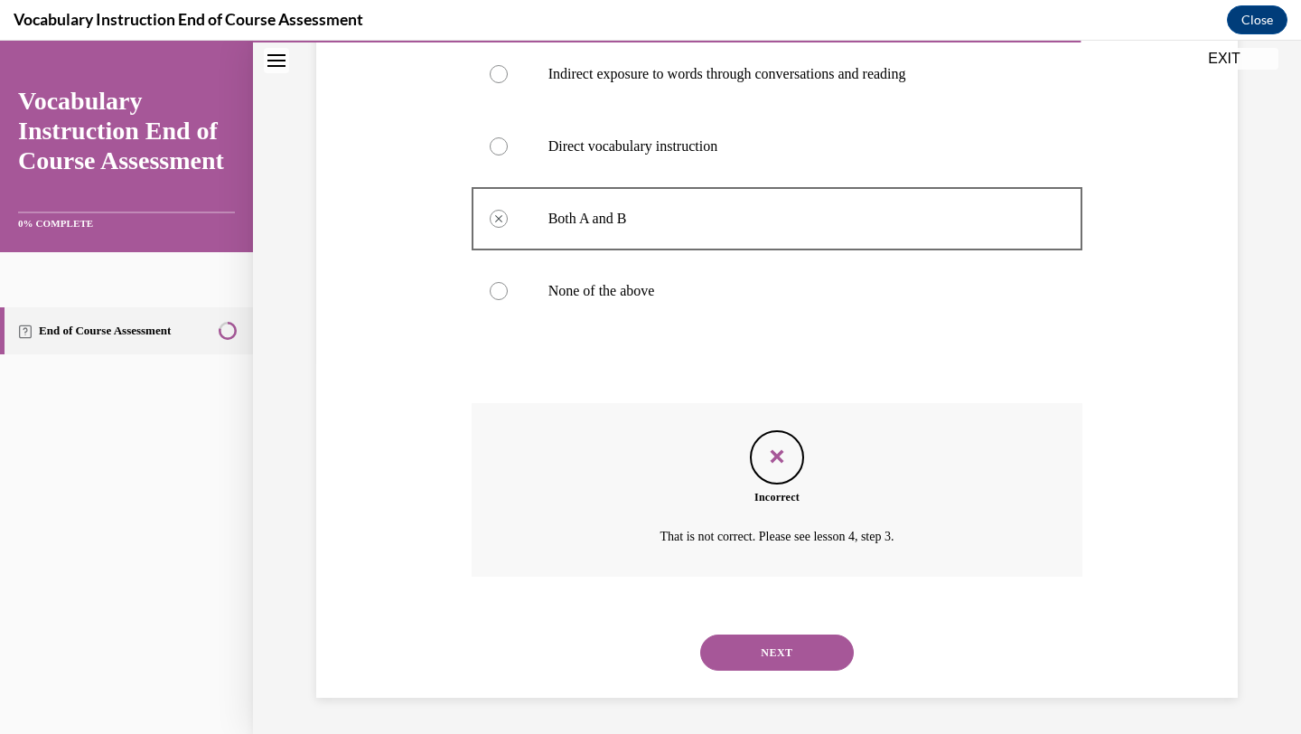
click at [763, 655] on button "NEXT" at bounding box center [777, 652] width 154 height 36
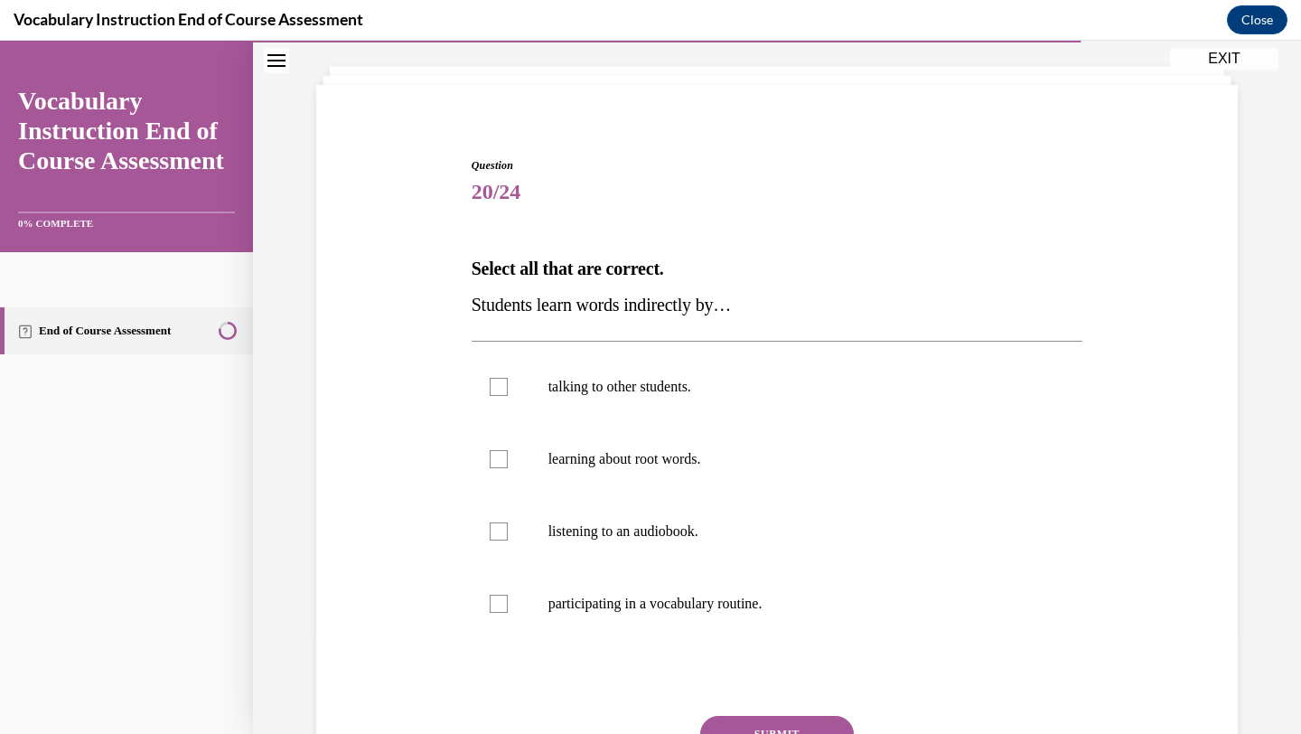
scroll to position [102, 0]
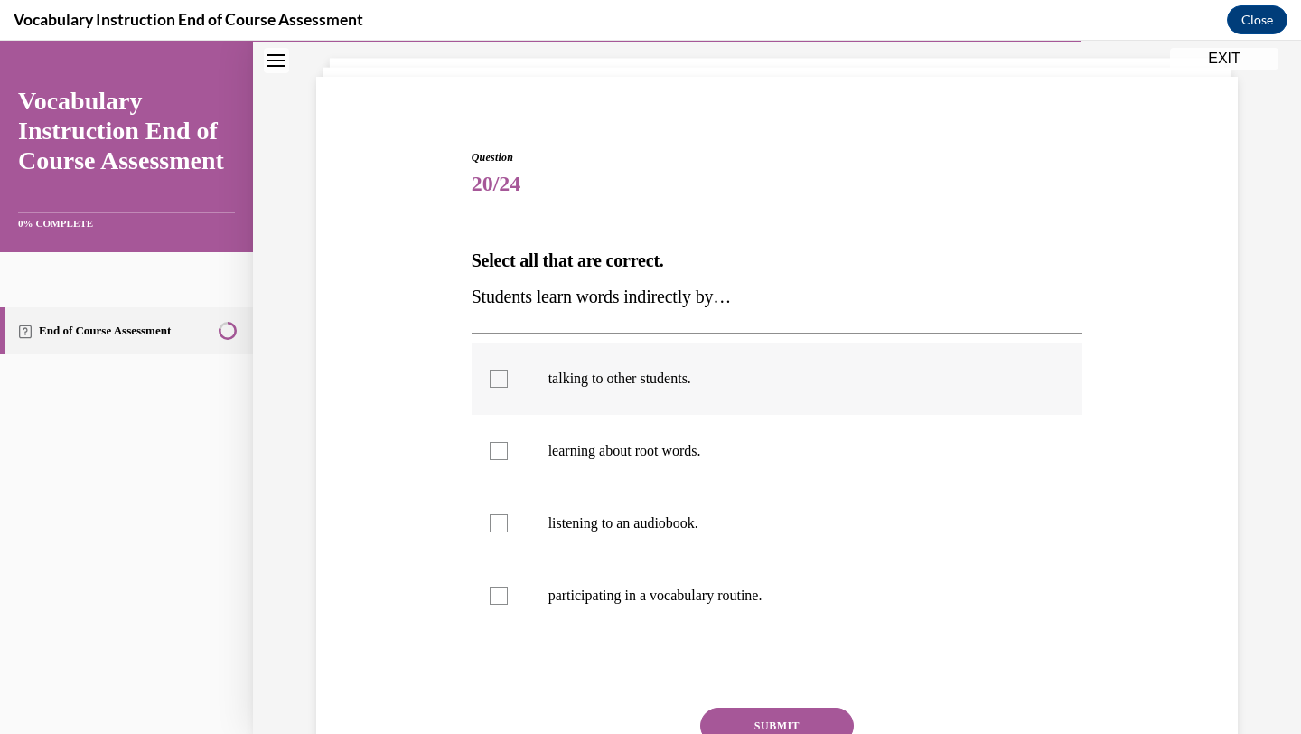
click at [655, 374] on p "talking to other students." at bounding box center [793, 379] width 490 height 18
click at [508, 374] on input "talking to other students." at bounding box center [499, 379] width 18 height 18
checkbox input "true"
click at [625, 501] on label "listening to an audiobook." at bounding box center [778, 523] width 612 height 72
click at [508, 514] on input "listening to an audiobook." at bounding box center [499, 523] width 18 height 18
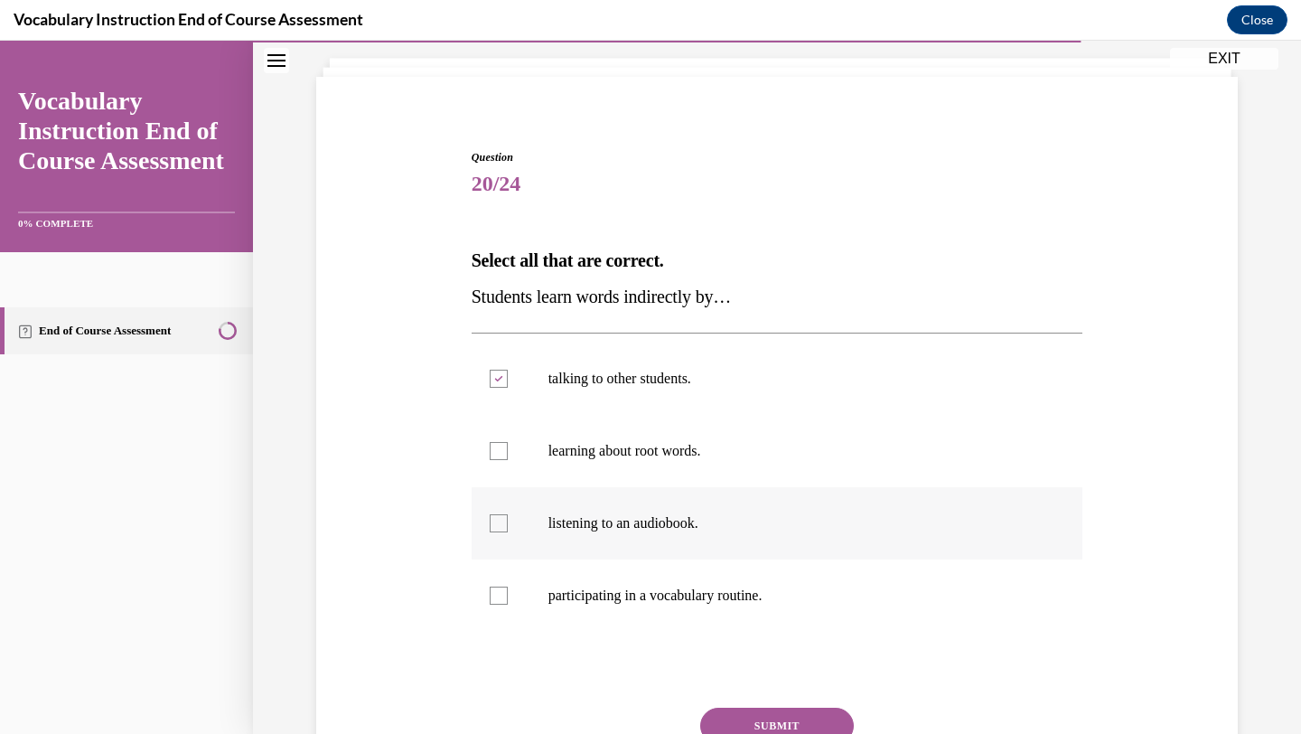
checkbox input "true"
click at [620, 575] on label "participating in a vocabulary routine." at bounding box center [778, 595] width 612 height 72
click at [508, 586] on input "participating in a vocabulary routine." at bounding box center [499, 595] width 18 height 18
click at [665, 591] on p "participating in a vocabulary routine." at bounding box center [793, 595] width 490 height 18
click at [508, 591] on input "participating in a vocabulary routine." at bounding box center [499, 595] width 18 height 18
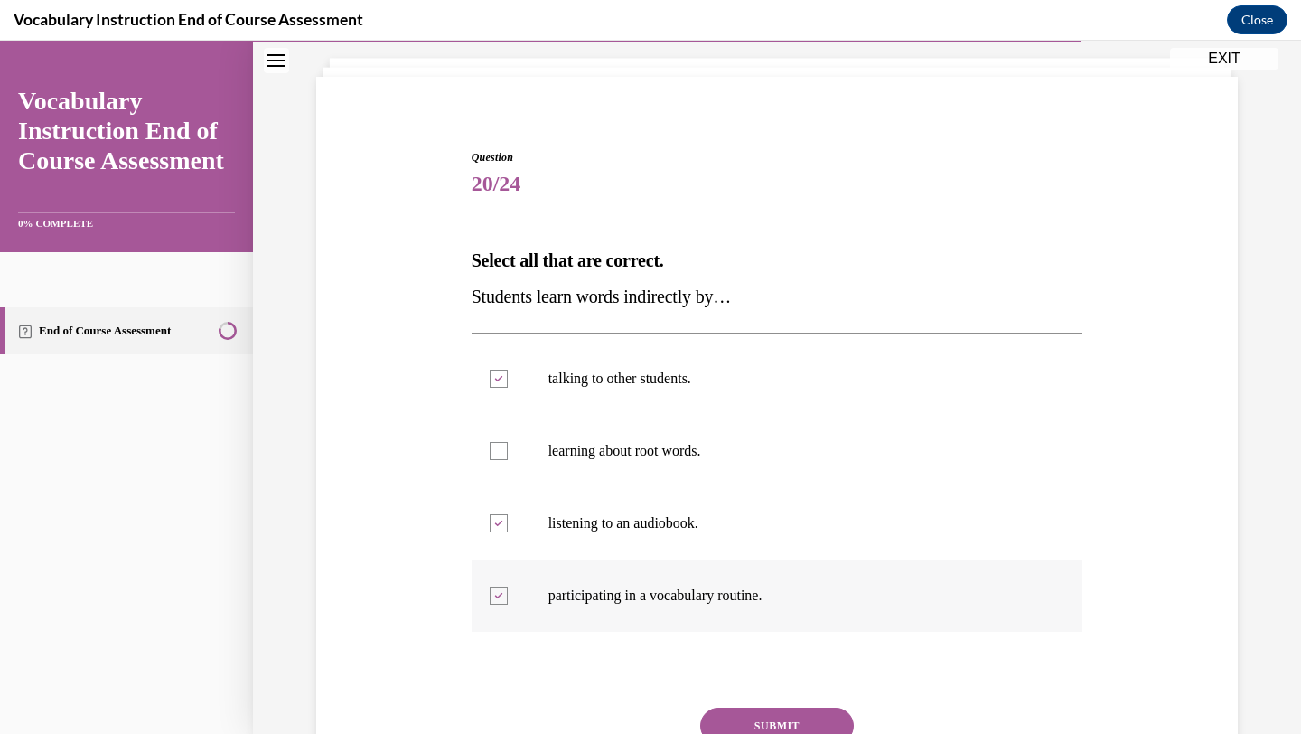
checkbox input "false"
click at [740, 721] on button "SUBMIT" at bounding box center [777, 725] width 154 height 36
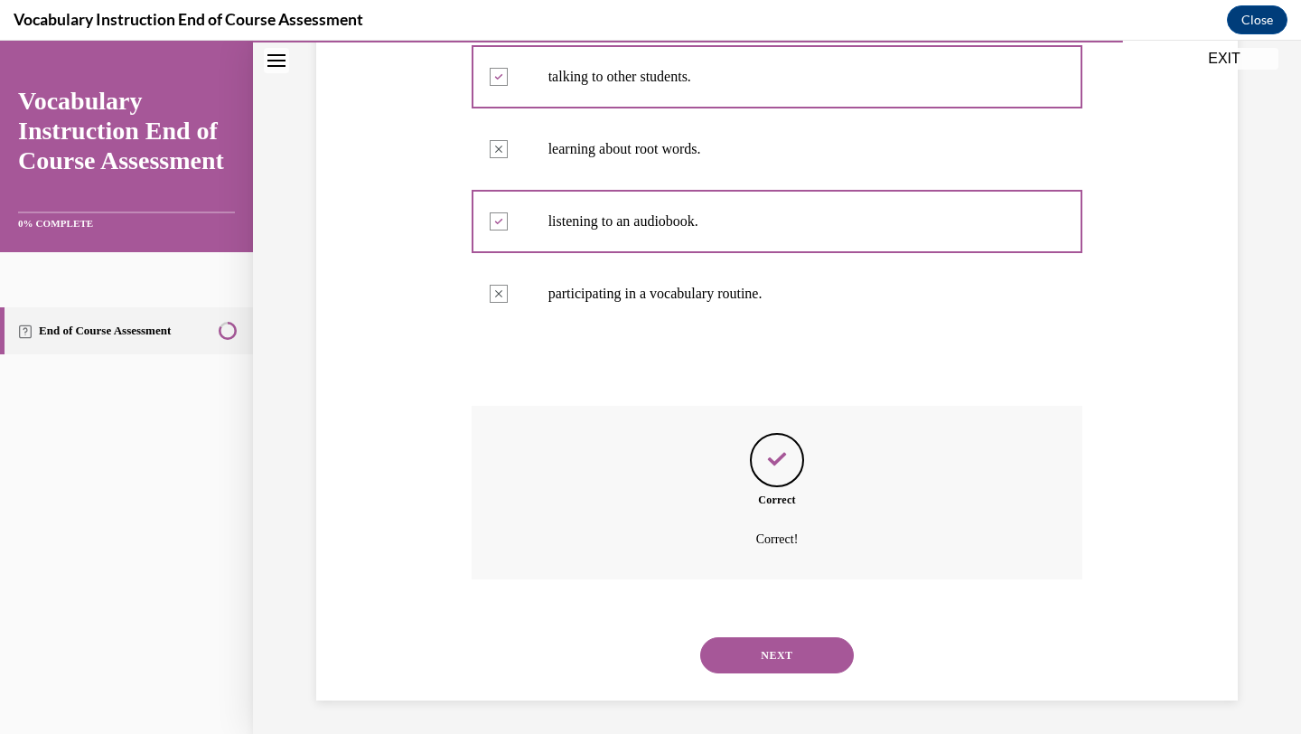
scroll to position [407, 0]
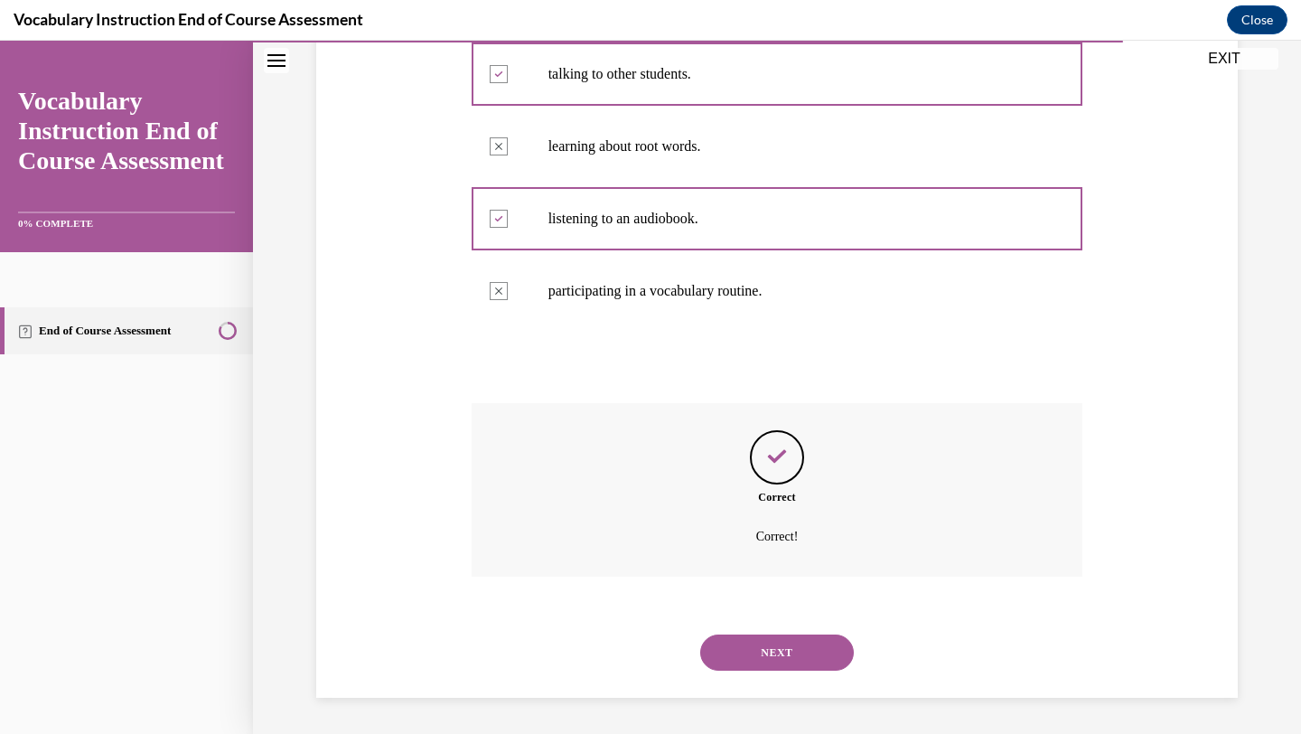
click at [766, 650] on button "NEXT" at bounding box center [777, 652] width 154 height 36
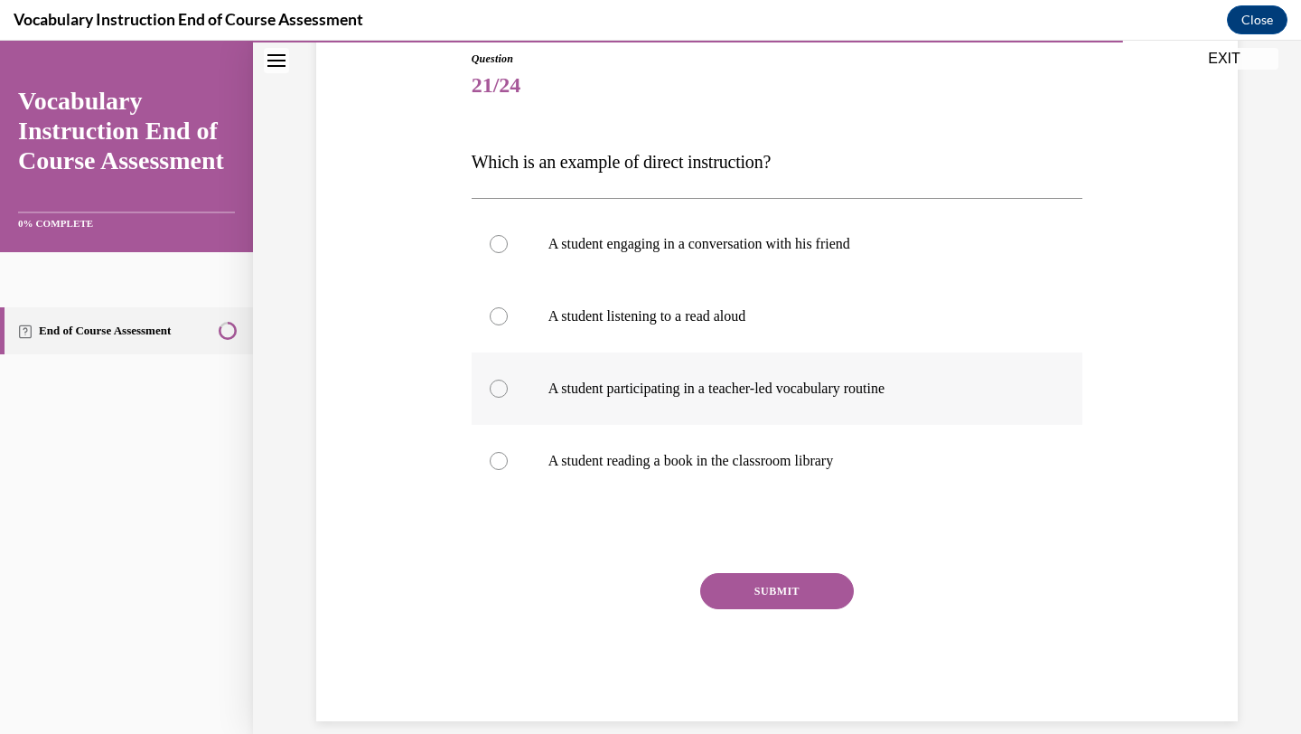
click at [863, 398] on label "A student participating in a teacher-led vocabulary routine" at bounding box center [778, 388] width 612 height 72
click at [508, 398] on input "A student participating in a teacher-led vocabulary routine" at bounding box center [499, 388] width 18 height 18
radio input "true"
click at [790, 585] on button "SUBMIT" at bounding box center [777, 591] width 154 height 36
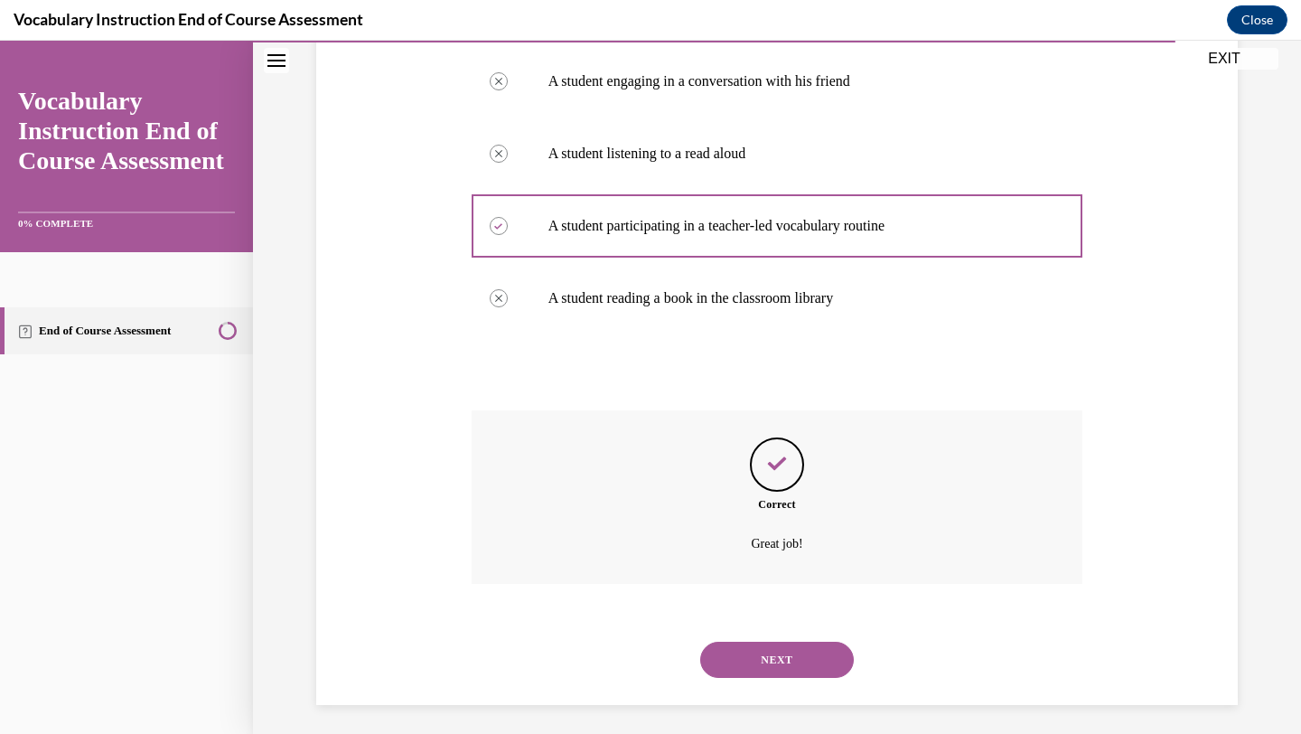
scroll to position [370, 0]
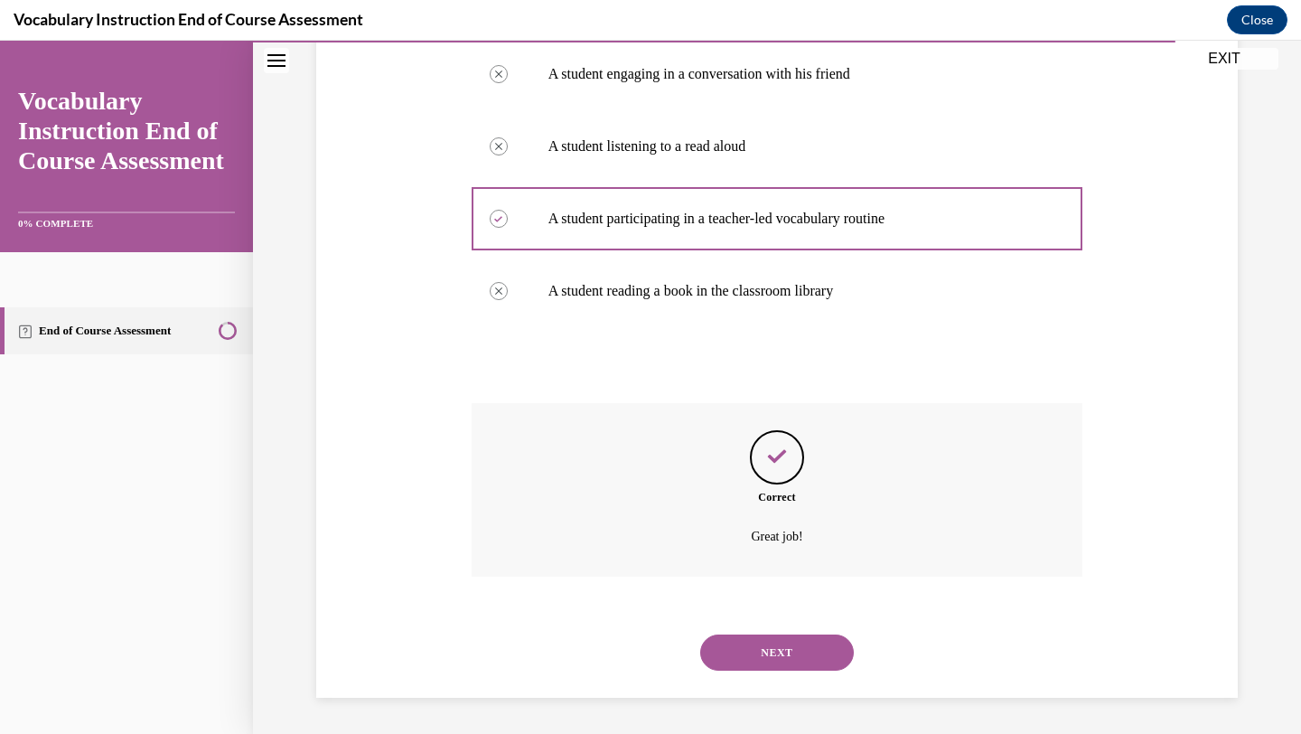
click at [771, 668] on button "NEXT" at bounding box center [777, 652] width 154 height 36
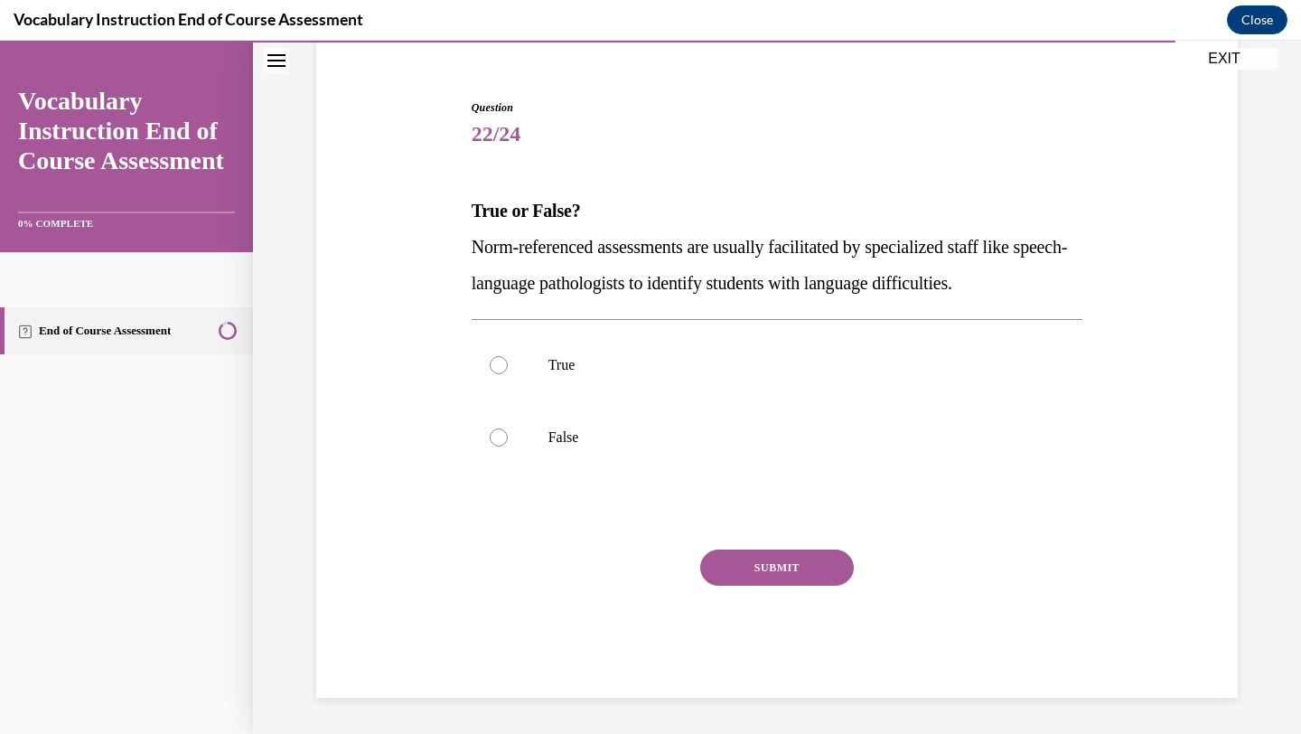
scroll to position [152, 0]
click at [723, 362] on p "True" at bounding box center [793, 365] width 490 height 18
click at [508, 362] on input "True" at bounding box center [499, 365] width 18 height 18
radio input "true"
click at [773, 584] on button "SUBMIT" at bounding box center [777, 567] width 154 height 36
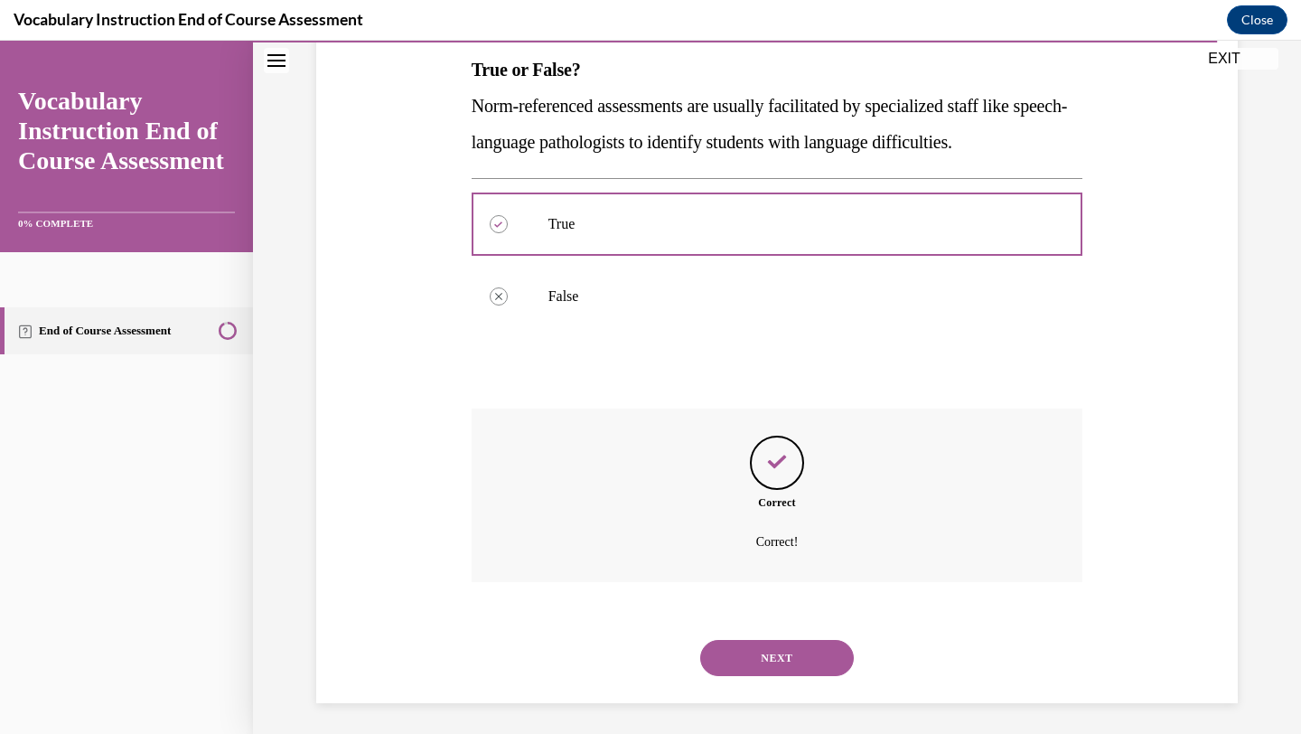
scroll to position [298, 0]
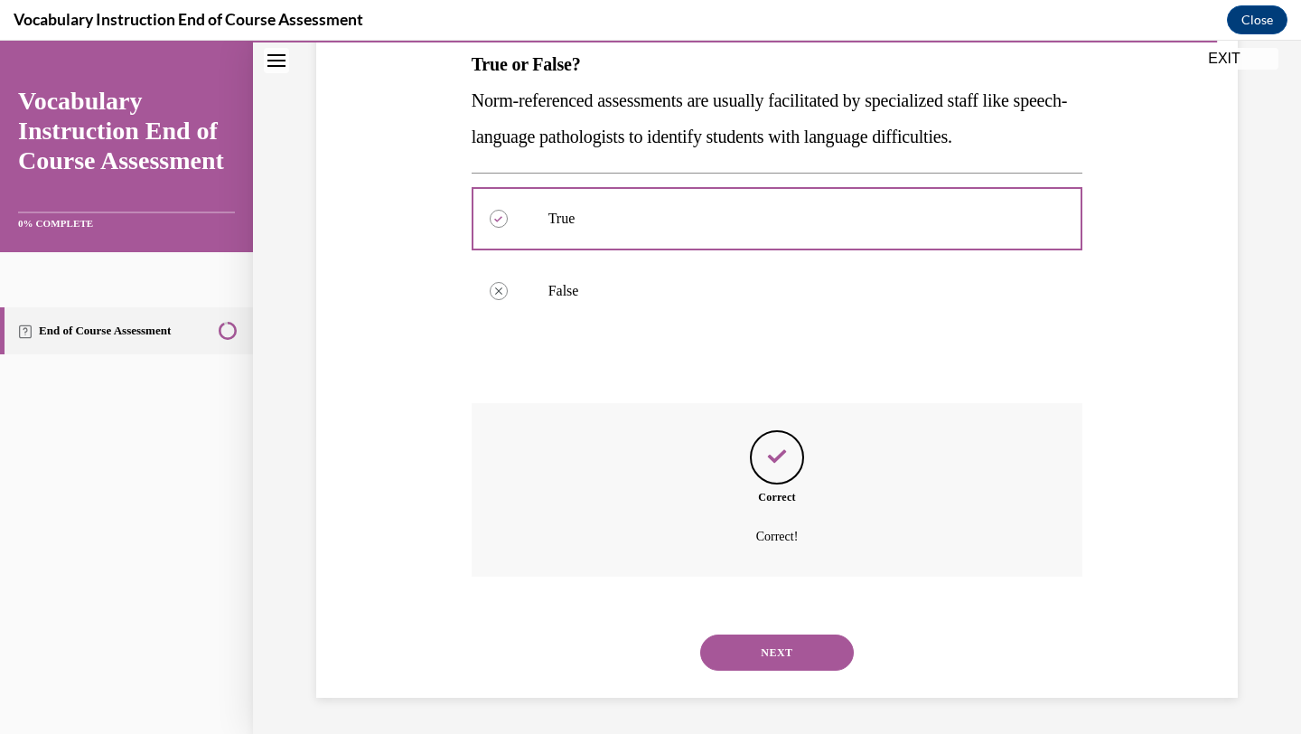
click at [772, 644] on button "NEXT" at bounding box center [777, 652] width 154 height 36
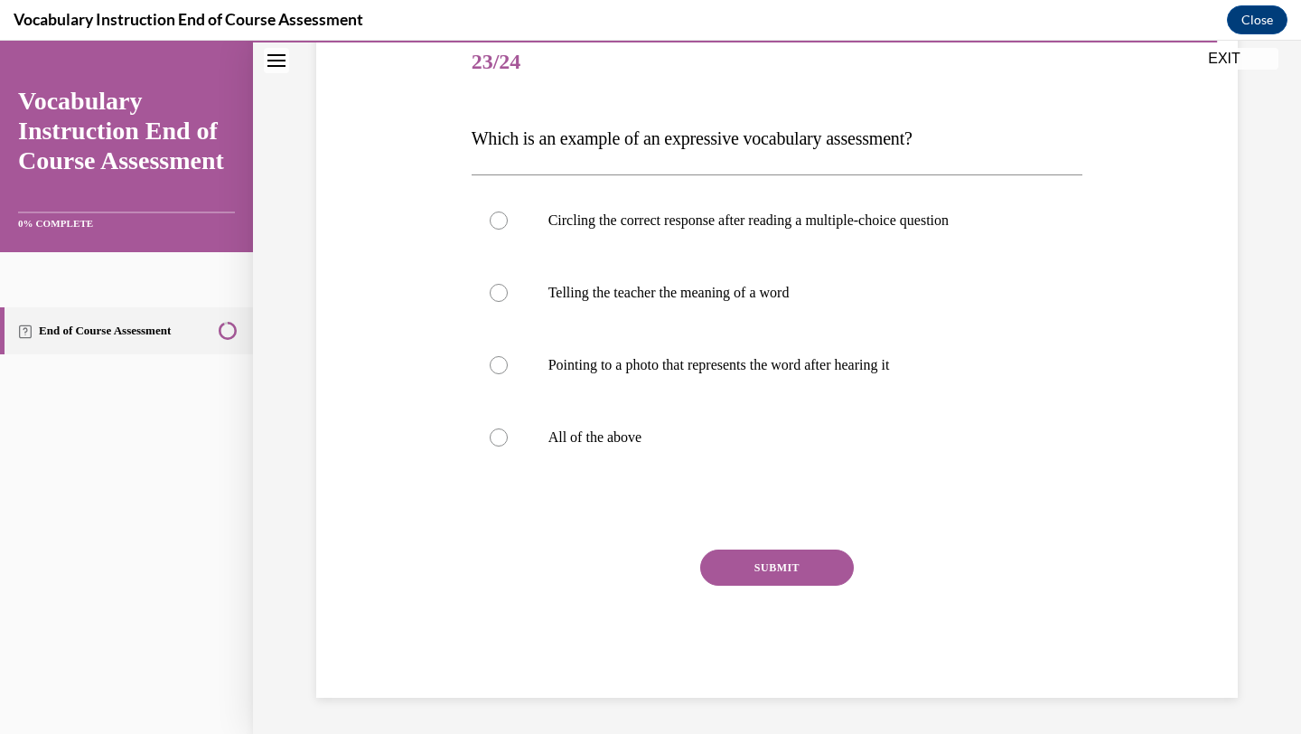
scroll to position [201, 0]
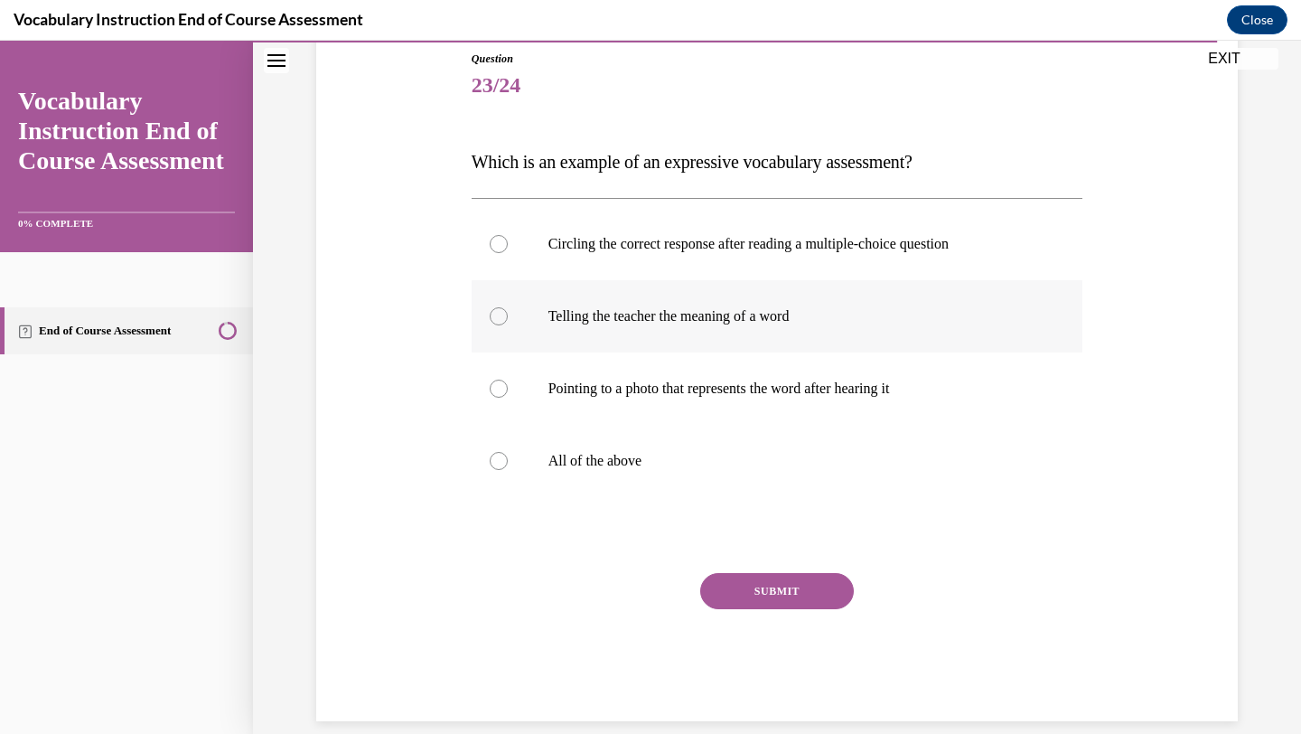
click at [964, 323] on p "Telling the teacher the meaning of a word" at bounding box center [793, 316] width 490 height 18
click at [508, 323] on input "Telling the teacher the meaning of a word" at bounding box center [499, 316] width 18 height 18
radio input "true"
click at [792, 576] on button "SUBMIT" at bounding box center [777, 591] width 154 height 36
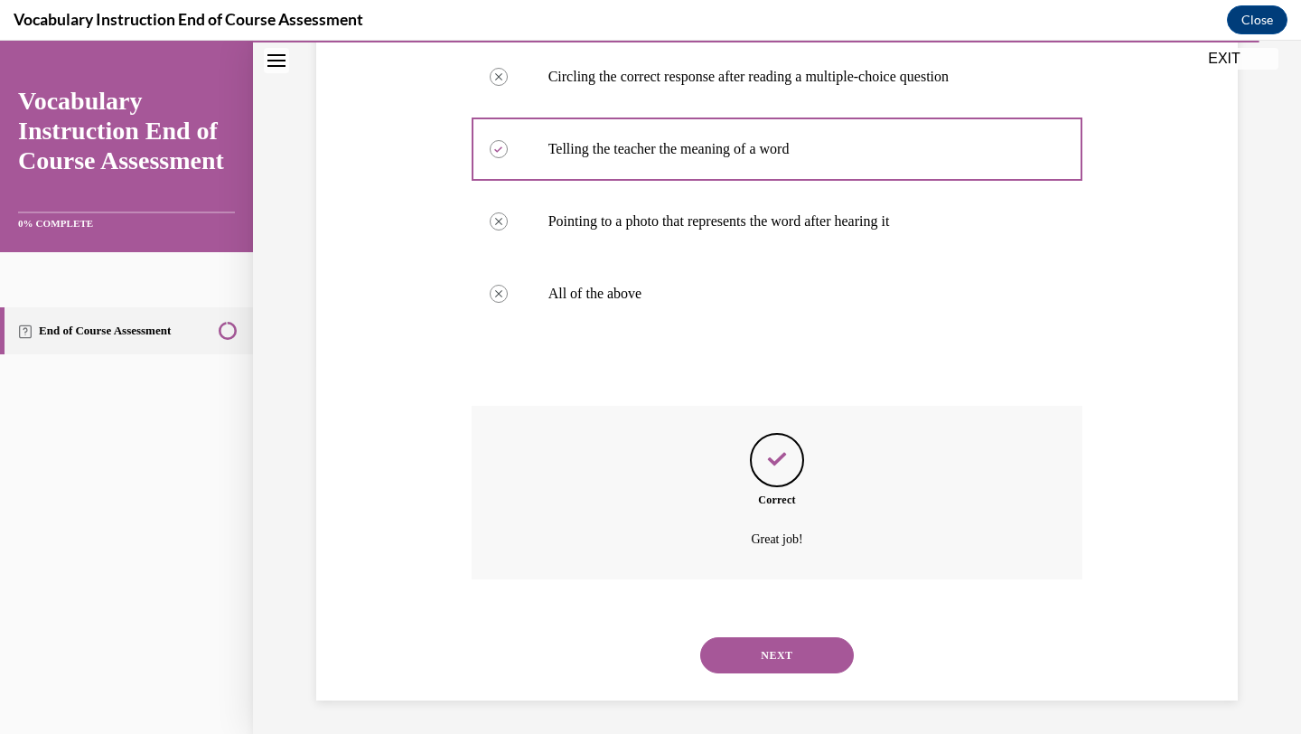
scroll to position [370, 0]
click at [744, 663] on button "NEXT" at bounding box center [777, 652] width 154 height 36
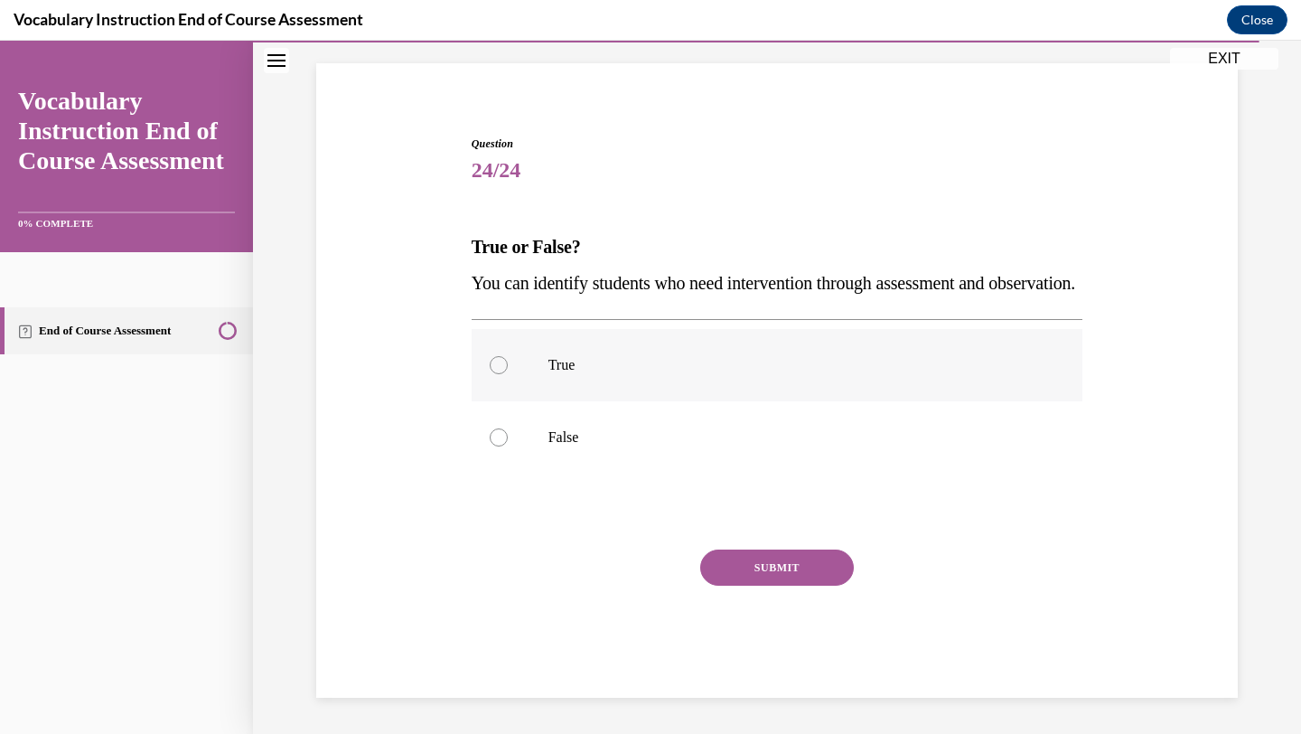
click at [951, 351] on label "True" at bounding box center [778, 365] width 612 height 72
click at [508, 356] on input "True" at bounding box center [499, 365] width 18 height 18
radio input "true"
click at [755, 547] on div "Question 24/24 True or False? You can identify students who need intervention t…" at bounding box center [778, 417] width 612 height 562
click at [756, 561] on button "SUBMIT" at bounding box center [777, 567] width 154 height 36
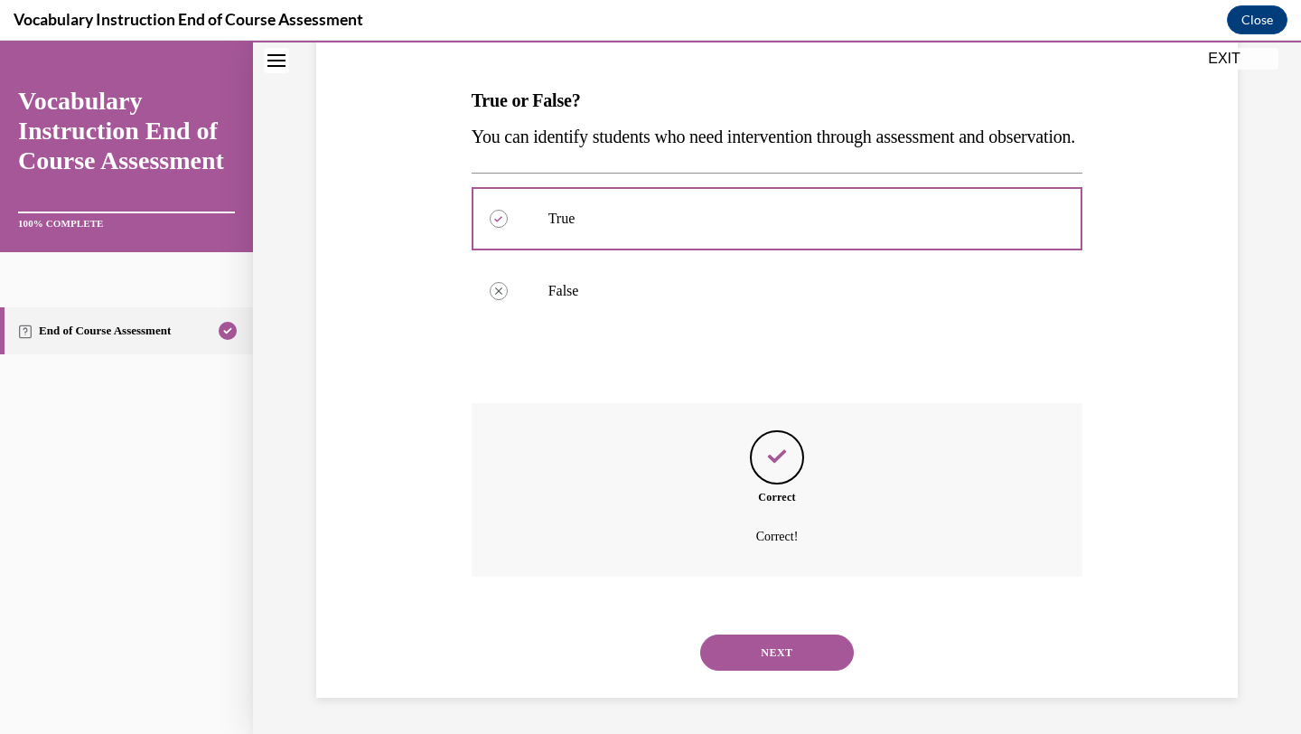
scroll to position [298, 0]
click at [745, 645] on button "NEXT" at bounding box center [777, 652] width 154 height 36
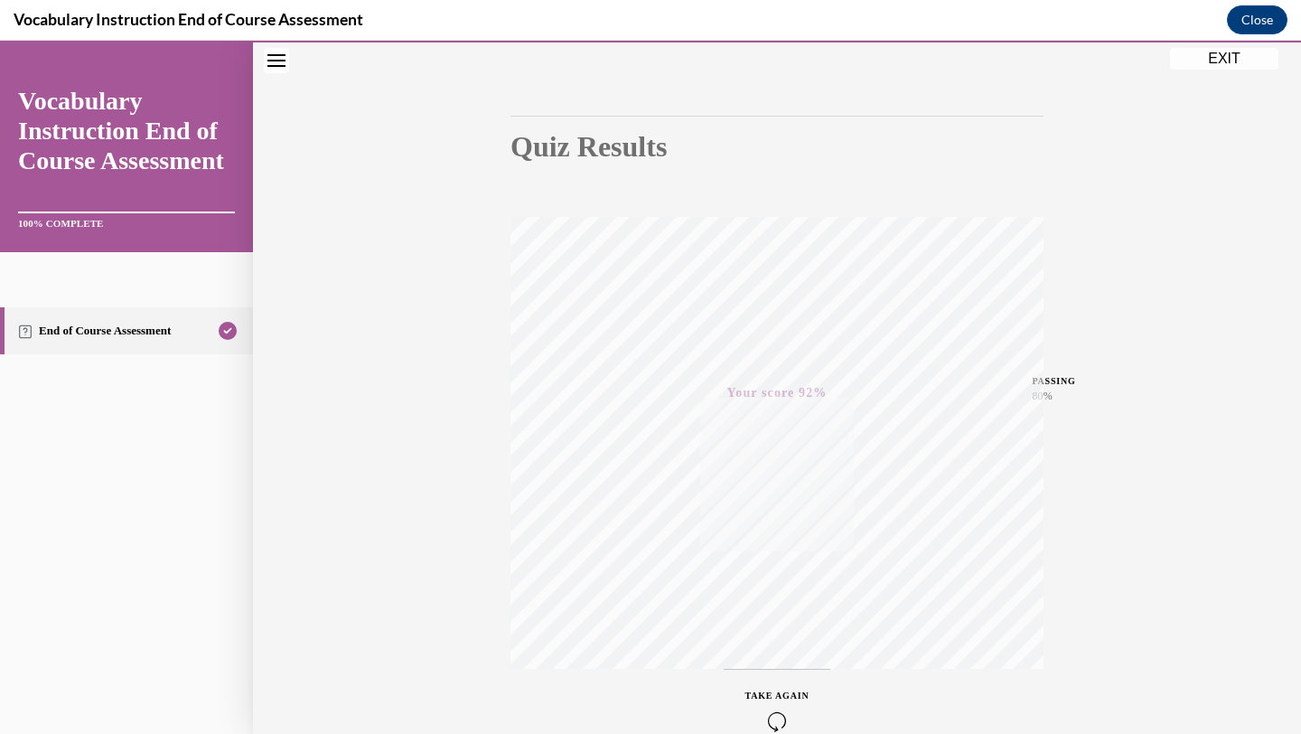
scroll to position [233, 0]
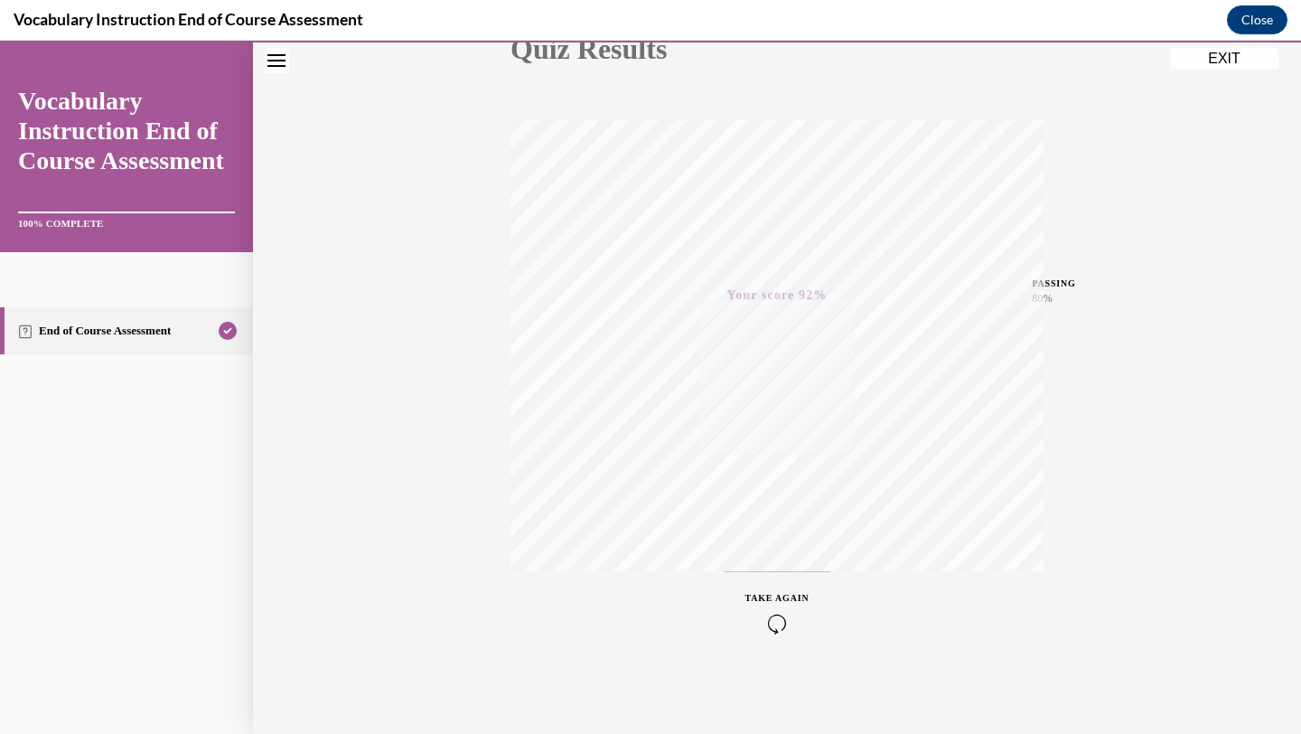
click at [1254, 48] on button "EXIT" at bounding box center [1224, 59] width 108 height 22
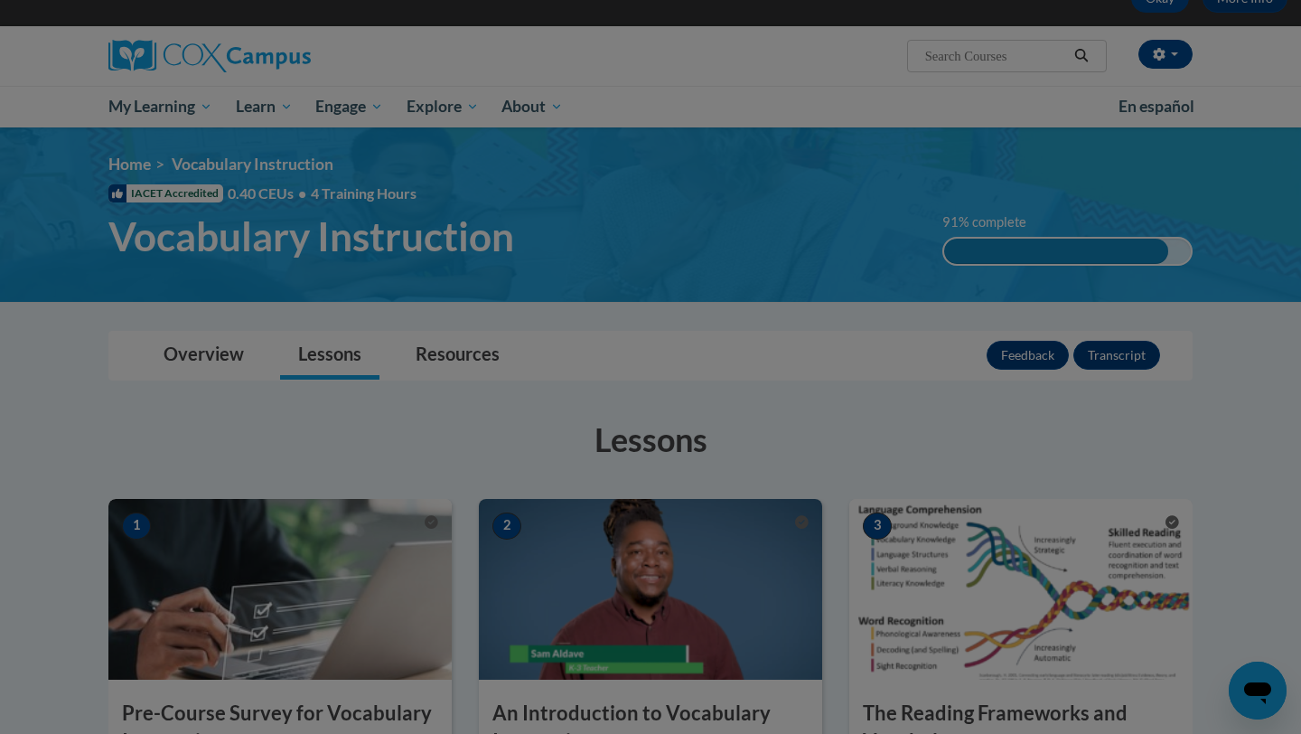
scroll to position [351, 0]
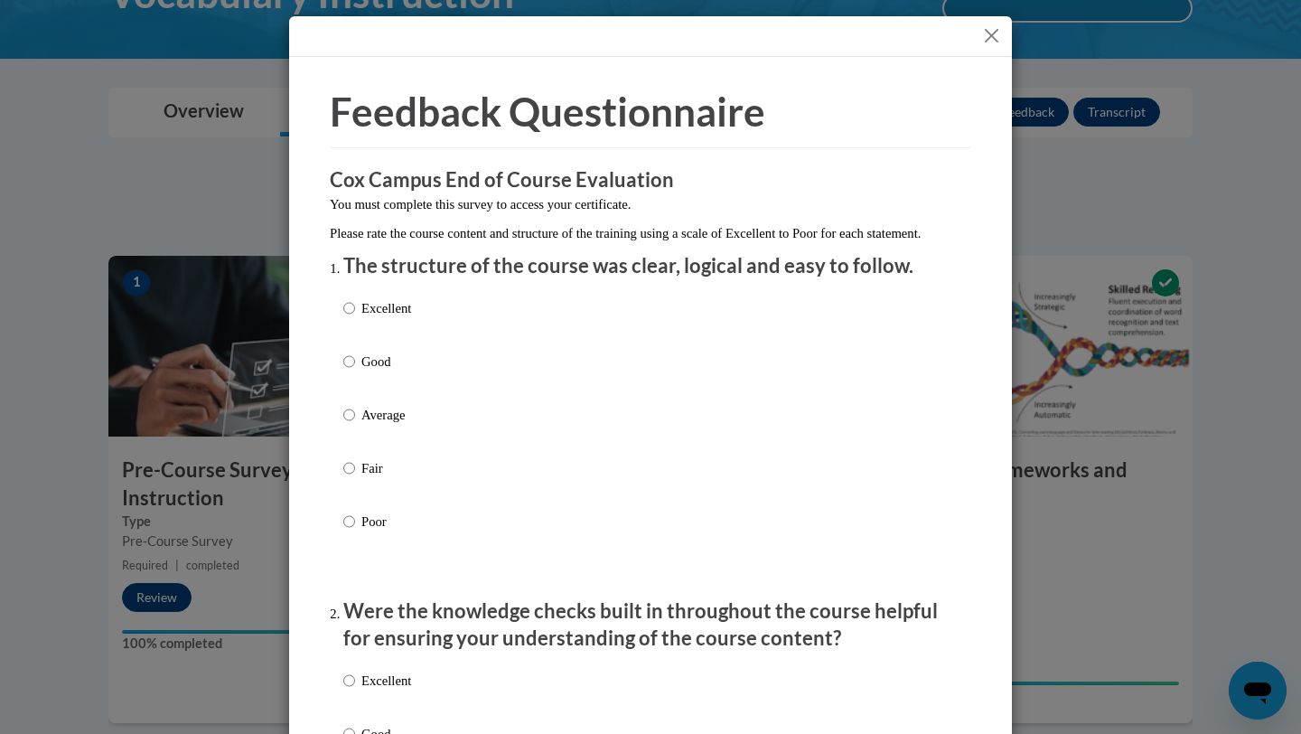
click at [398, 314] on div "Excellent Good Average Fair Poor" at bounding box center [377, 429] width 68 height 280
click at [392, 318] on p "Excellent" at bounding box center [386, 308] width 50 height 20
click at [355, 318] on input "Excellent" at bounding box center [349, 308] width 12 height 20
radio input "true"
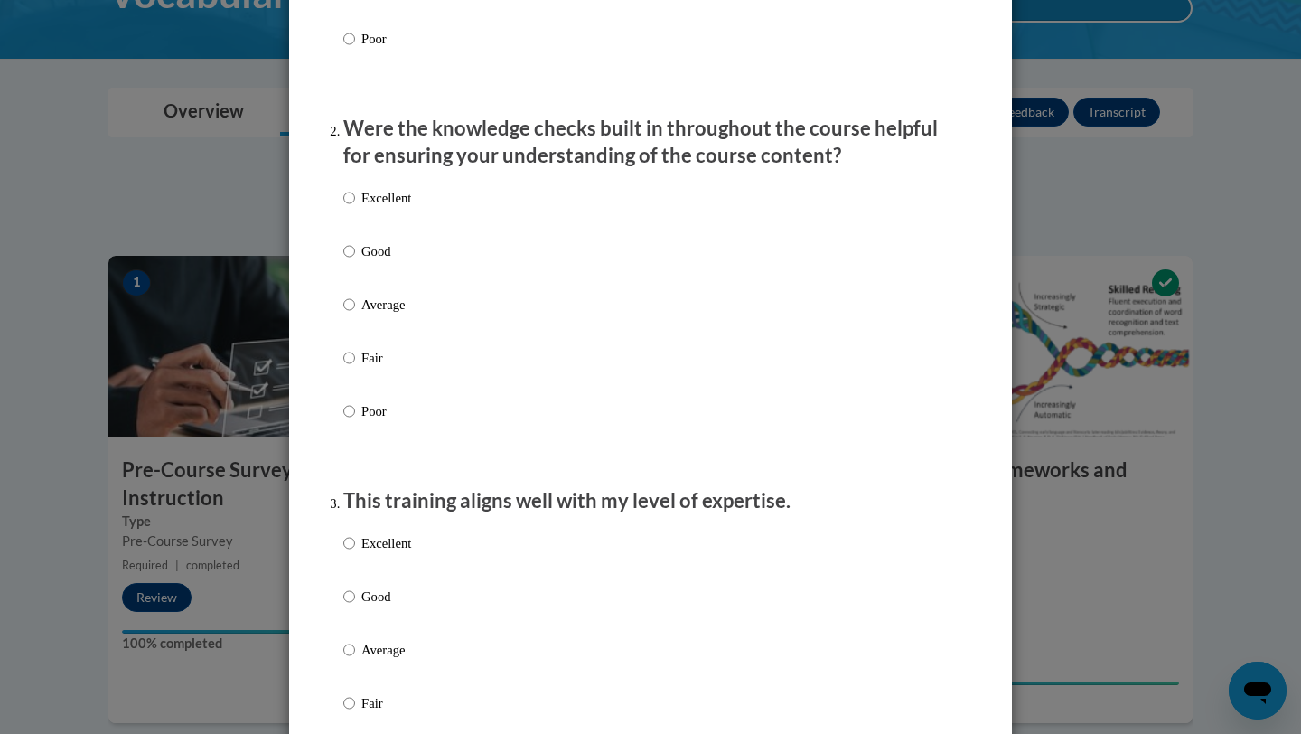
scroll to position [485, 0]
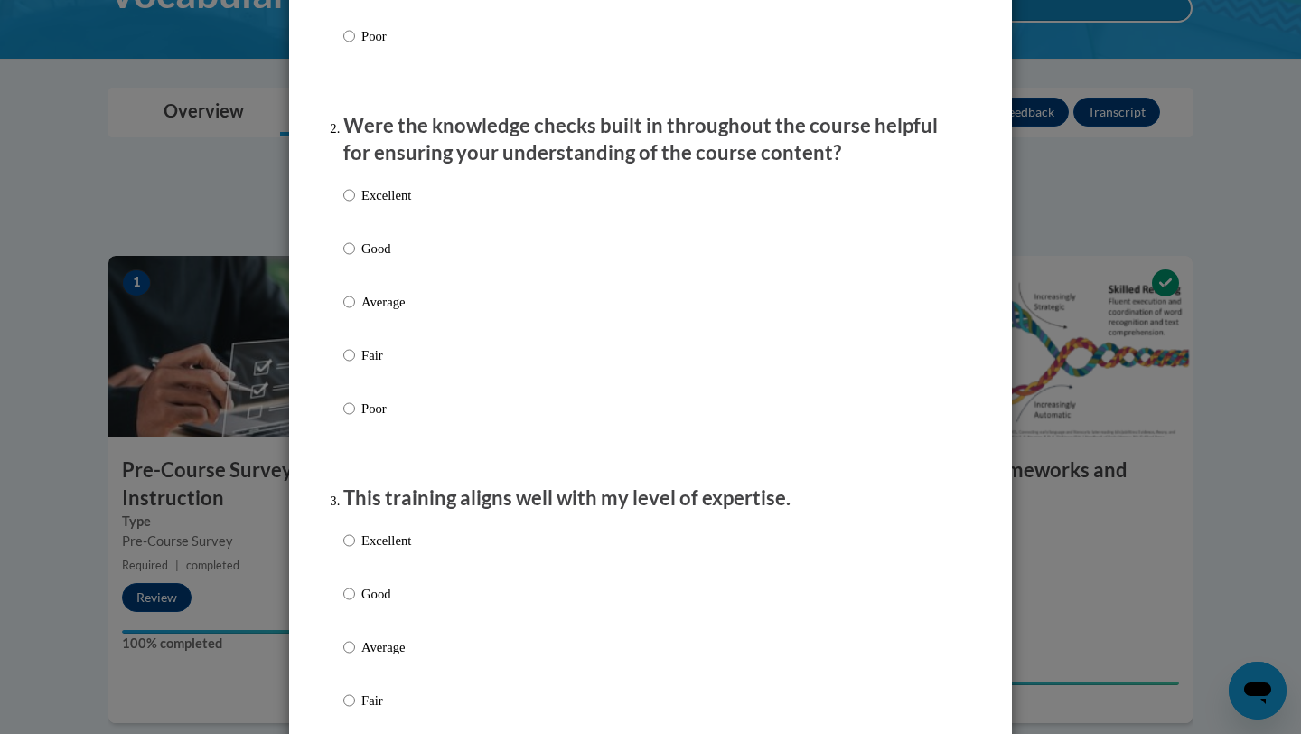
click at [389, 205] on p "Excellent" at bounding box center [386, 195] width 50 height 20
click at [355, 205] on input "Excellent" at bounding box center [349, 195] width 12 height 20
radio input "true"
click at [394, 550] on p "Excellent" at bounding box center [386, 540] width 50 height 20
click at [355, 550] on input "Excellent" at bounding box center [349, 540] width 12 height 20
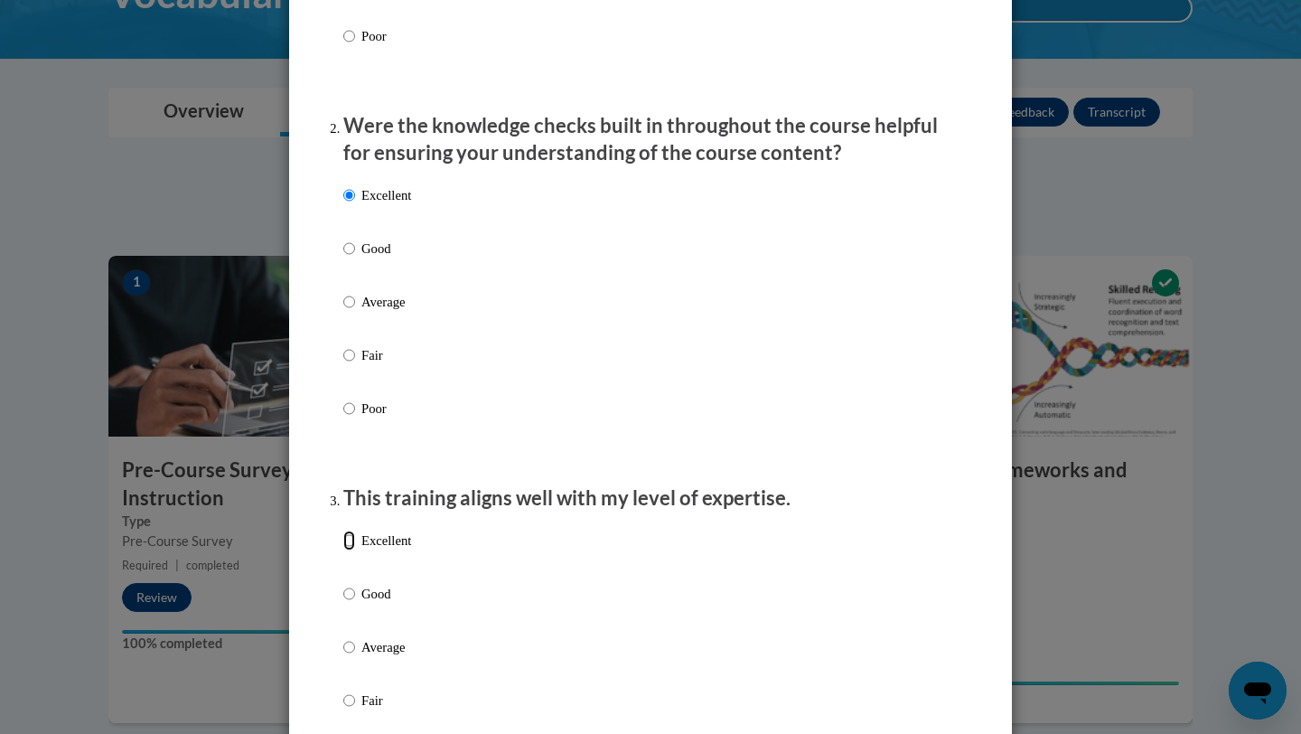
radio input "true"
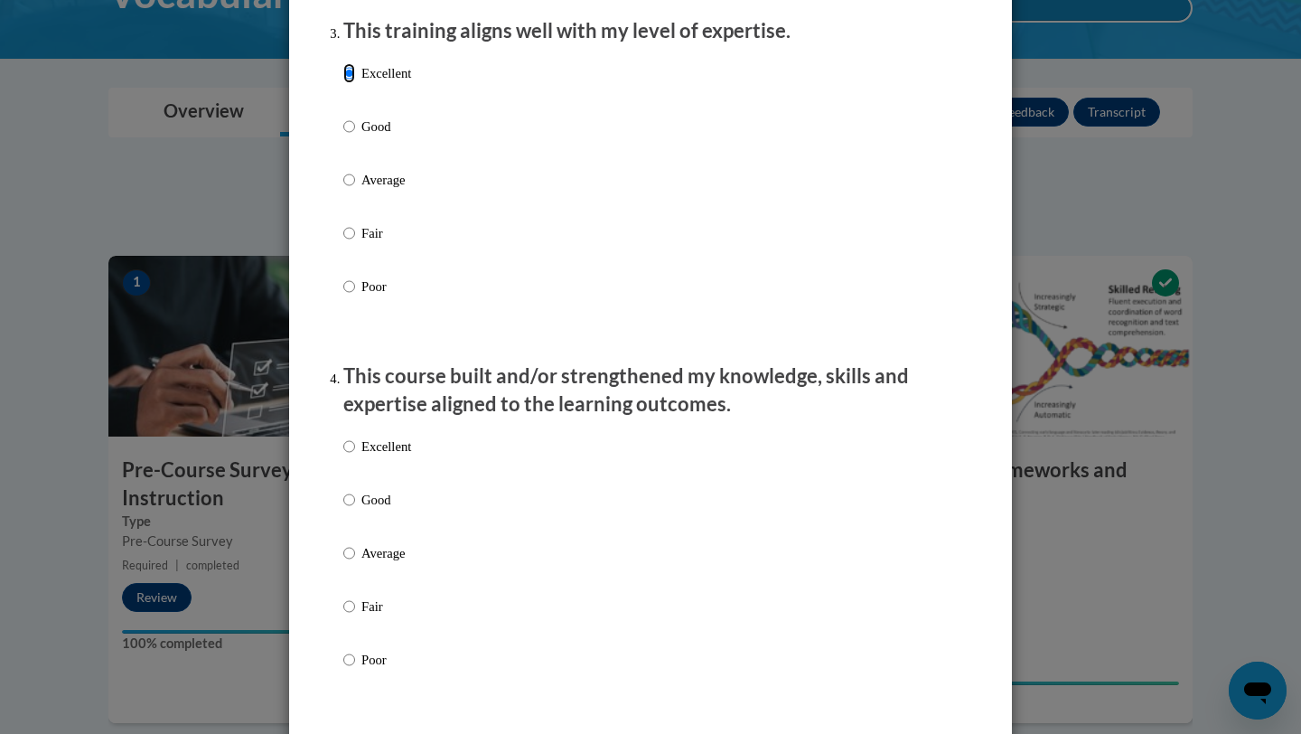
scroll to position [994, 0]
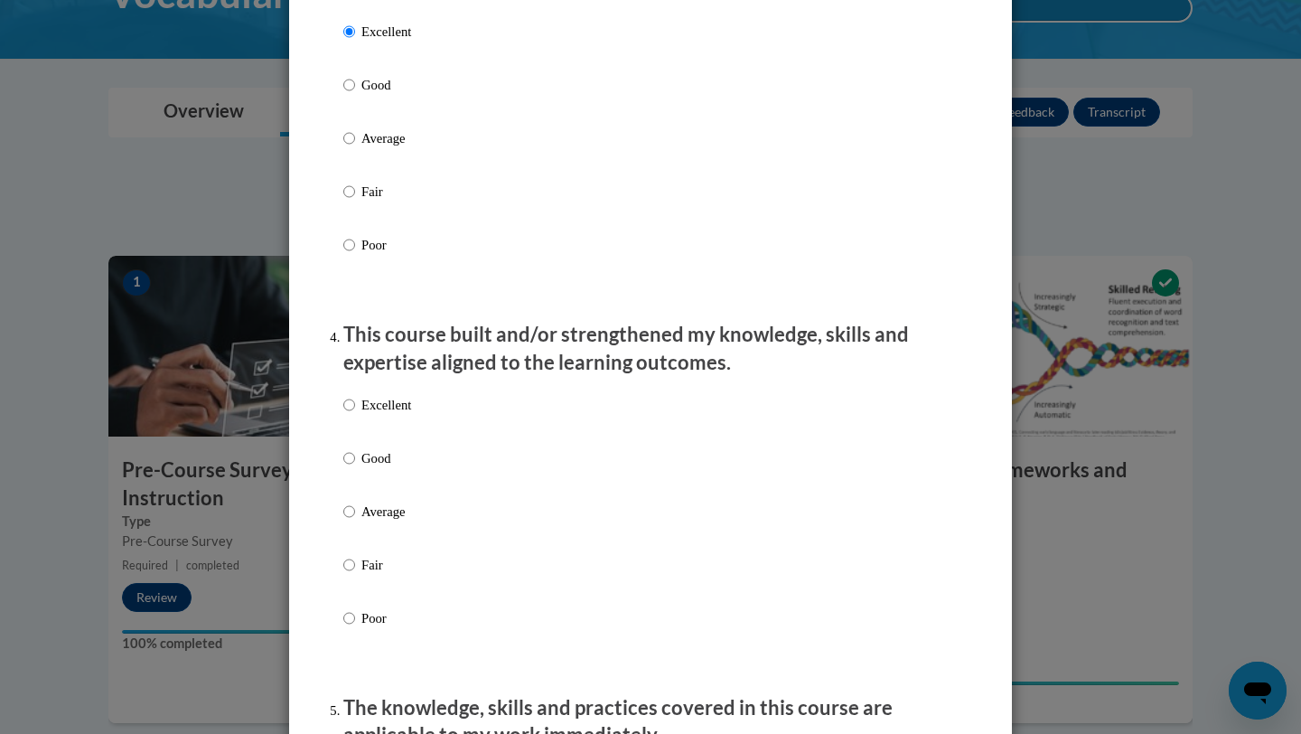
click at [394, 415] on p "Excellent" at bounding box center [386, 405] width 50 height 20
click at [355, 415] on input "Excellent" at bounding box center [349, 405] width 12 height 20
radio input "true"
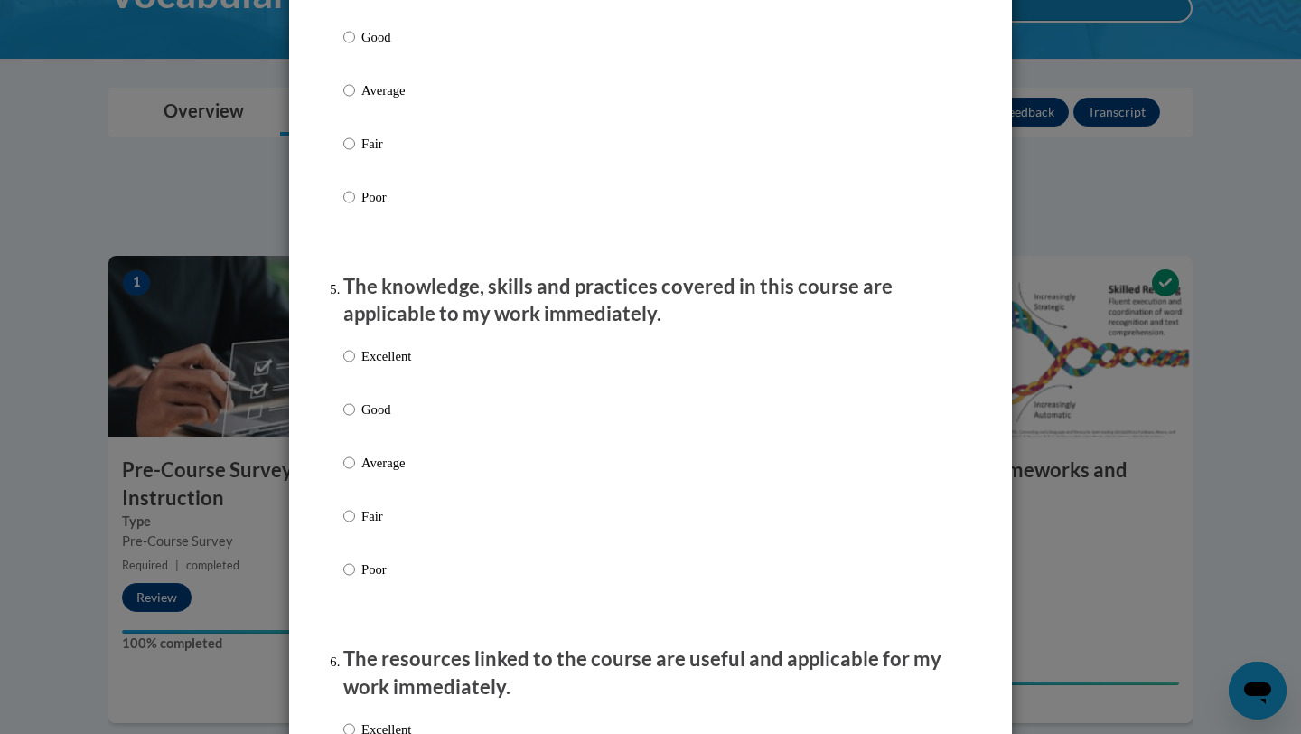
click at [394, 366] on p "Excellent" at bounding box center [386, 356] width 50 height 20
click at [355, 366] on input "Excellent" at bounding box center [349, 356] width 12 height 20
radio input "true"
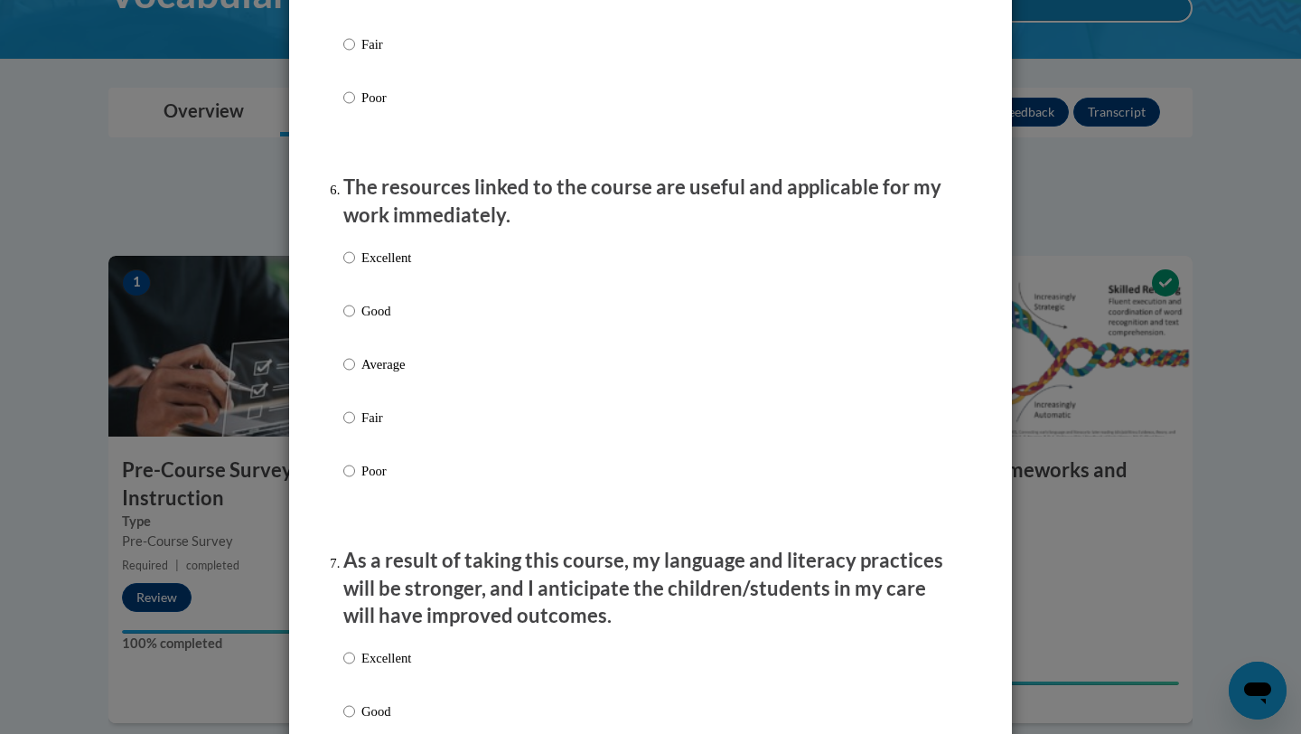
scroll to position [1902, 0]
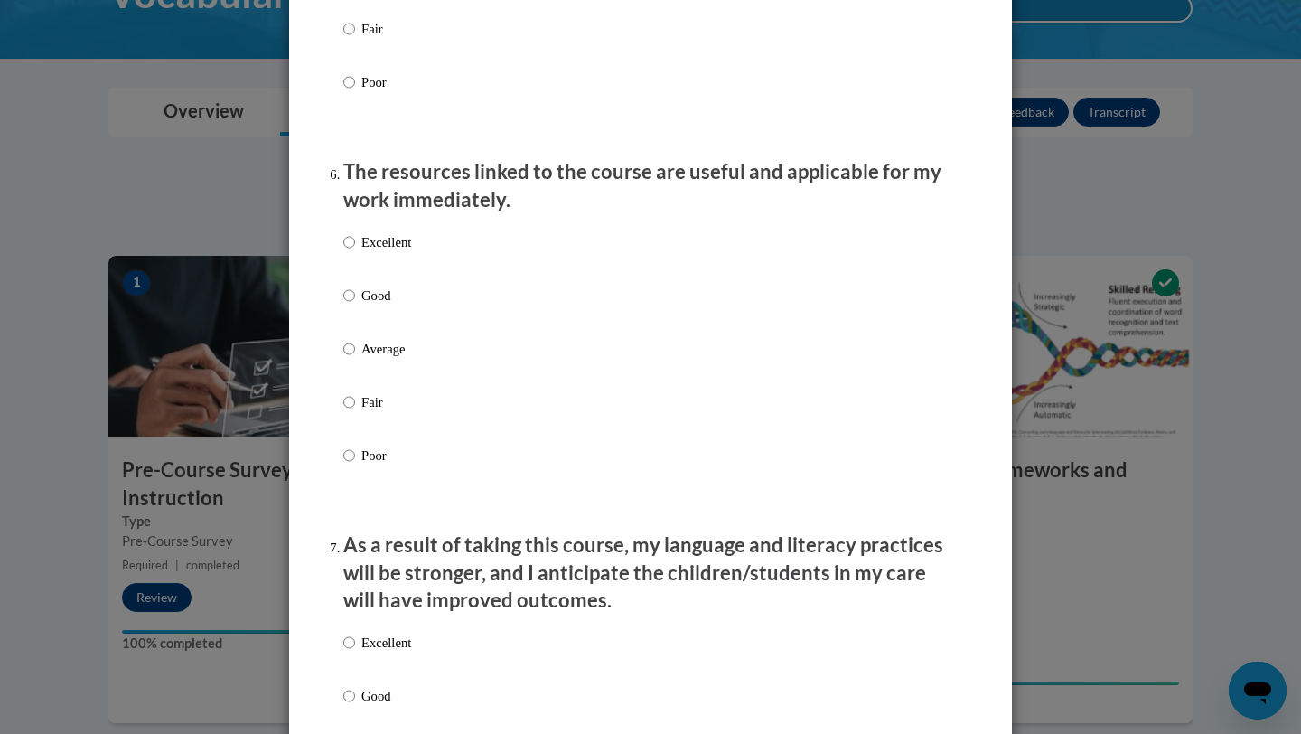
click at [398, 252] on p "Excellent" at bounding box center [386, 242] width 50 height 20
click at [355, 252] on input "Excellent" at bounding box center [349, 242] width 12 height 20
radio input "true"
click at [405, 652] on p "Excellent" at bounding box center [386, 642] width 50 height 20
click at [355, 652] on input "Excellent" at bounding box center [349, 642] width 12 height 20
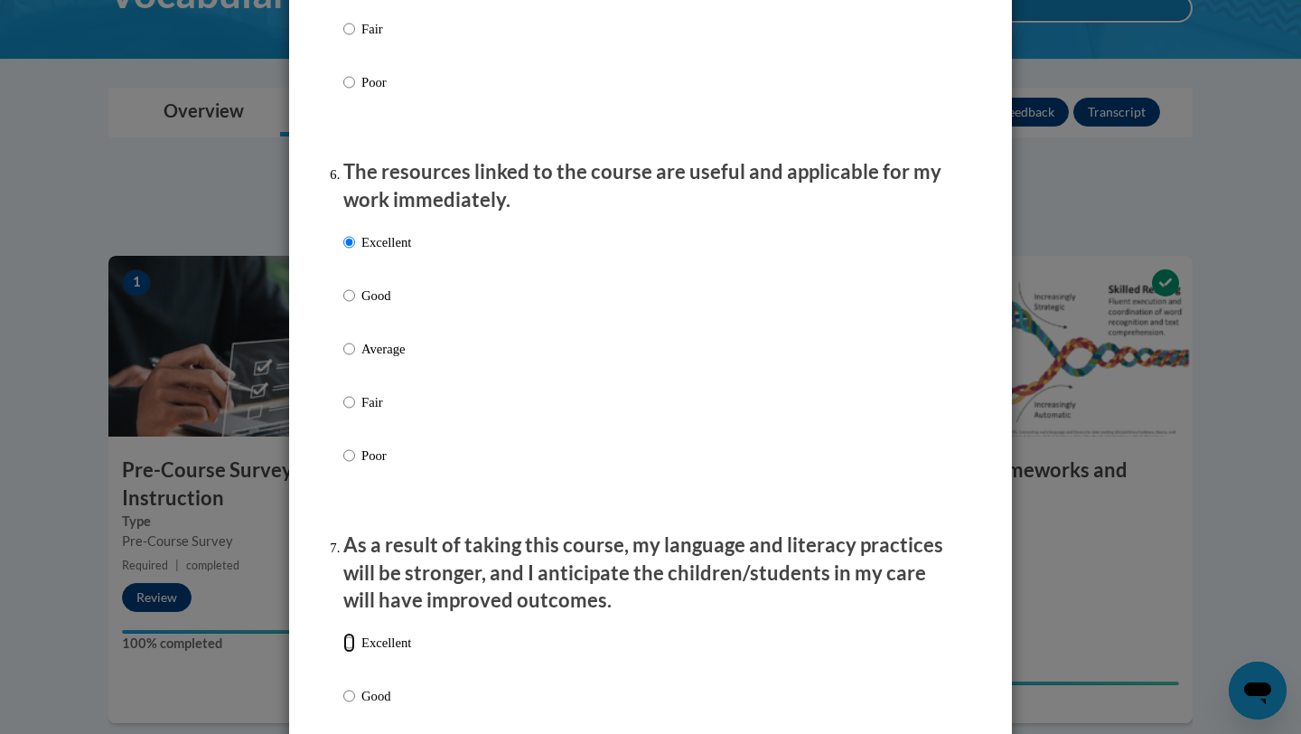
radio input "true"
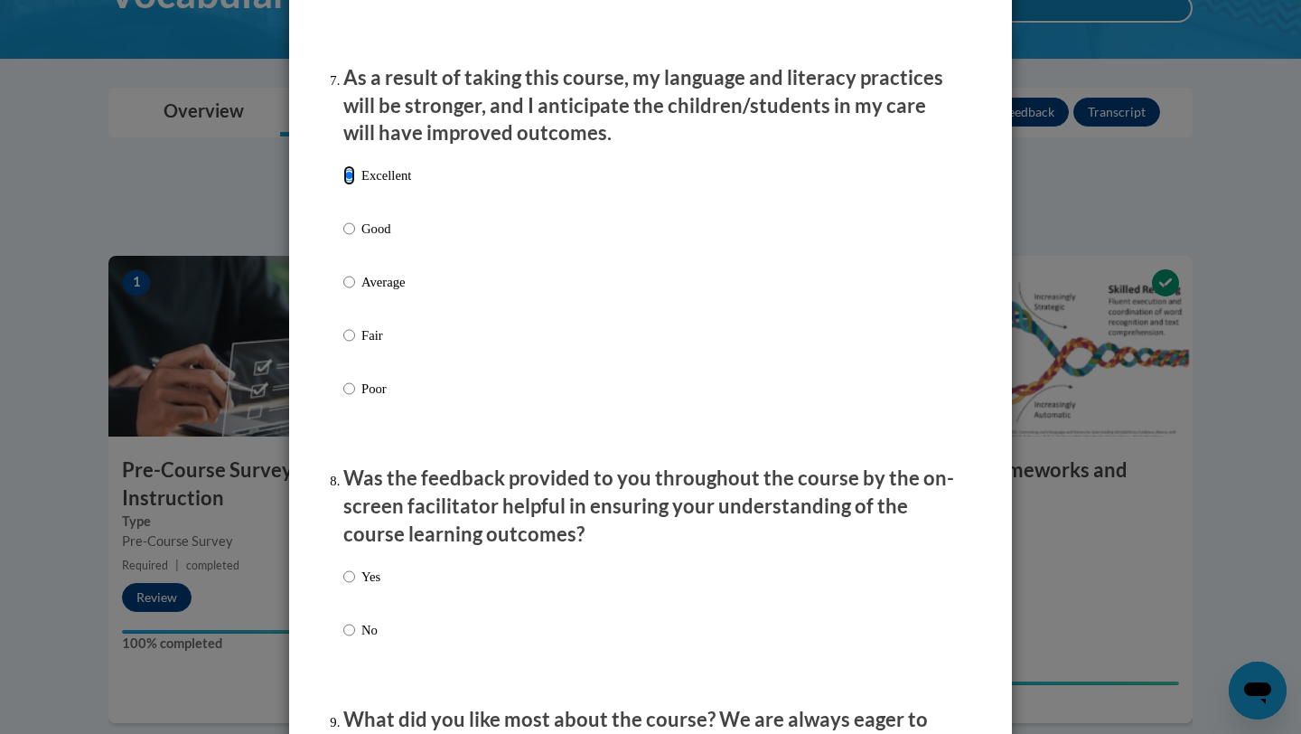
scroll to position [2383, 0]
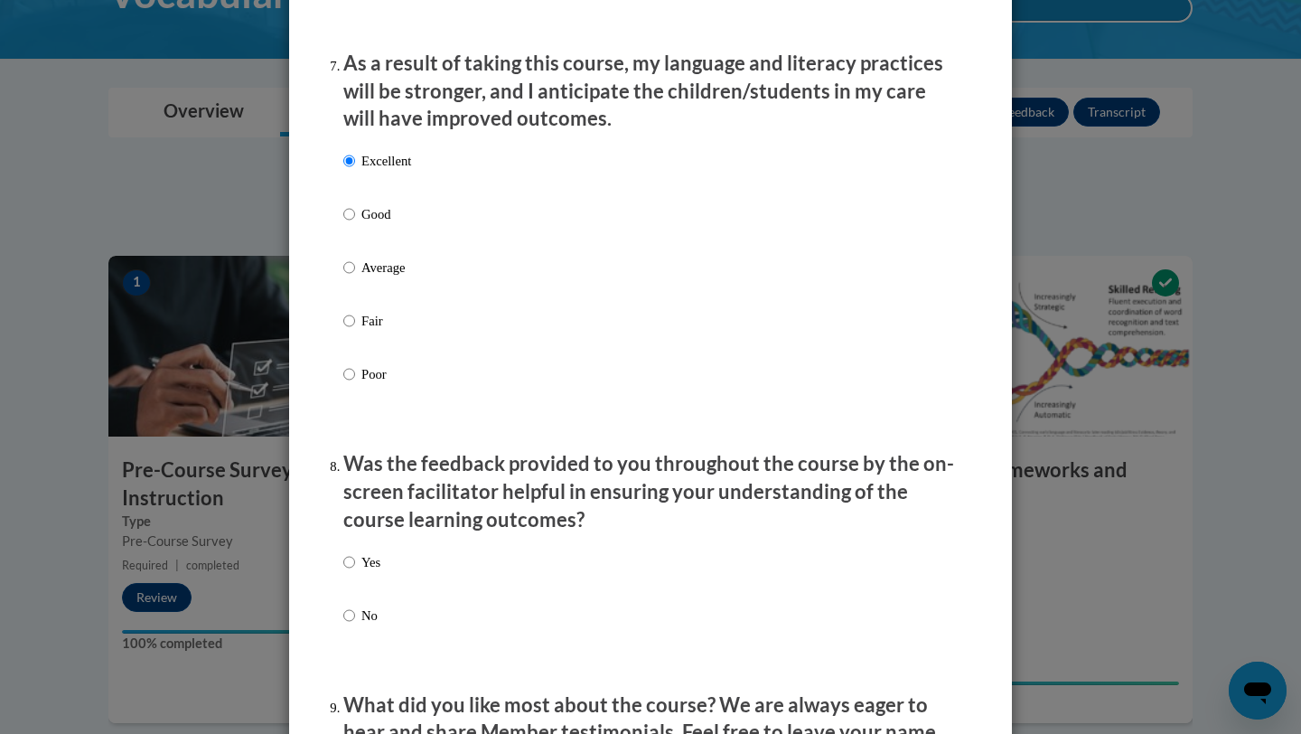
click at [376, 572] on p "Yes" at bounding box center [370, 562] width 19 height 20
click at [355, 572] on input "Yes" at bounding box center [349, 562] width 12 height 20
radio input "true"
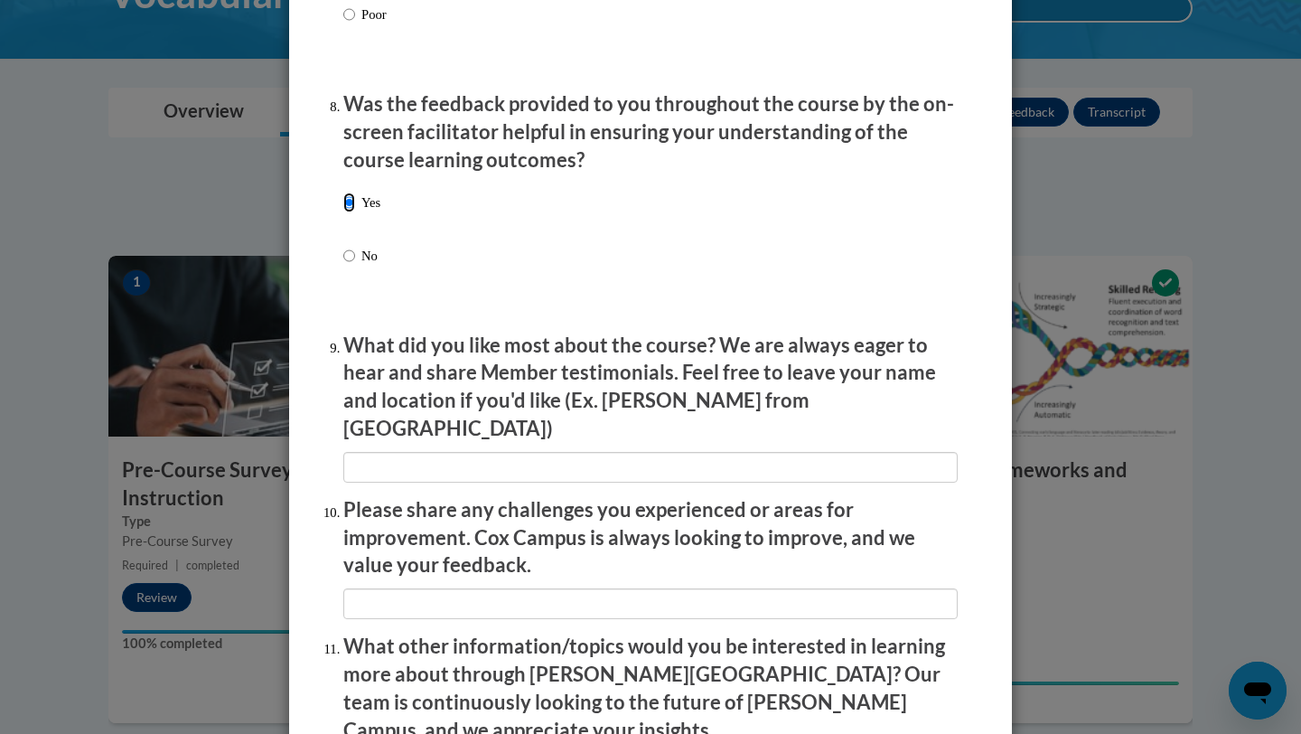
scroll to position [2767, 0]
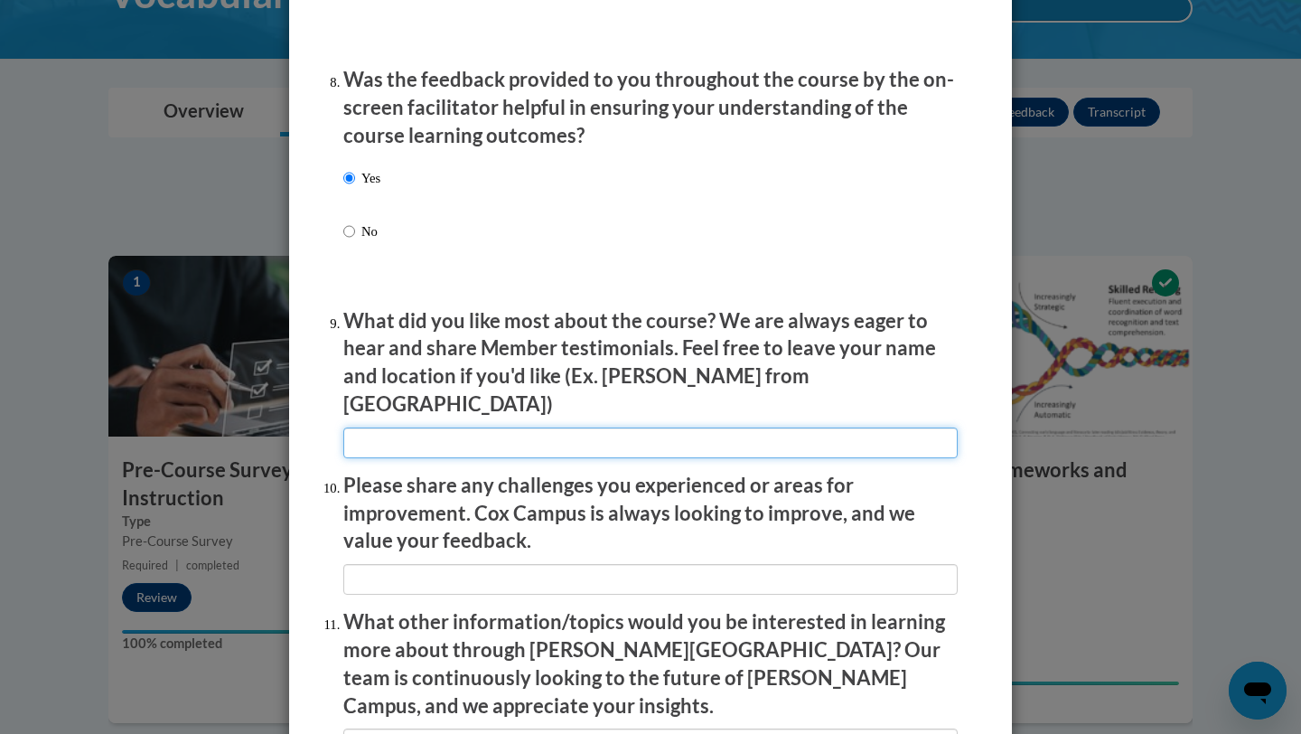
click at [434, 427] on input "textbox" at bounding box center [650, 442] width 614 height 31
type input "It was very informative"
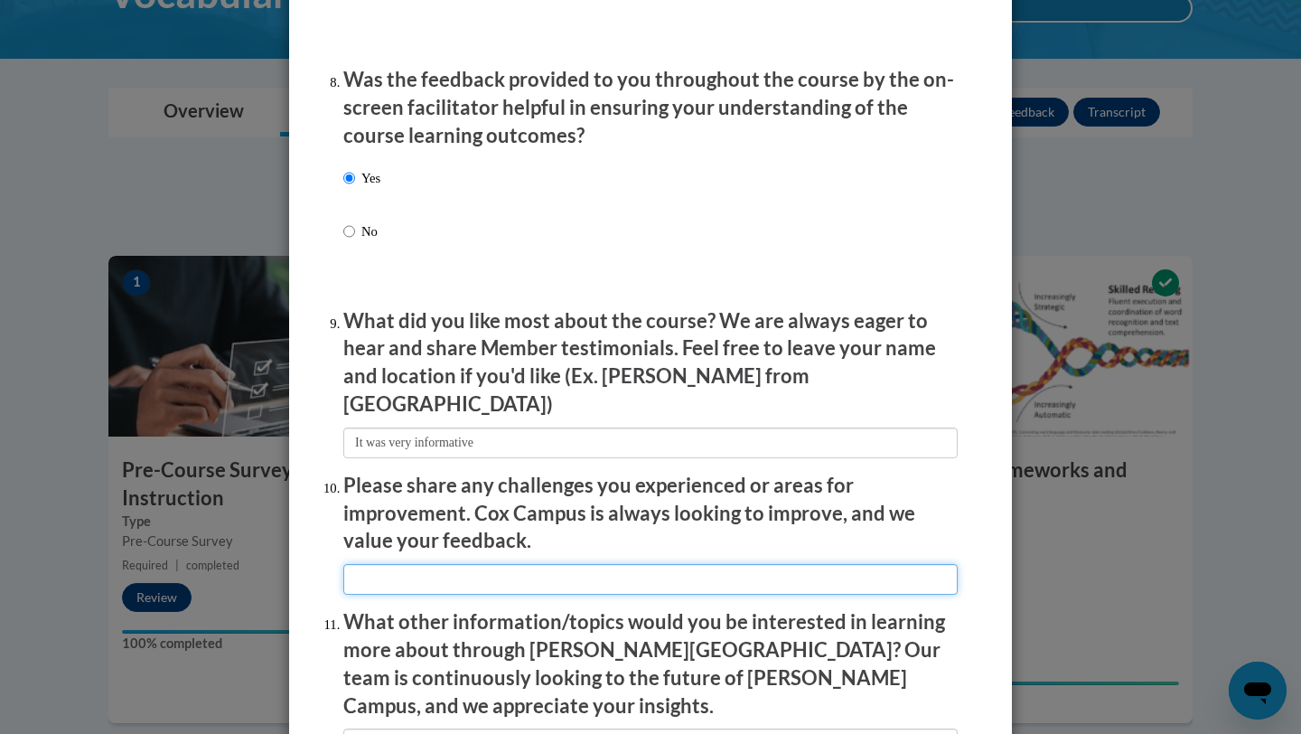
click at [455, 564] on input "textbox" at bounding box center [650, 579] width 614 height 31
type input "none"
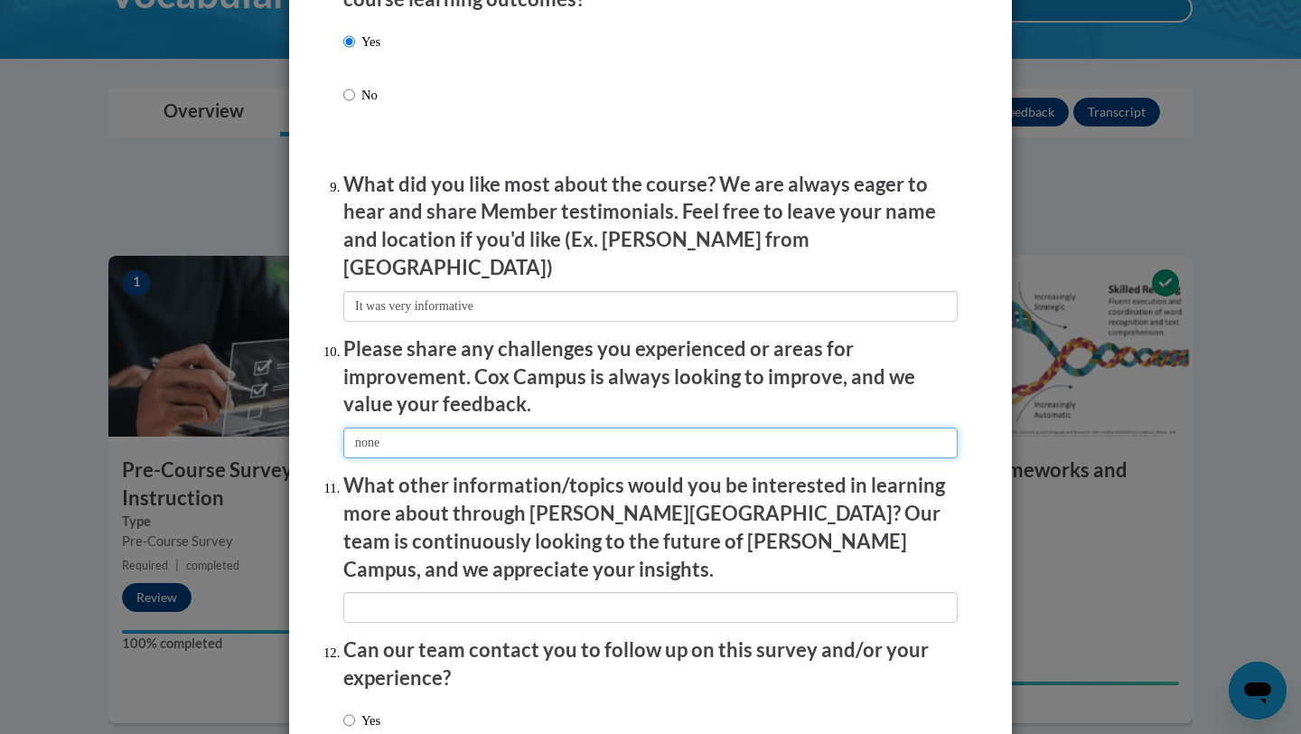
scroll to position [2911, 0]
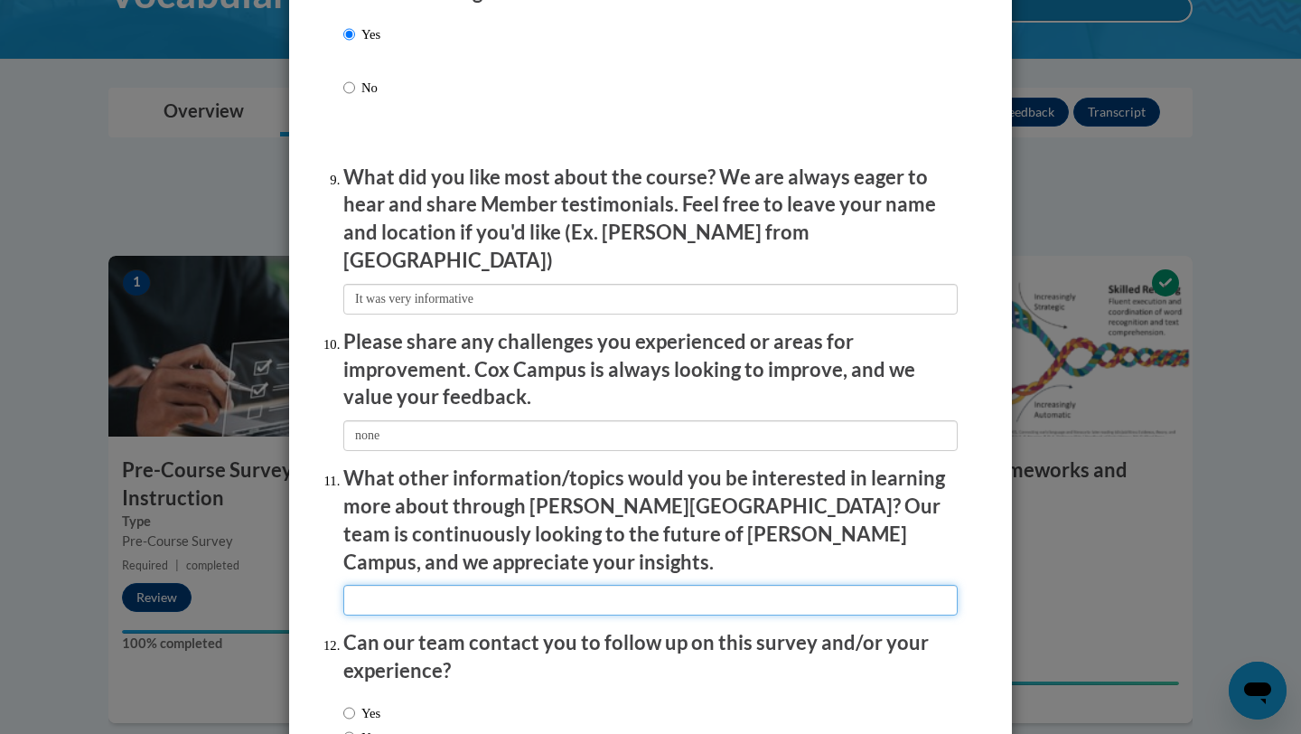
click at [467, 585] on input "textbox" at bounding box center [650, 600] width 614 height 31
type input "n/a"
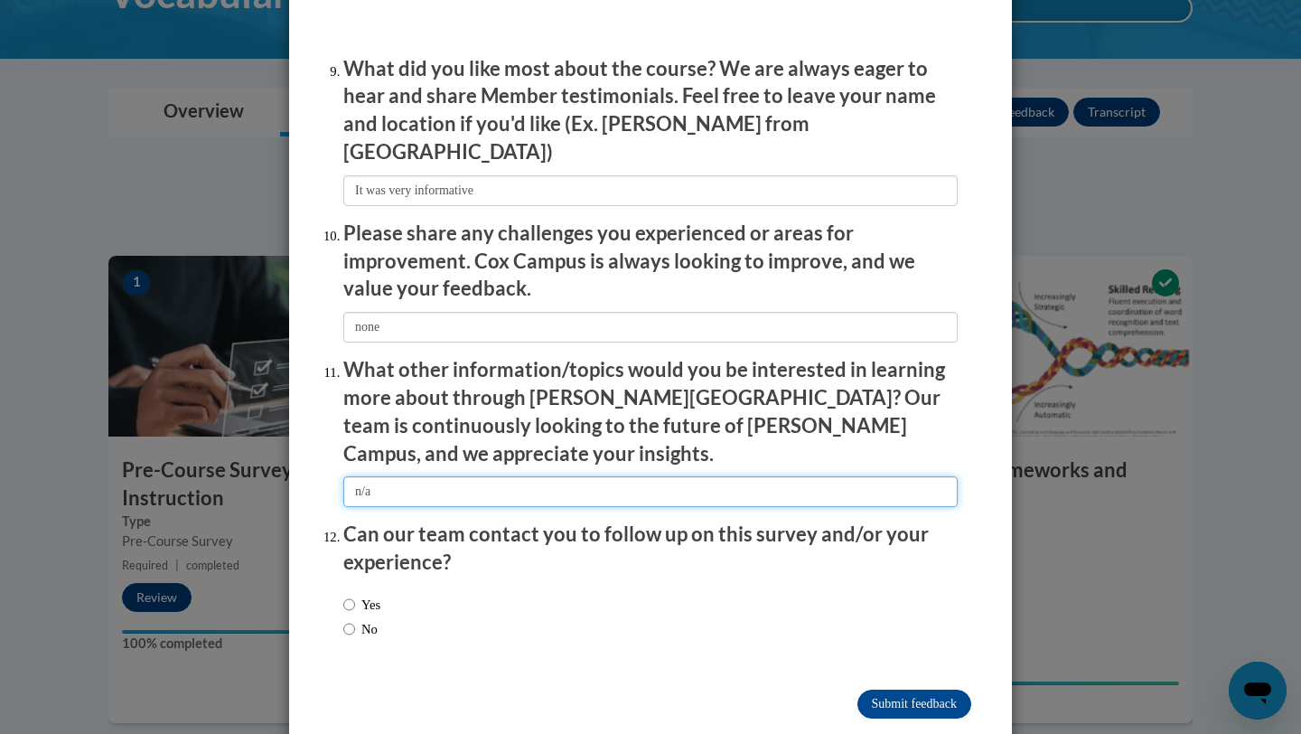
scroll to position [3025, 0]
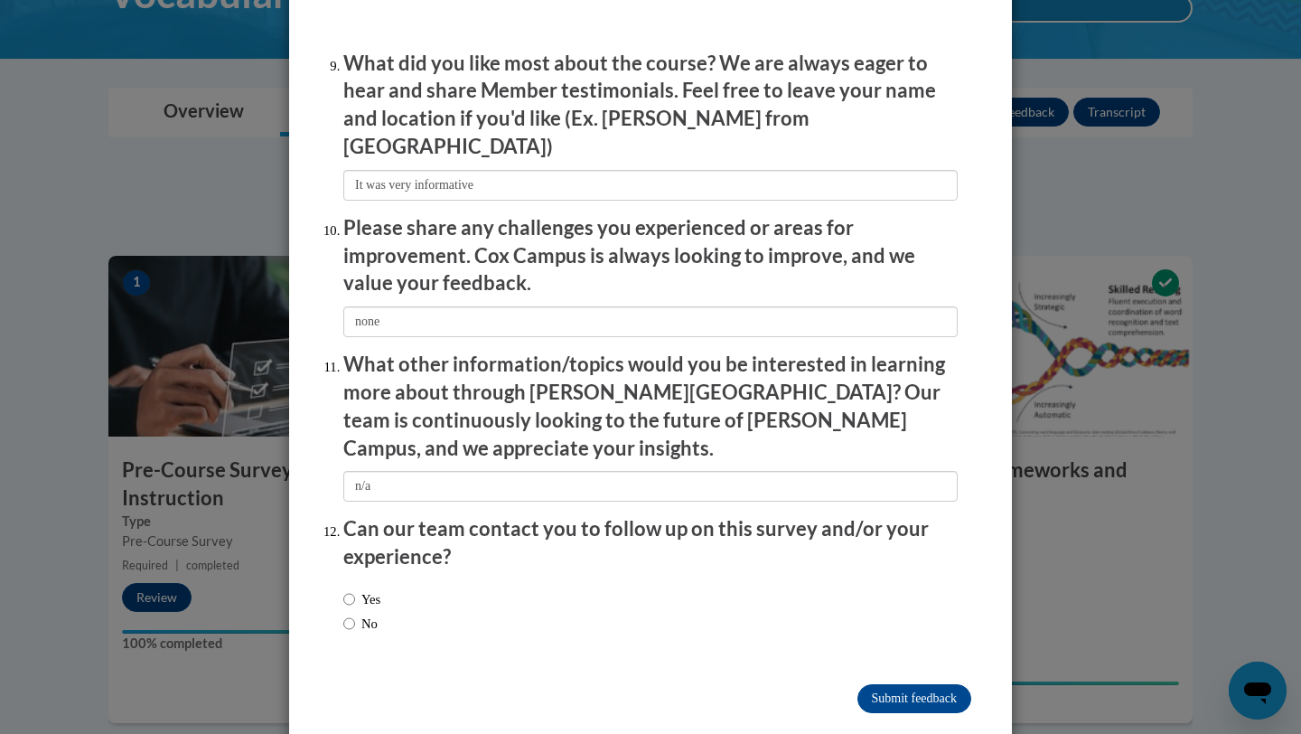
click at [369, 613] on label "No" at bounding box center [360, 623] width 34 height 20
click at [355, 613] on input "No" at bounding box center [349, 623] width 12 height 20
radio input "true"
click at [905, 684] on input "Submit feedback" at bounding box center [914, 698] width 114 height 29
